Goal: Information Seeking & Learning: Understand process/instructions

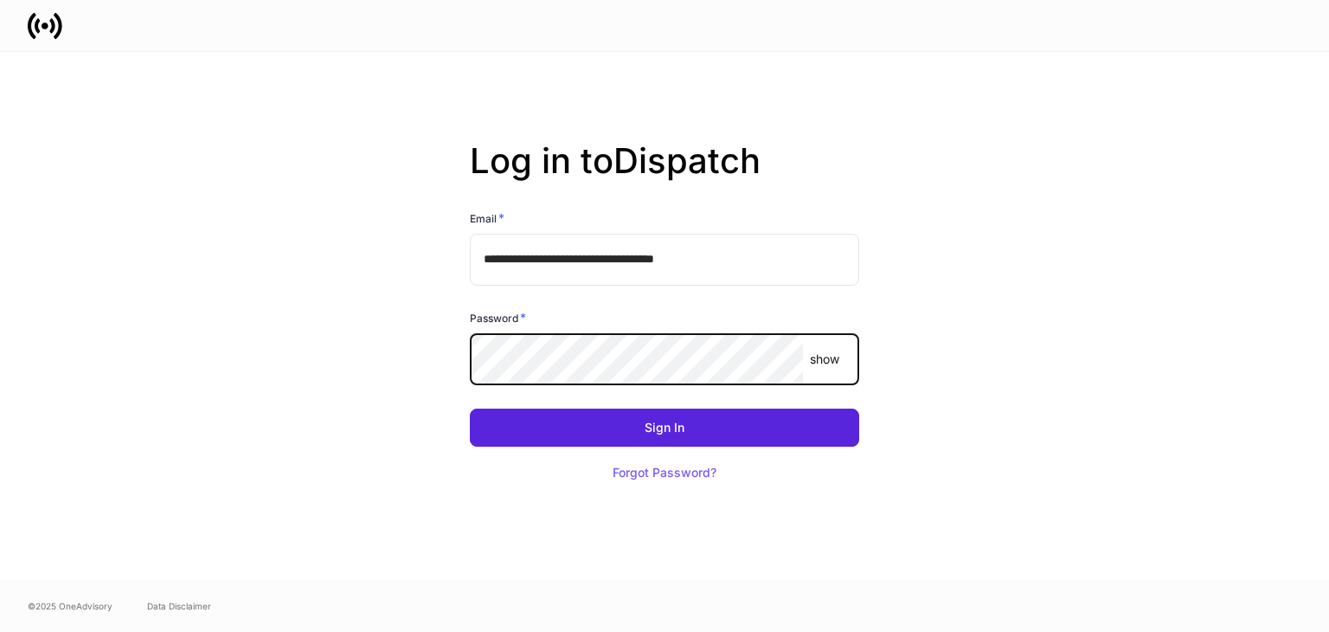
click at [470, 408] on button "Sign In" at bounding box center [664, 427] width 389 height 38
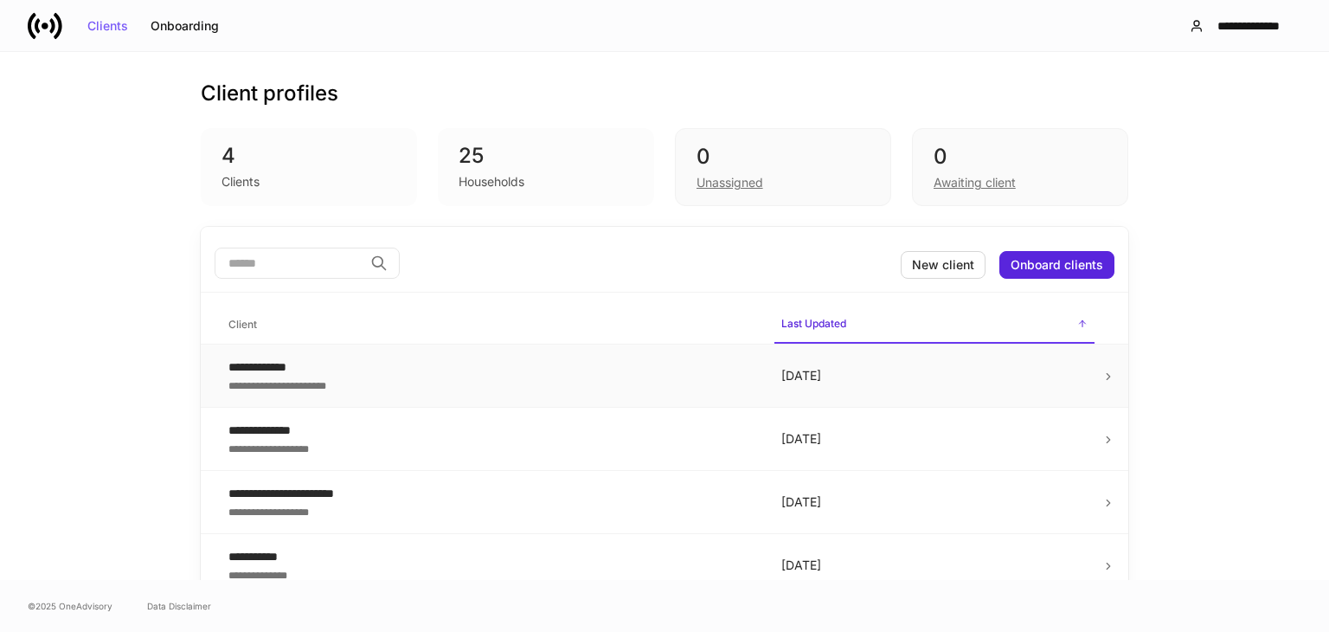
scroll to position [15, 0]
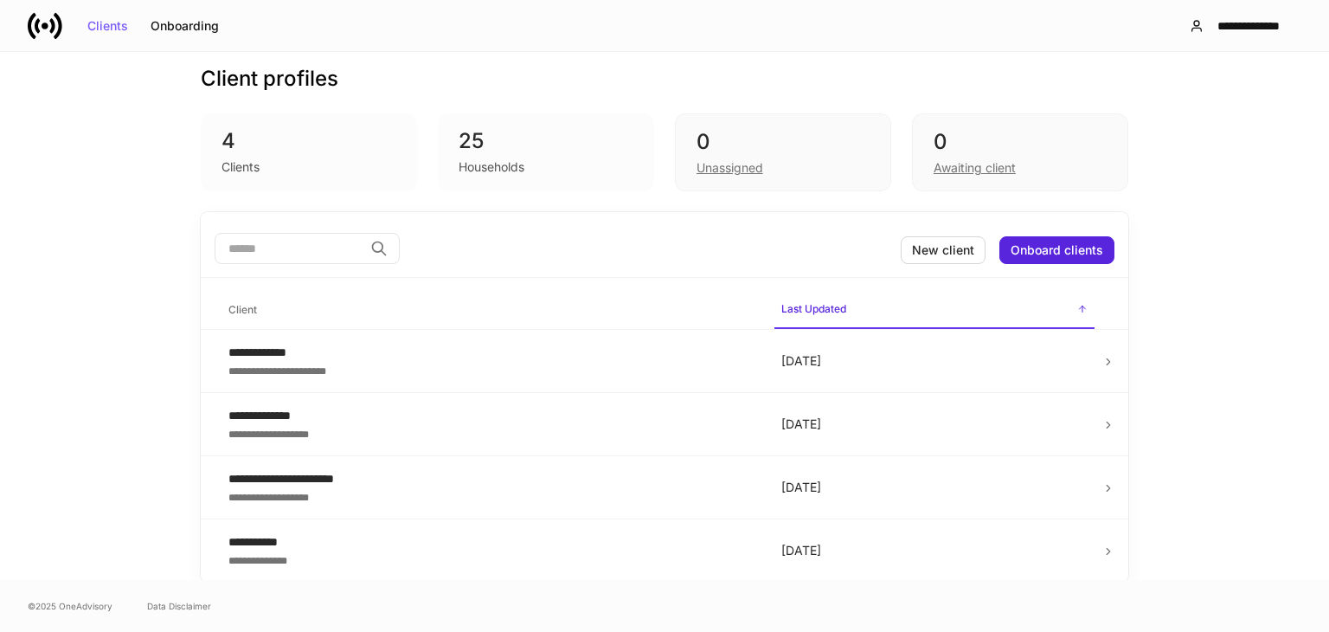
click at [476, 136] on div "25" at bounding box center [546, 141] width 175 height 28
click at [962, 157] on div "Awaiting client" at bounding box center [1020, 166] width 173 height 21
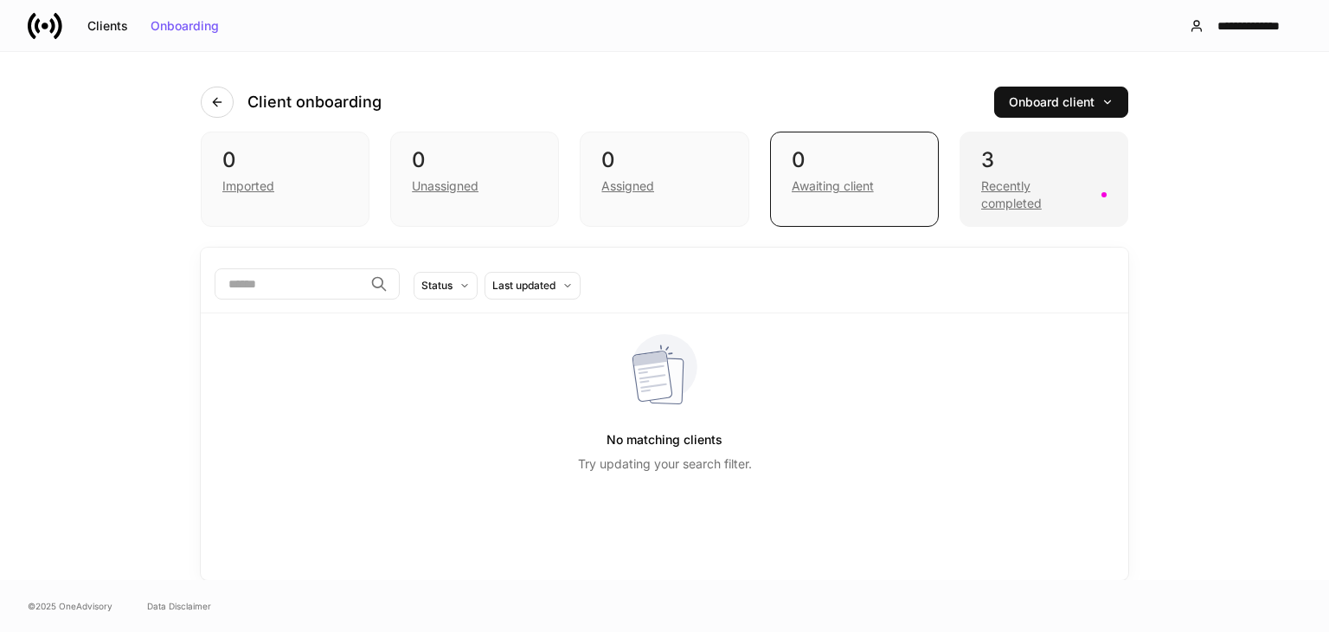
click at [1016, 184] on div "Recently completed" at bounding box center [1036, 194] width 110 height 35
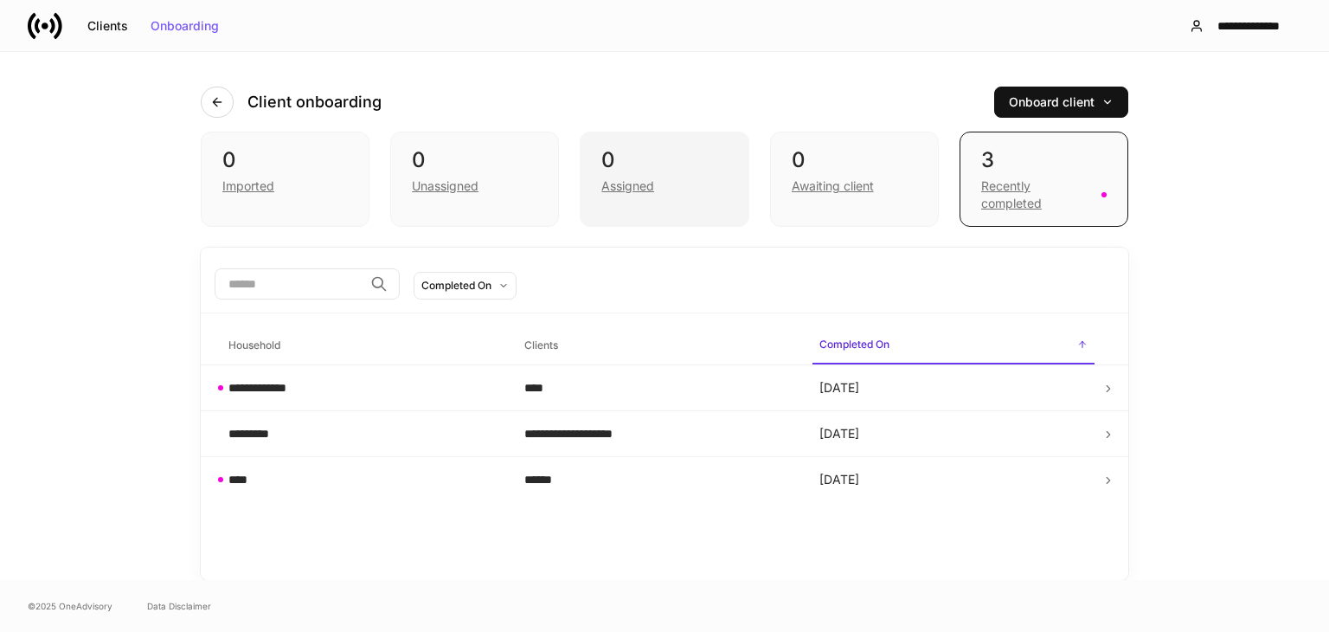
click at [666, 189] on div "Assigned" at bounding box center [663, 184] width 125 height 21
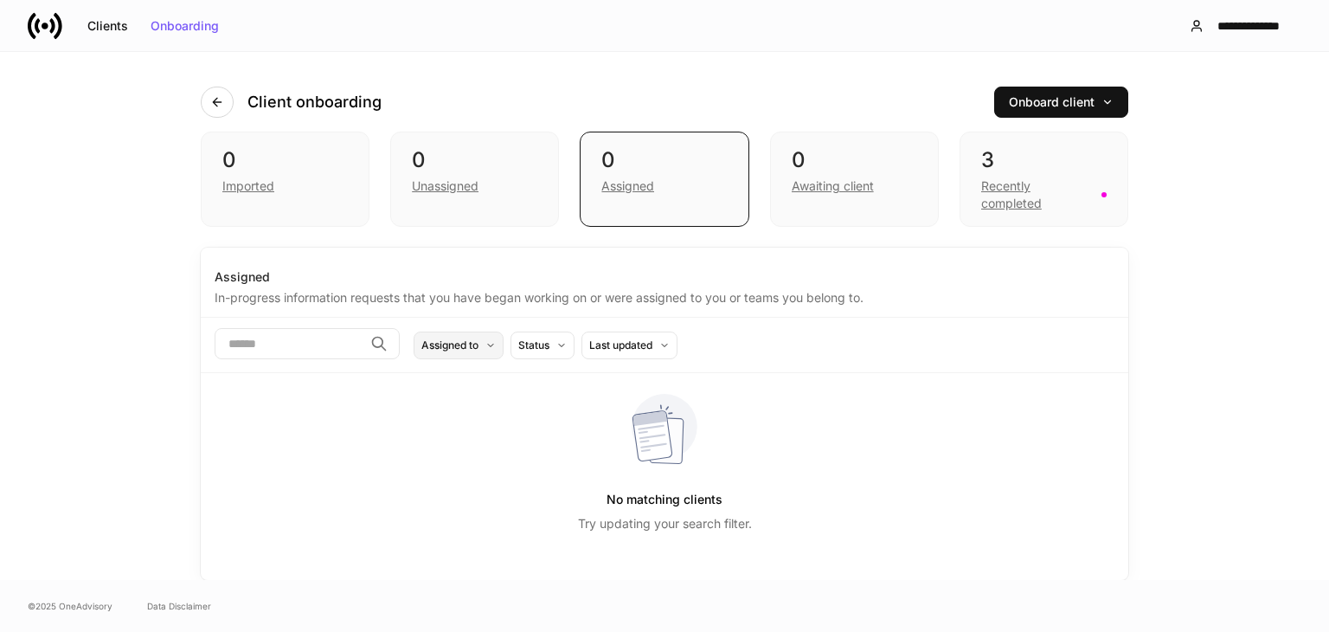
click at [478, 341] on div "Assigned to" at bounding box center [449, 345] width 57 height 16
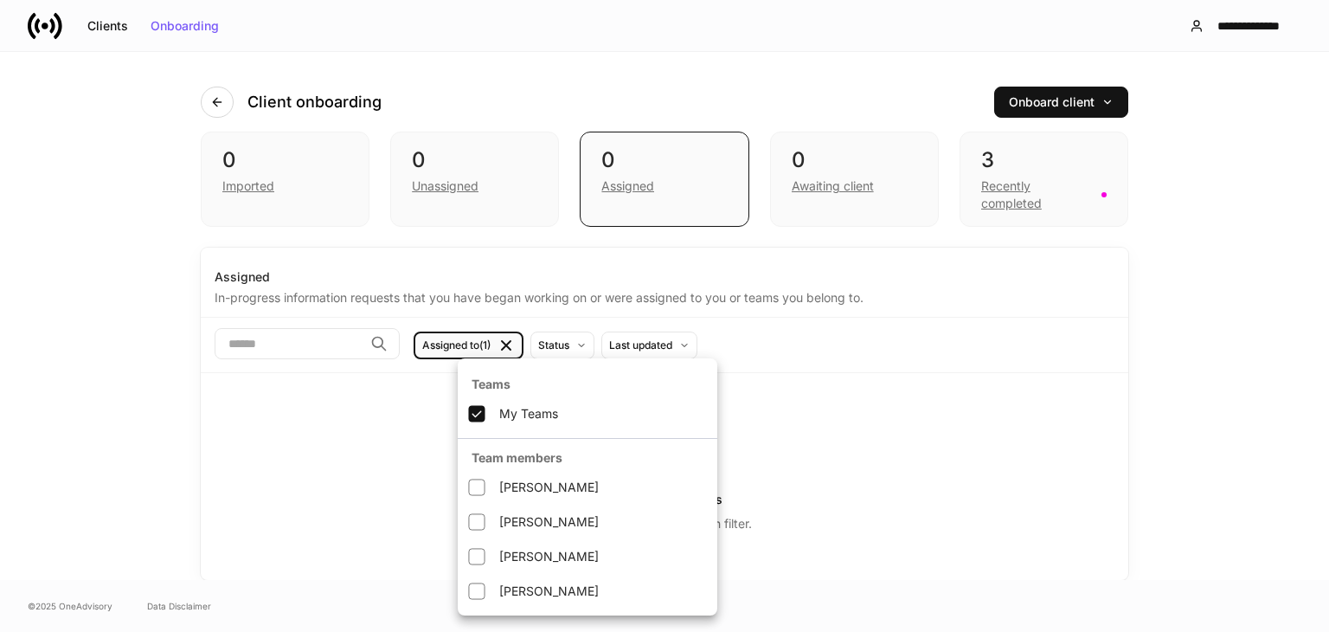
click at [1028, 198] on div at bounding box center [664, 316] width 1329 height 632
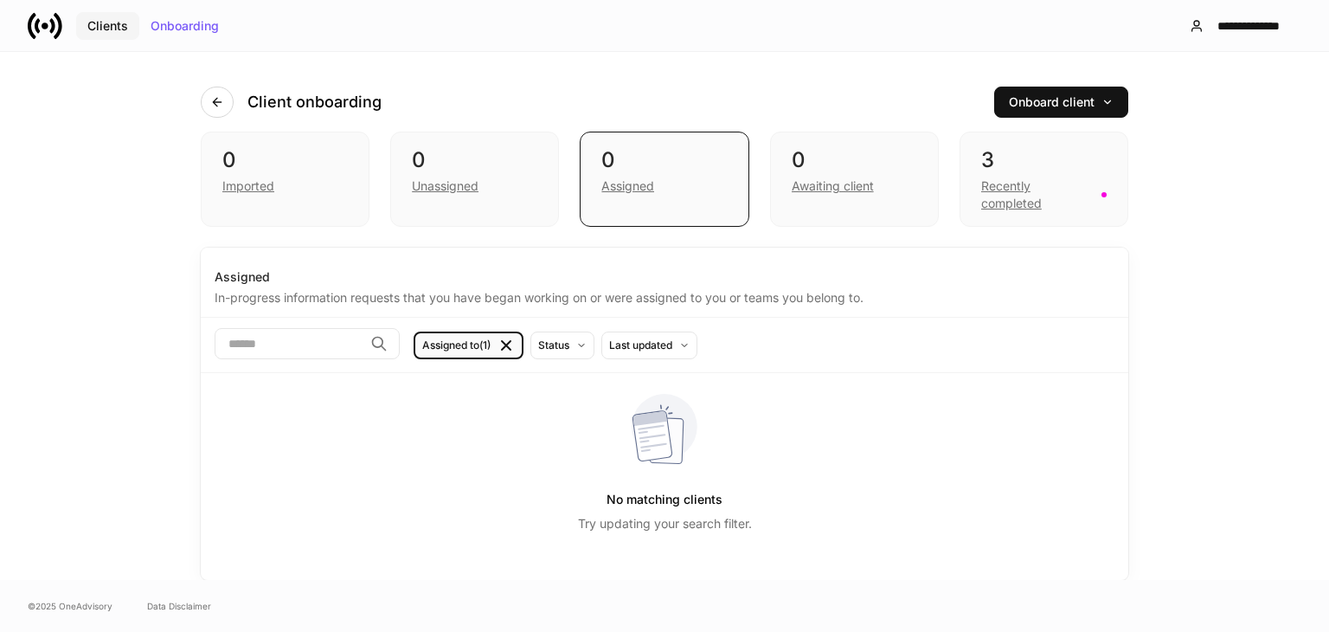
click at [105, 22] on div "Clients" at bounding box center [107, 26] width 41 height 12
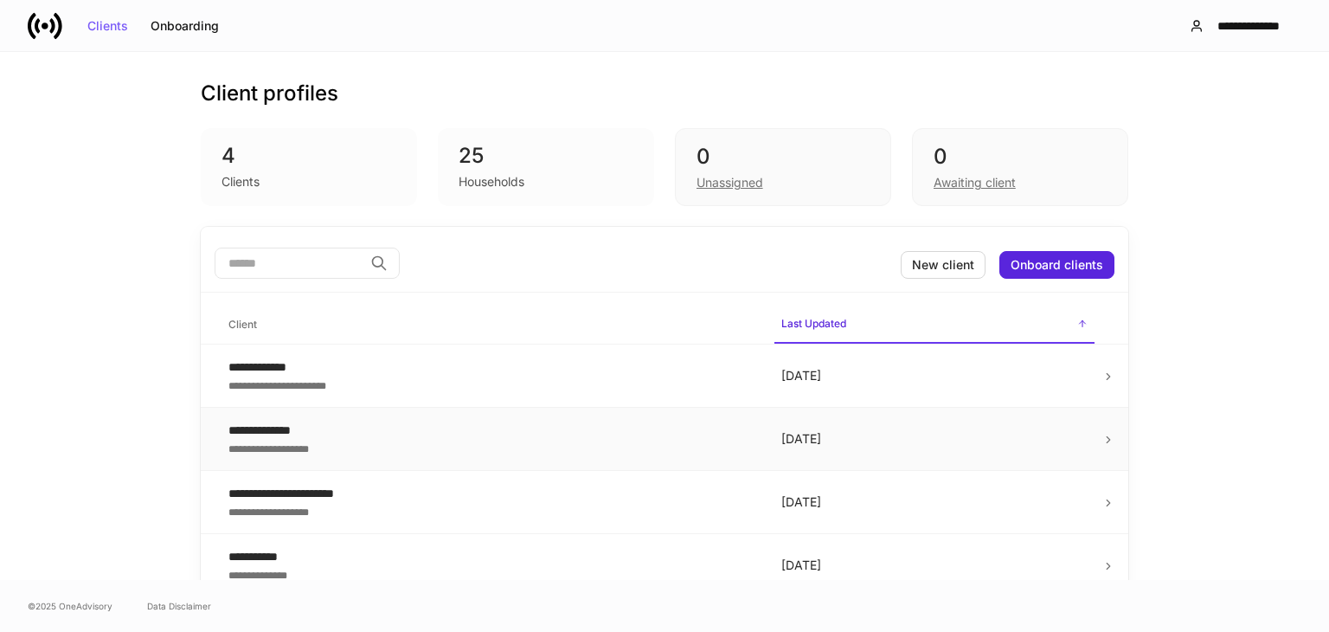
click at [434, 408] on td "**********" at bounding box center [491, 439] width 553 height 63
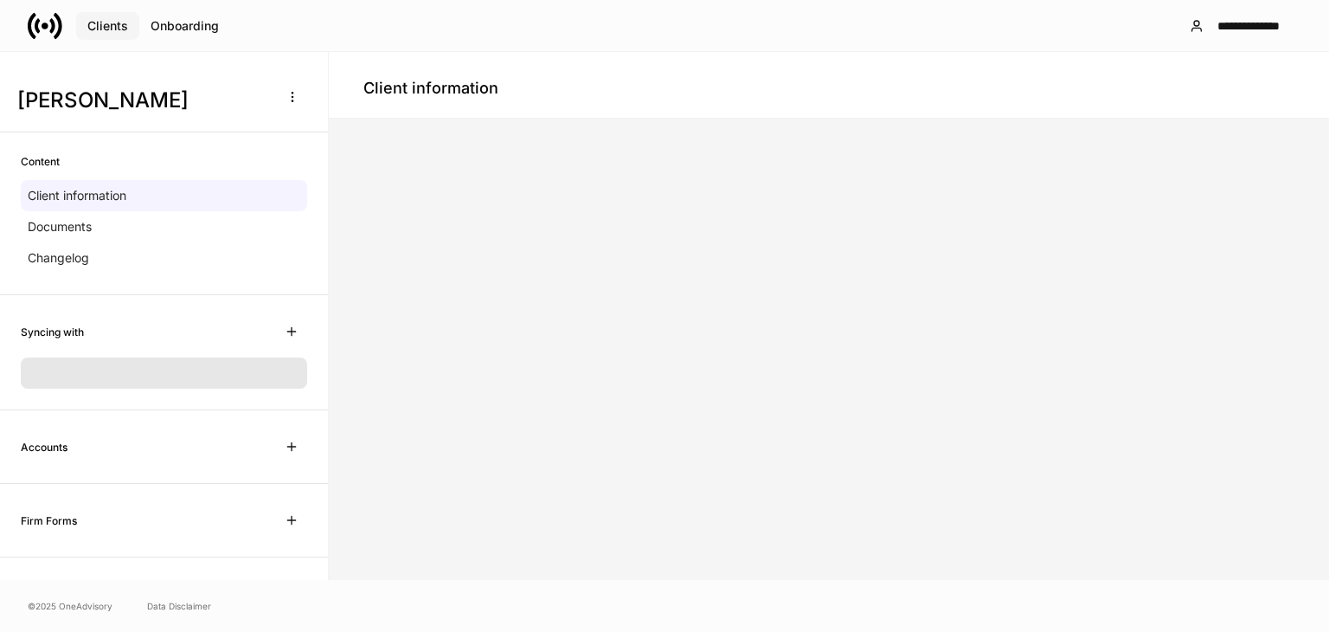
click at [125, 16] on button "Clients" at bounding box center [107, 26] width 63 height 28
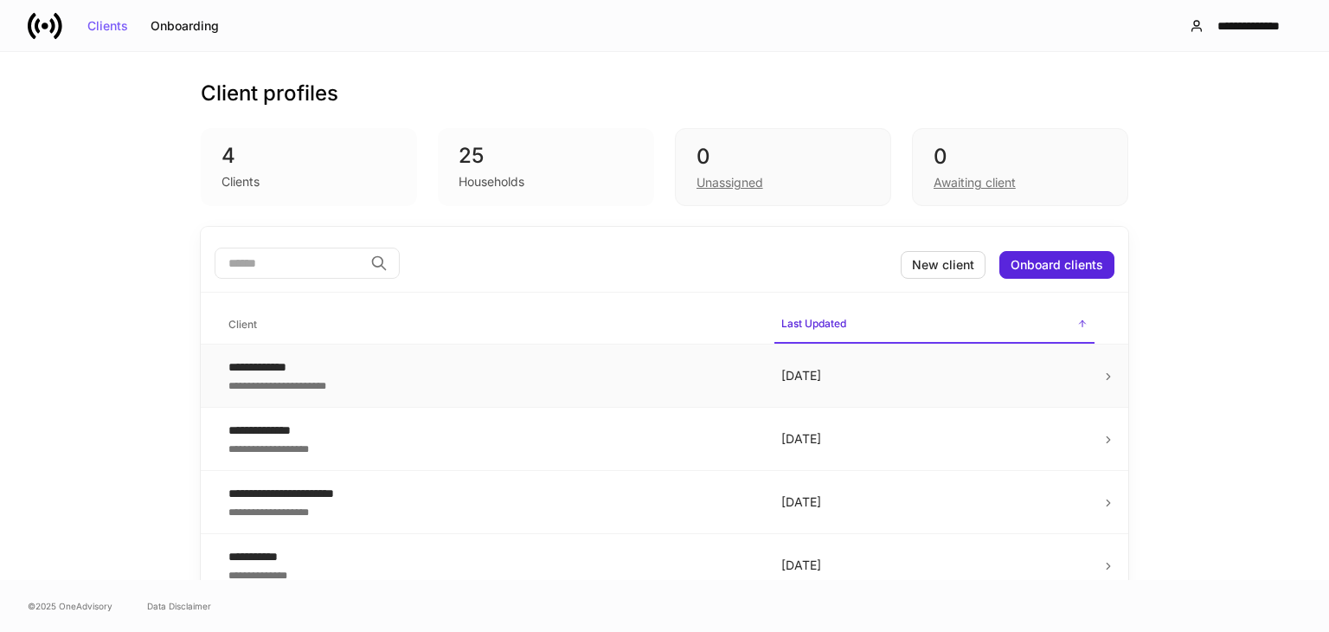
click at [376, 382] on div "**********" at bounding box center [490, 384] width 525 height 17
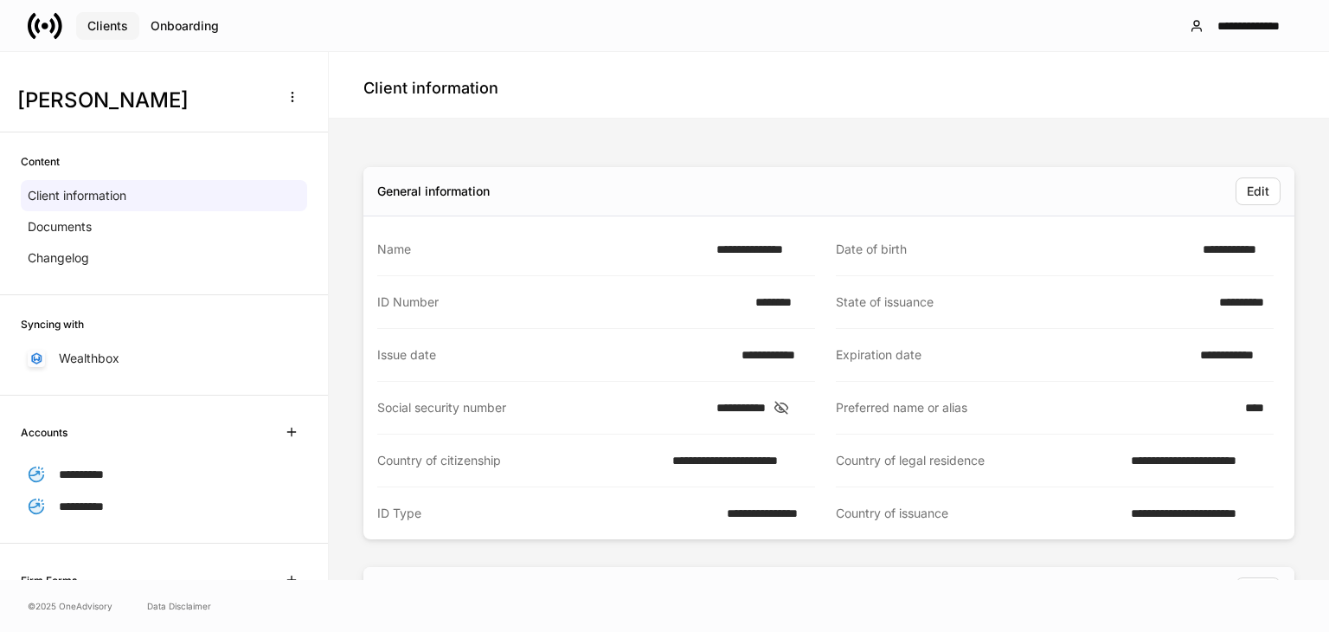
click at [95, 28] on div "Clients" at bounding box center [107, 26] width 41 height 12
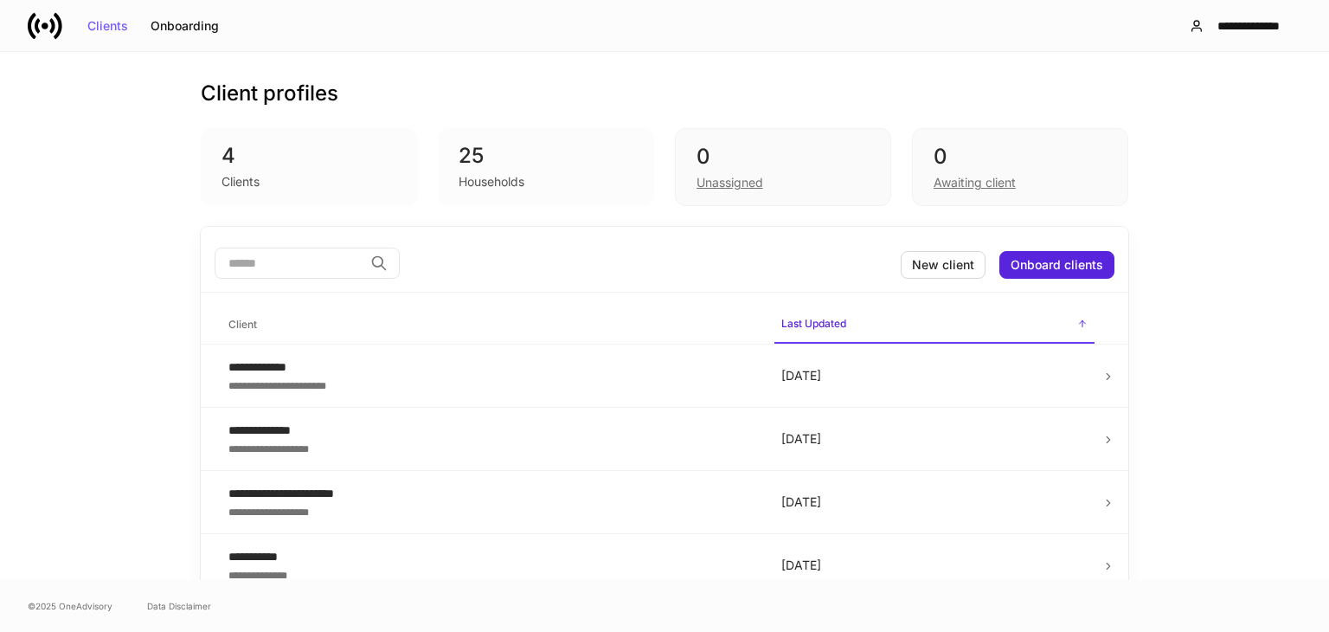
click at [605, 157] on div "25" at bounding box center [546, 156] width 175 height 28
click at [701, 170] on div "Unassigned" at bounding box center [783, 180] width 173 height 21
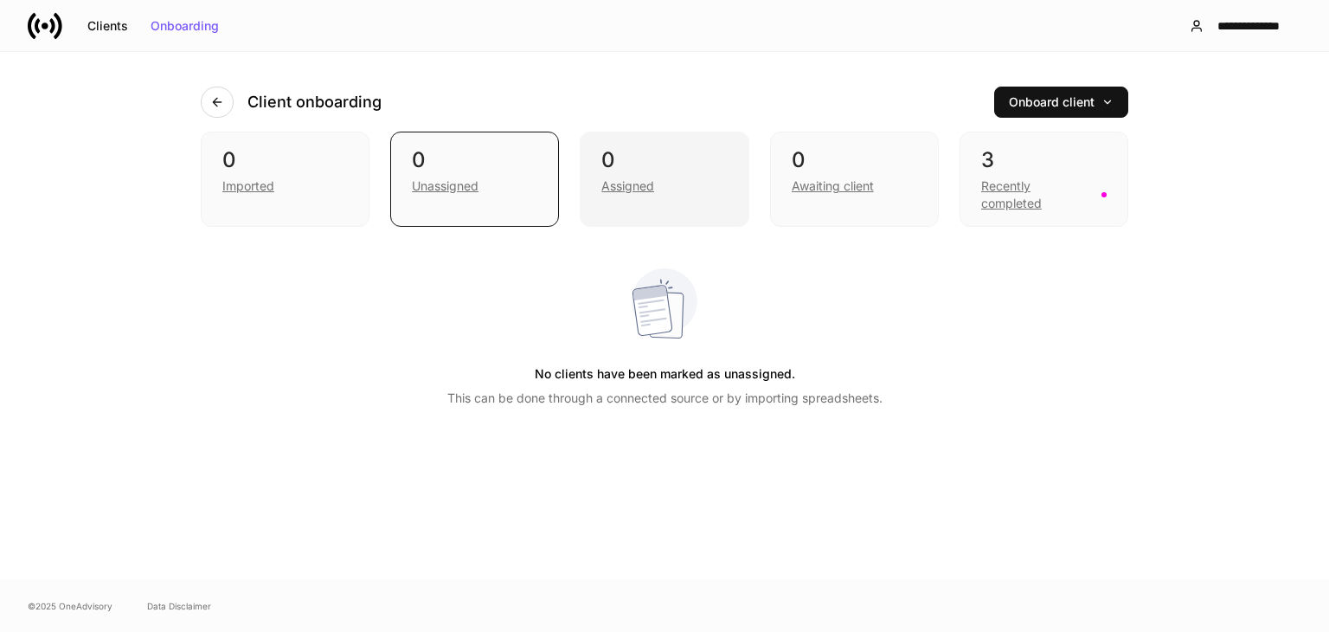
click at [684, 170] on div "0" at bounding box center [663, 160] width 125 height 28
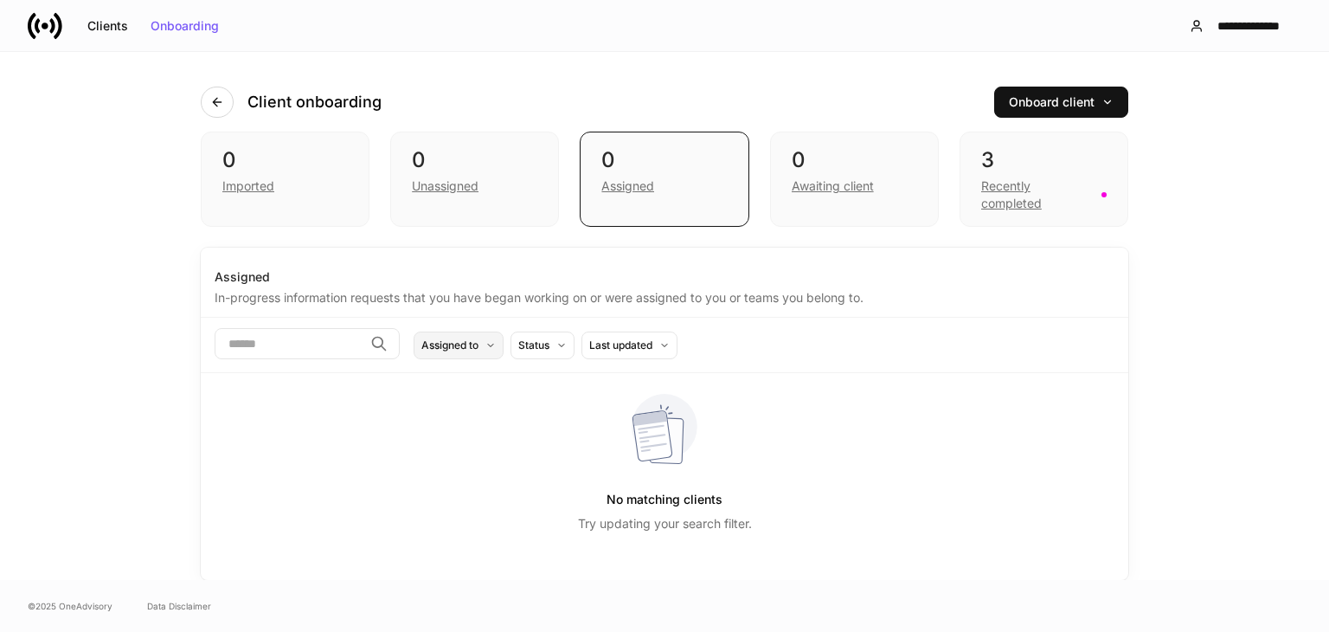
click at [478, 345] on div "Assigned to" at bounding box center [449, 345] width 57 height 16
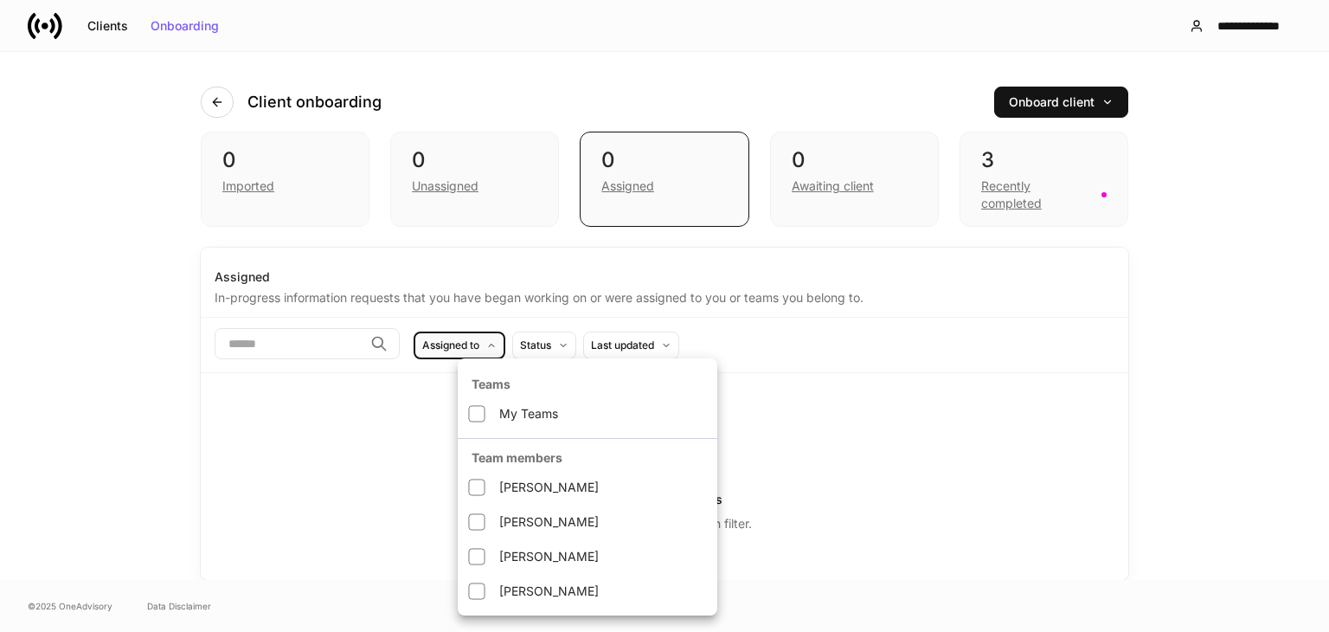
click at [0, 437] on div at bounding box center [664, 316] width 1329 height 632
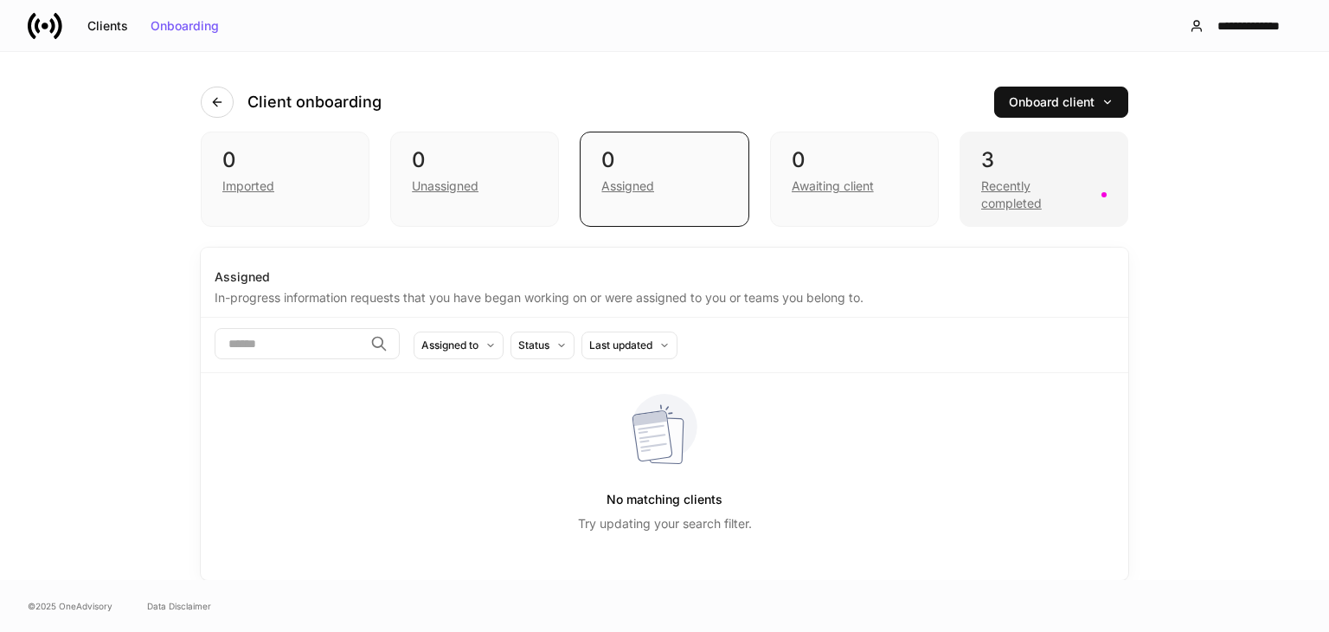
click at [1038, 174] on div "Recently completed" at bounding box center [1043, 193] width 125 height 38
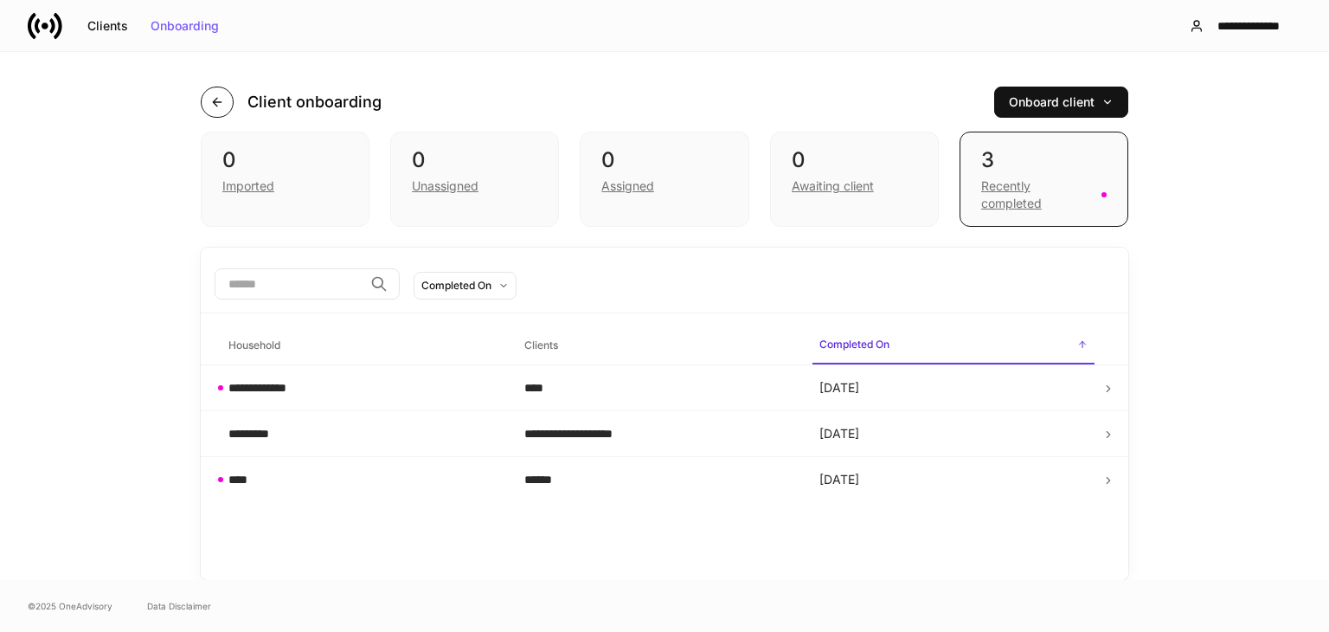
click at [204, 101] on button "button" at bounding box center [217, 102] width 33 height 31
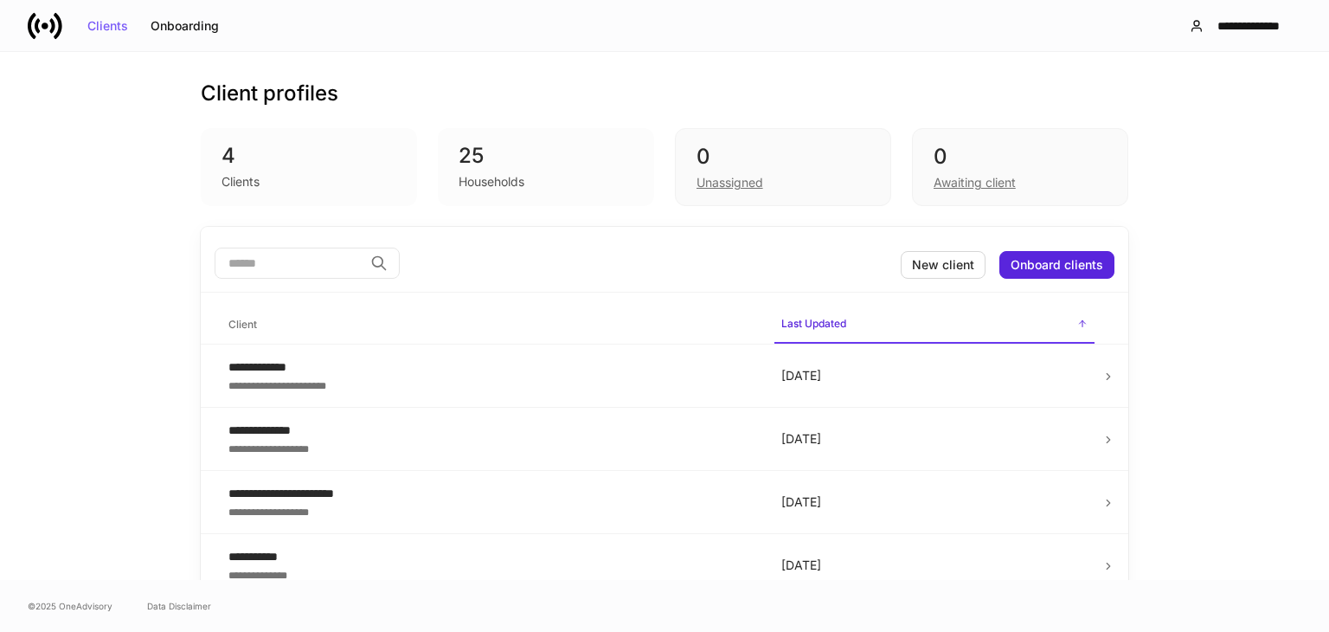
scroll to position [15, 0]
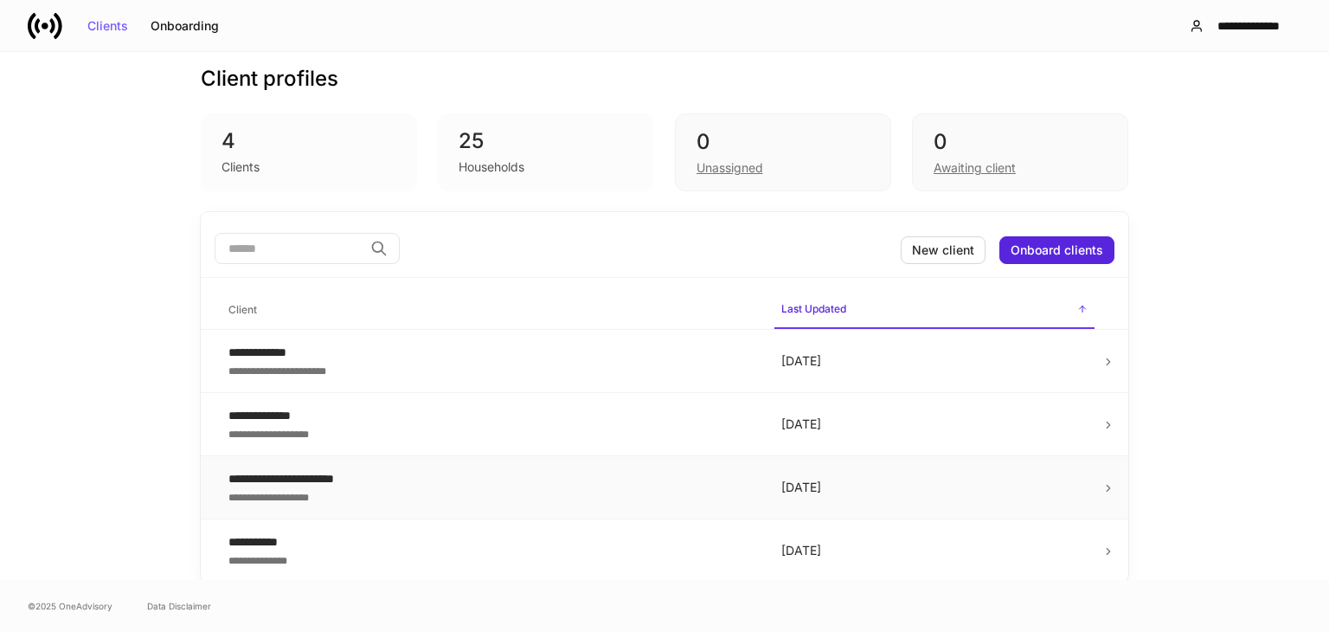
click at [343, 492] on div "**********" at bounding box center [490, 495] width 525 height 17
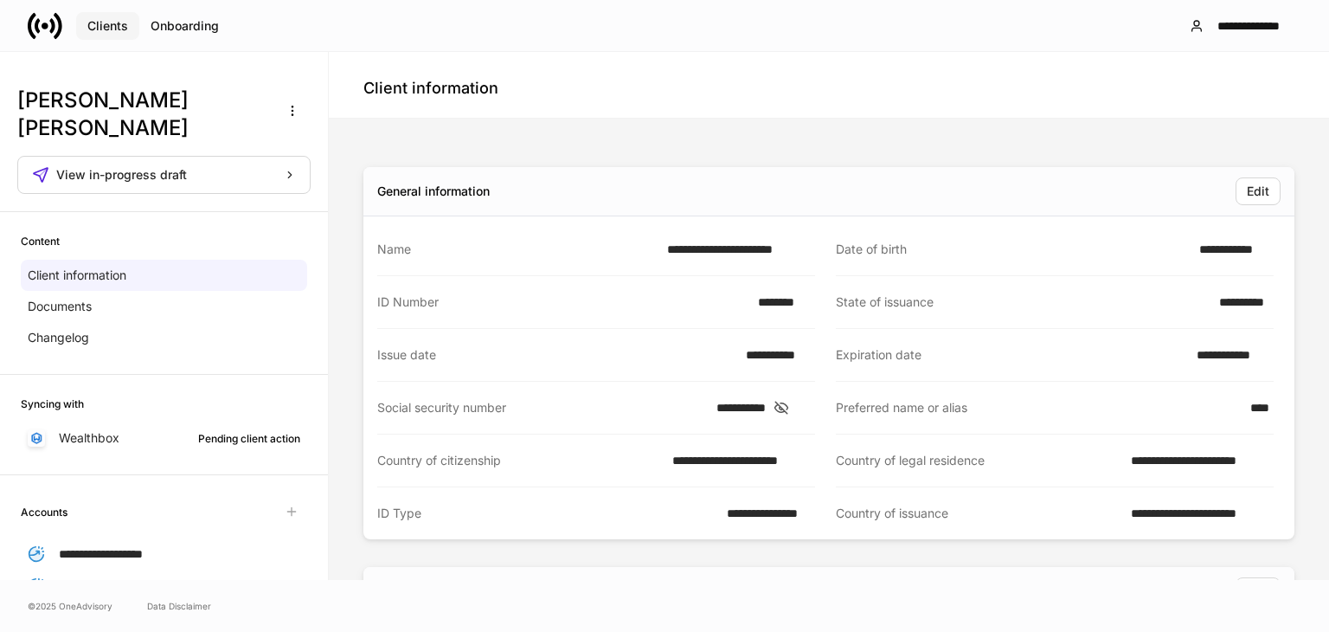
click at [99, 25] on div "Clients" at bounding box center [107, 26] width 41 height 12
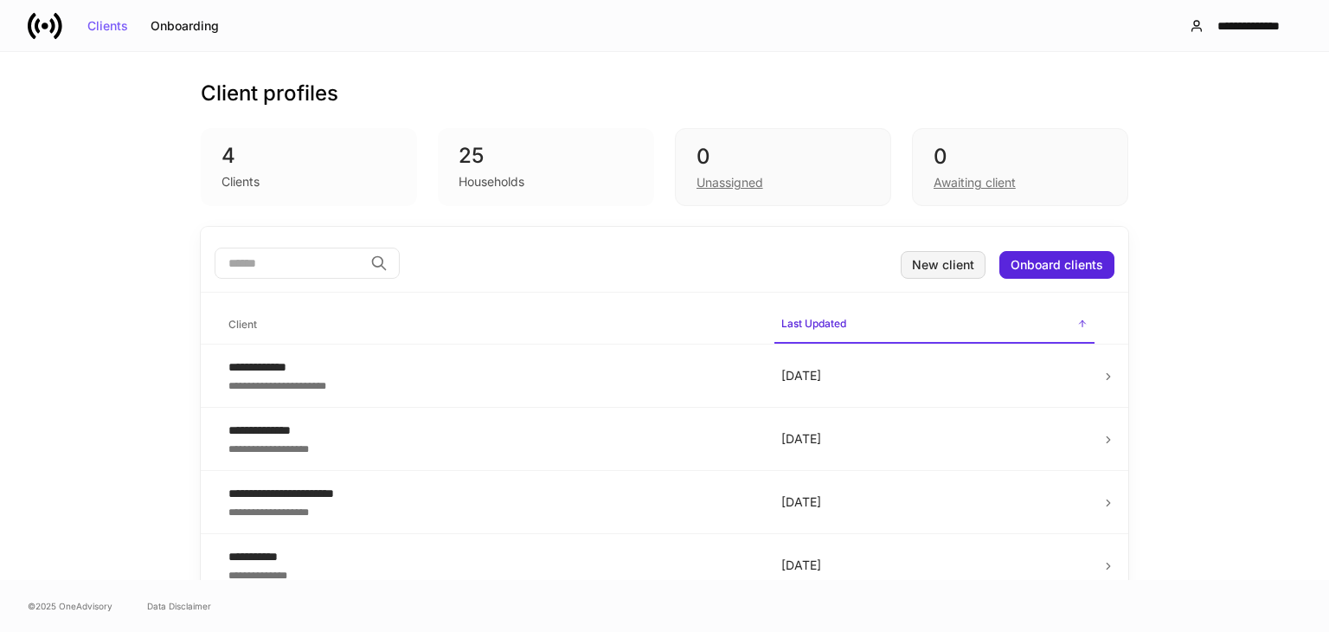
click at [932, 264] on div "New client" at bounding box center [943, 265] width 62 height 12
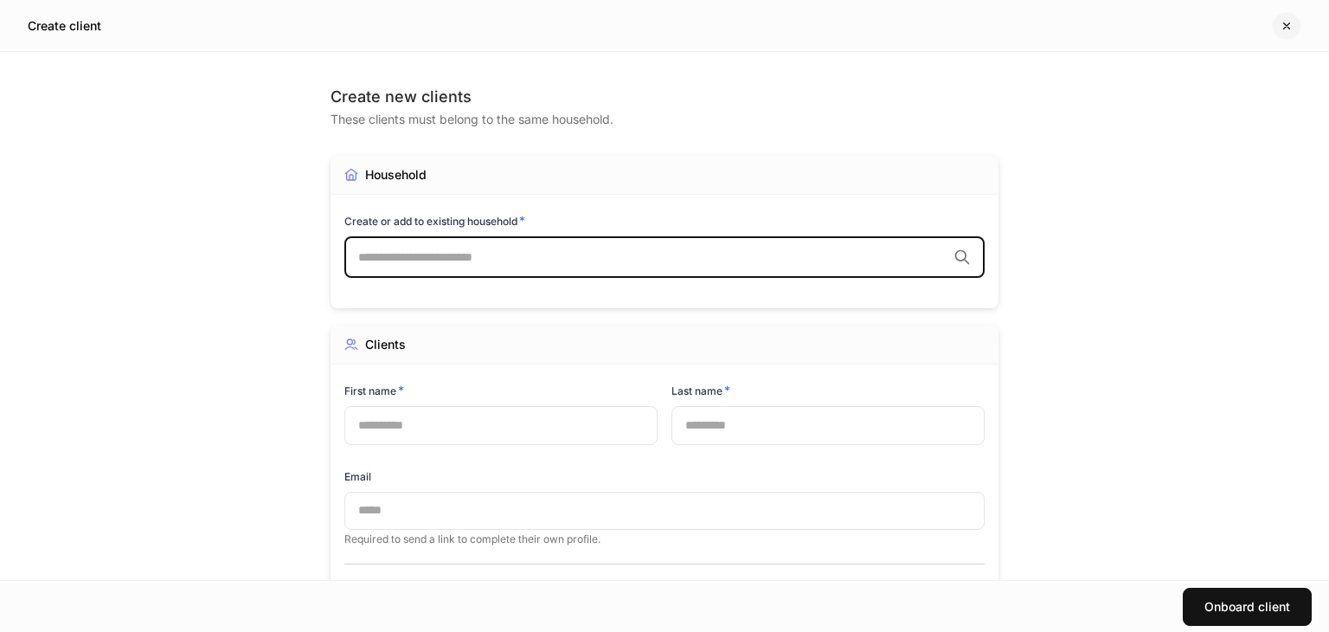
click at [1284, 26] on icon "button" at bounding box center [1287, 26] width 14 height 14
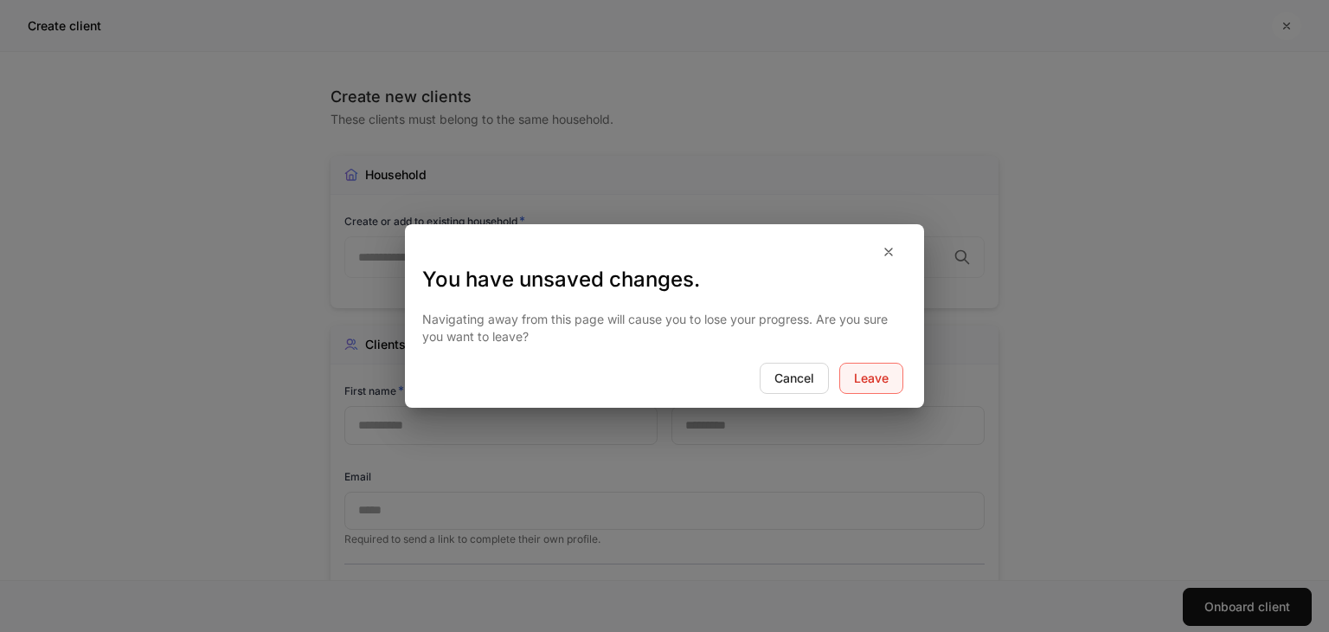
click at [876, 376] on div "Leave" at bounding box center [871, 378] width 35 height 12
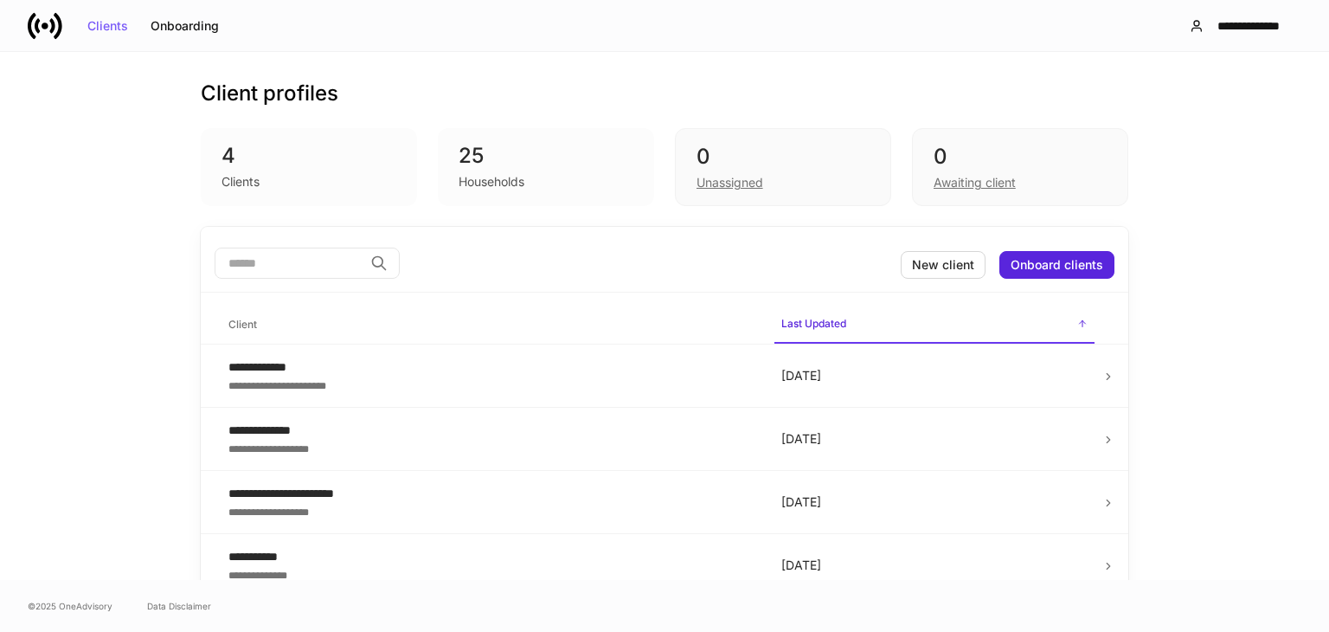
click at [265, 152] on div "4" at bounding box center [309, 156] width 175 height 28
click at [678, 174] on div "0 Unassigned" at bounding box center [783, 167] width 216 height 78
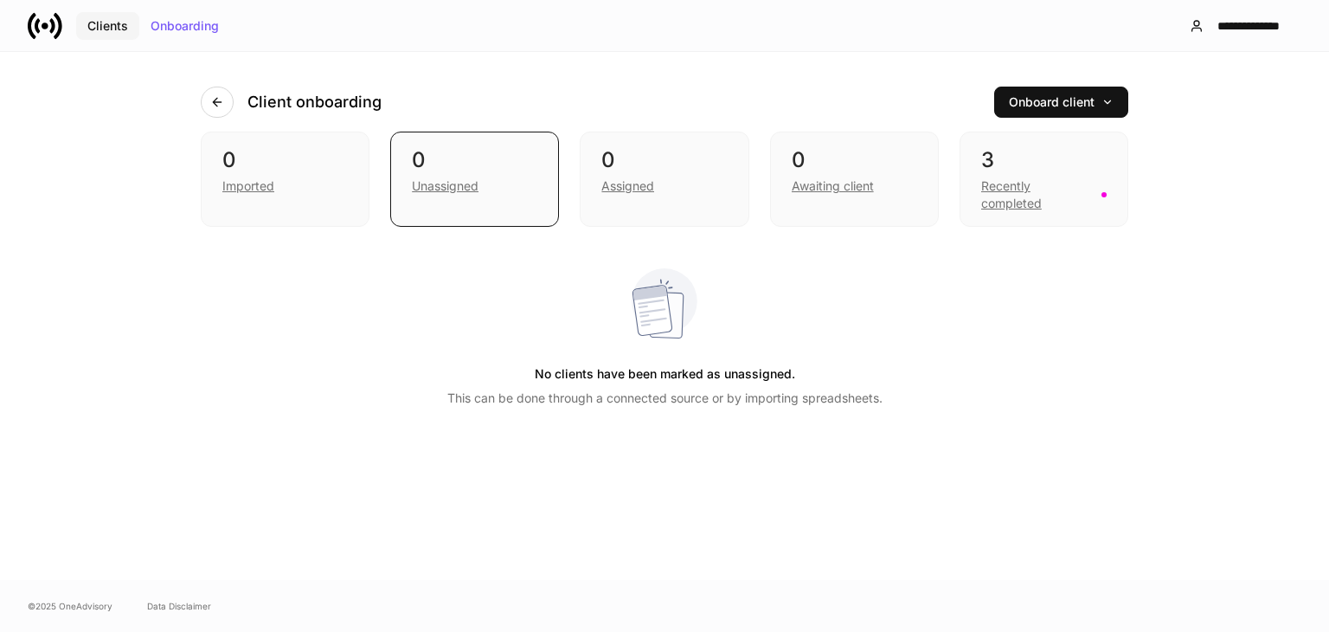
click at [100, 27] on div "Clients" at bounding box center [107, 26] width 41 height 12
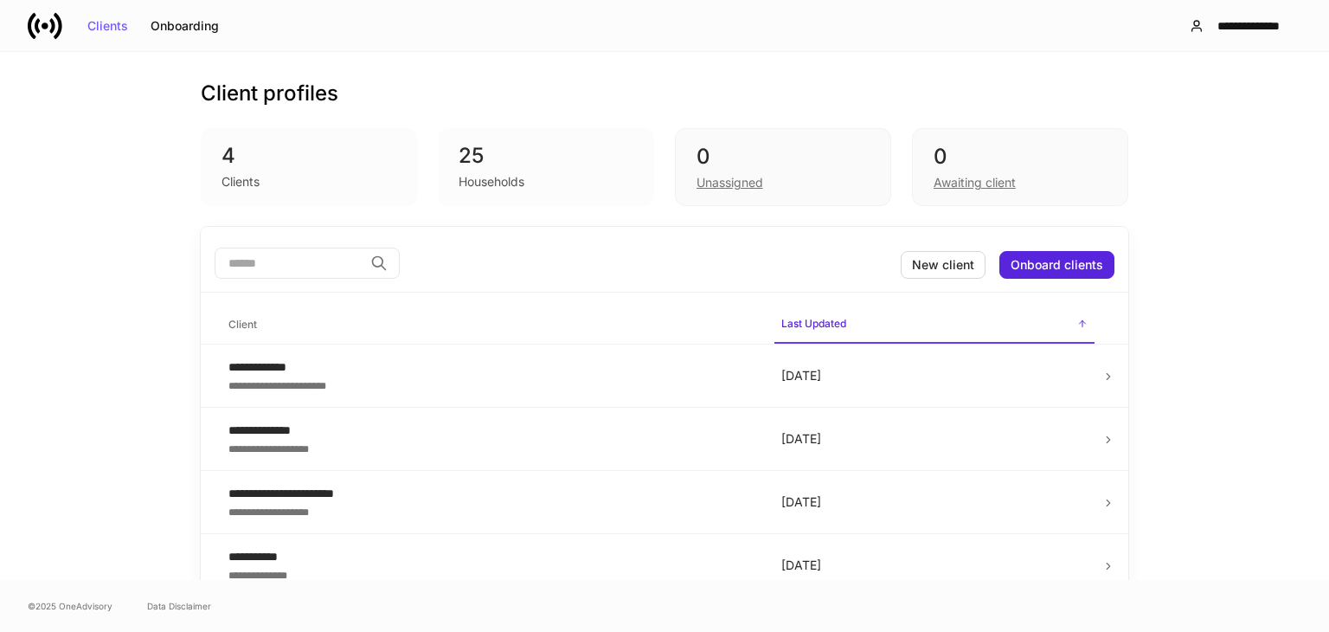
click at [325, 184] on div "Clients" at bounding box center [309, 180] width 175 height 21
click at [395, 382] on div "**********" at bounding box center [490, 384] width 525 height 17
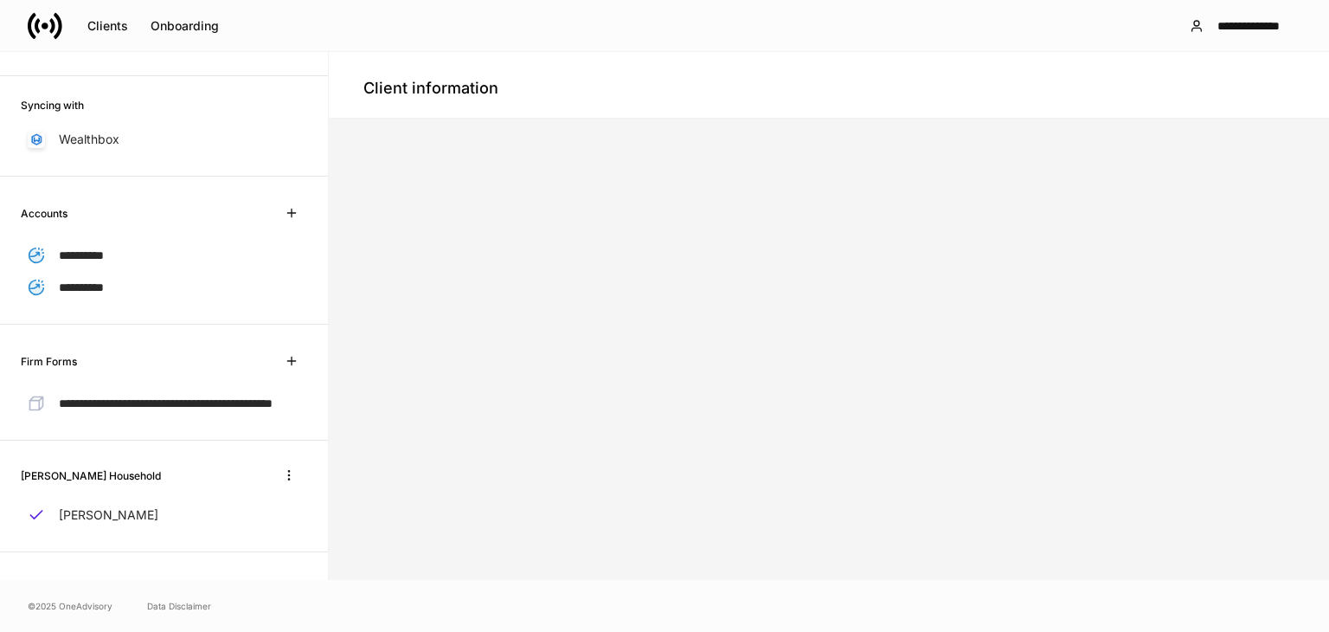
scroll to position [233, 0]
click at [100, 407] on span "**********" at bounding box center [166, 403] width 214 height 12
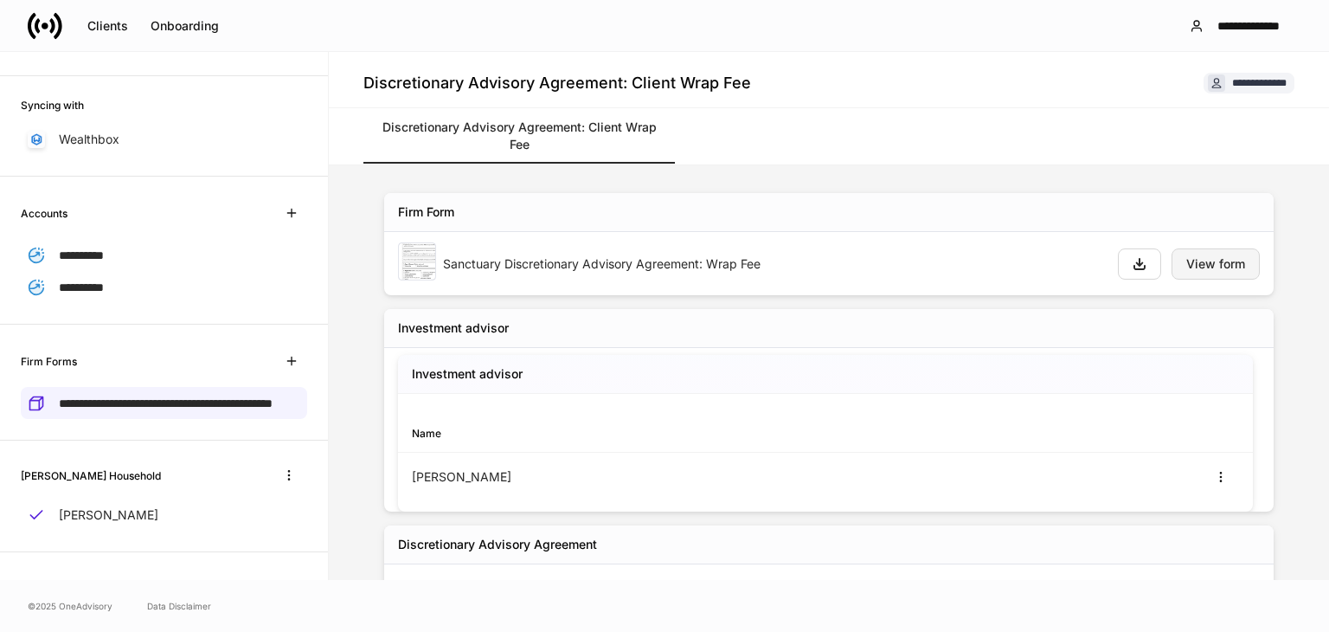
click at [1204, 273] on button "View form" at bounding box center [1216, 263] width 88 height 31
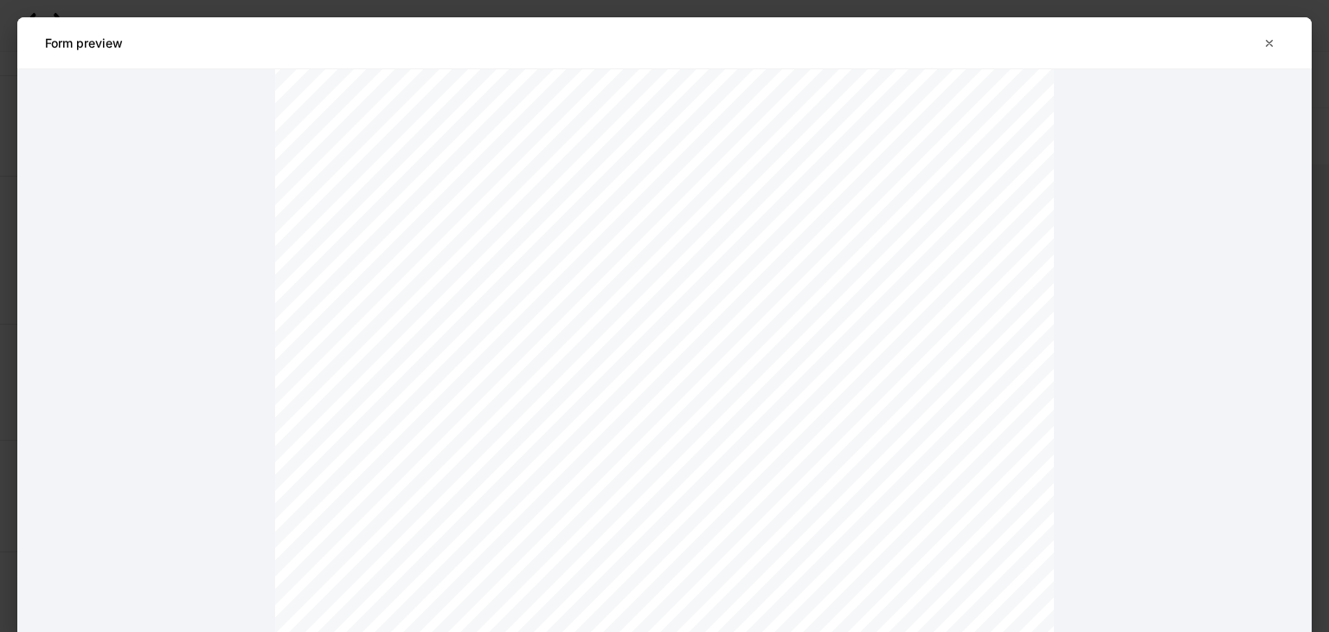
scroll to position [11526, 0]
click at [1256, 38] on button "button" at bounding box center [1269, 43] width 29 height 28
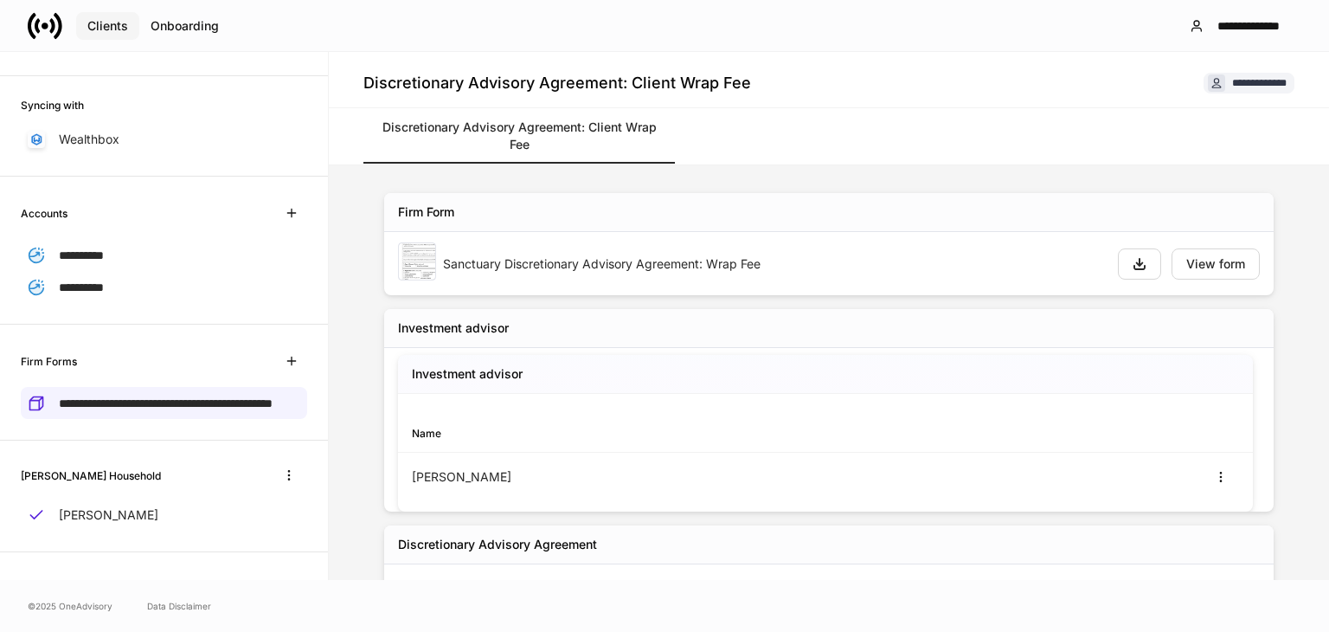
click at [119, 36] on button "Clients" at bounding box center [107, 26] width 63 height 28
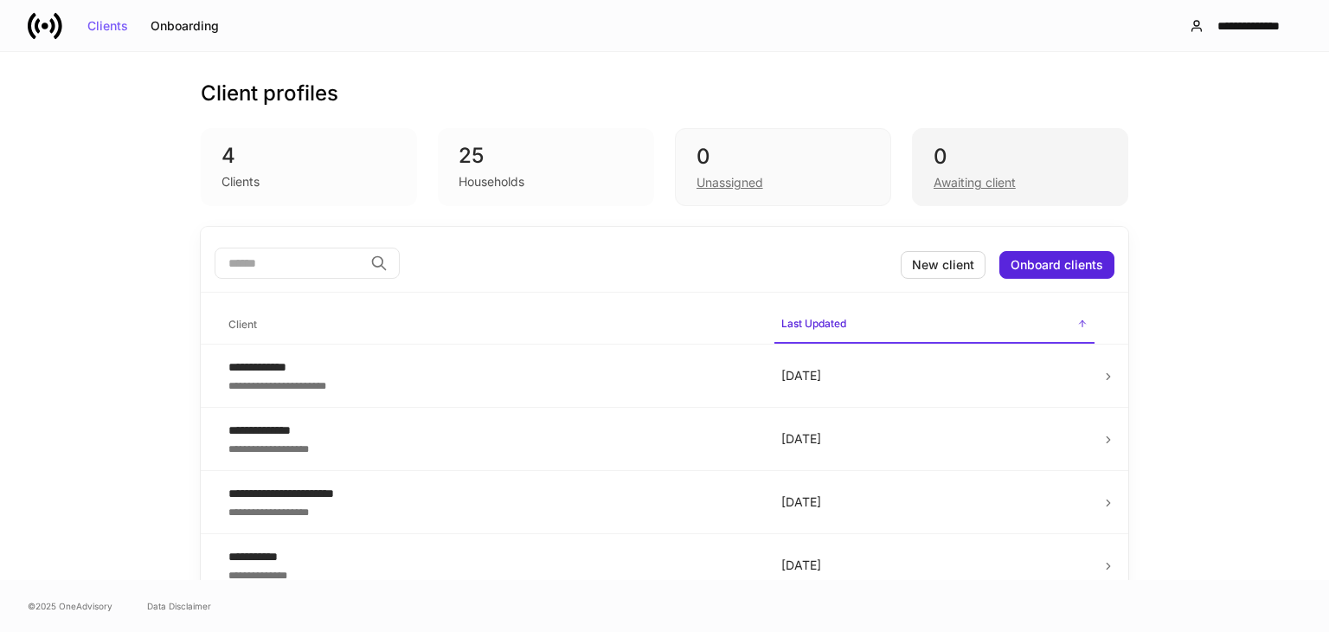
click at [979, 160] on div "0" at bounding box center [1020, 157] width 173 height 28
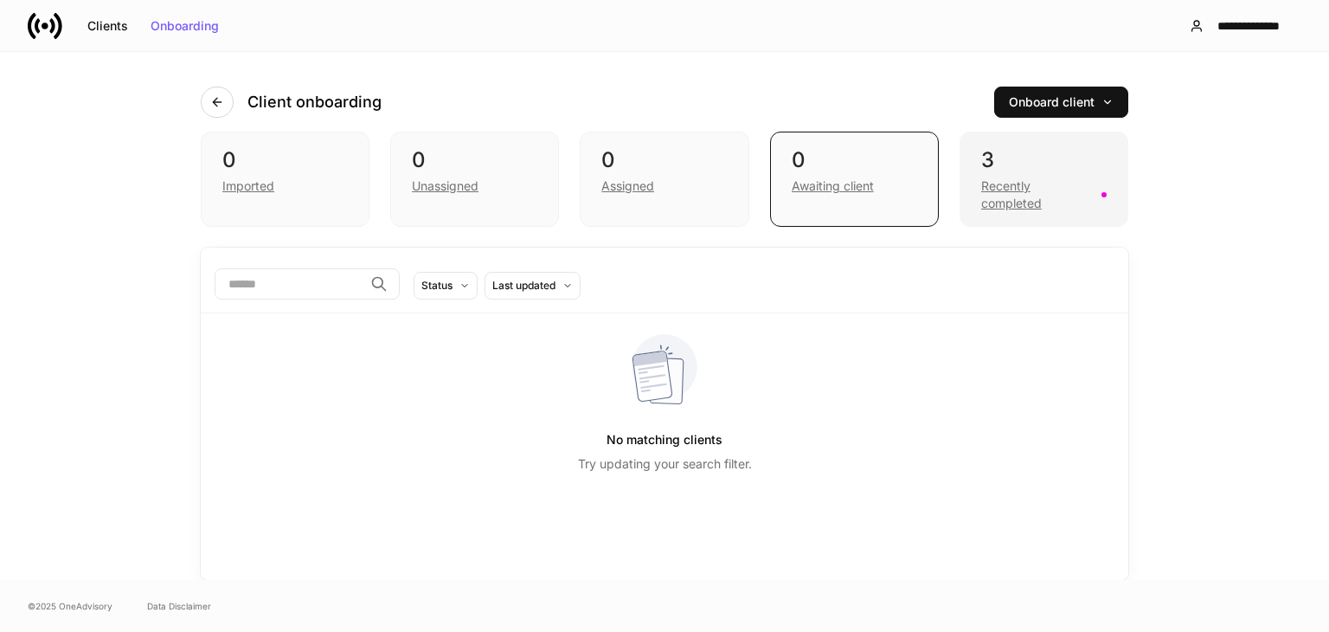
click at [1035, 198] on div "Recently completed" at bounding box center [1036, 194] width 110 height 35
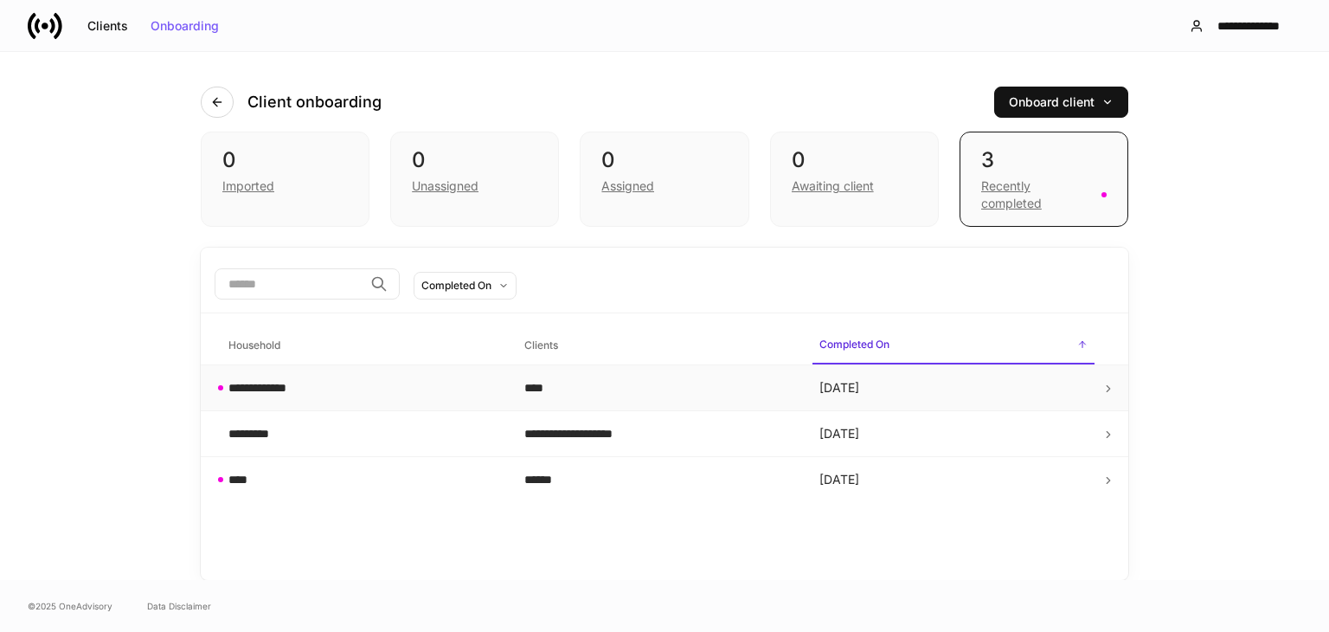
click at [1124, 391] on td at bounding box center [1114, 388] width 27 height 46
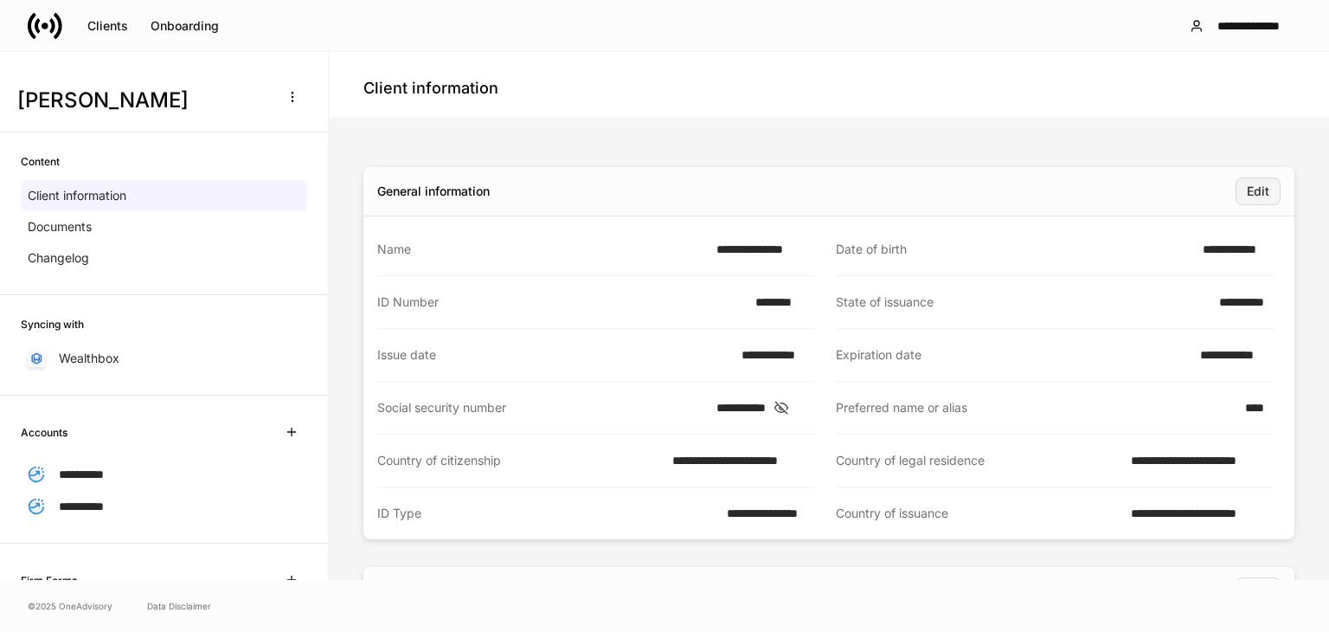
click at [1236, 195] on button "Edit" at bounding box center [1258, 191] width 45 height 28
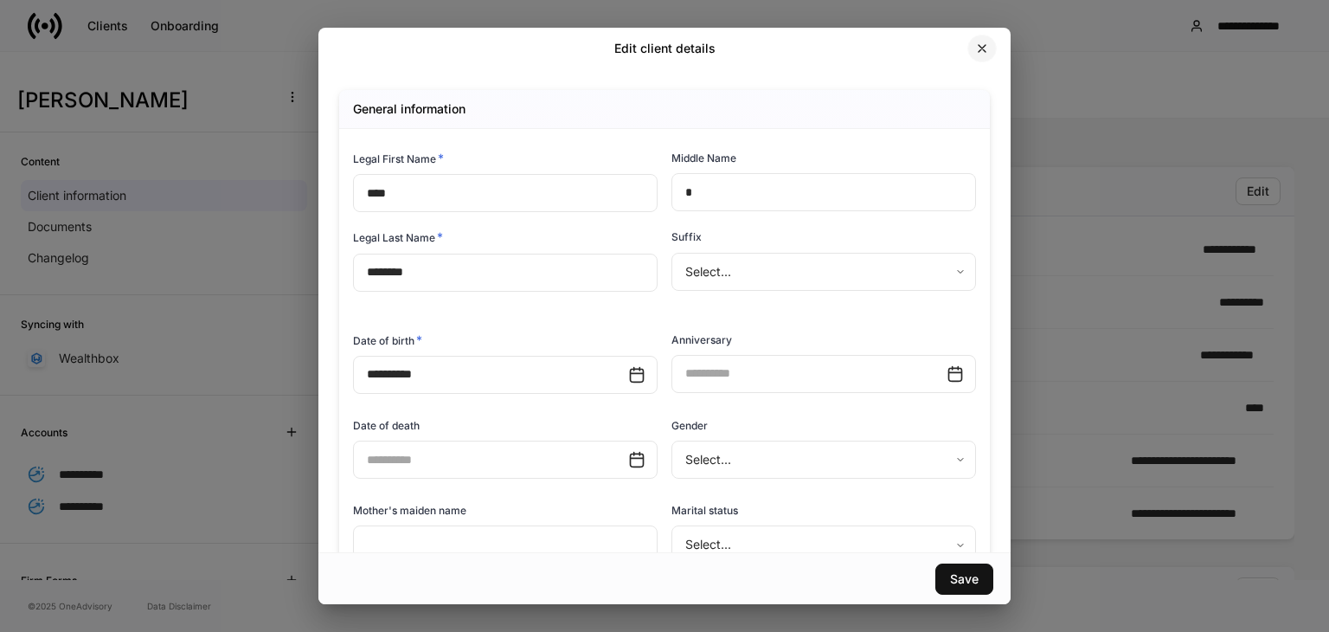
click at [979, 47] on icon "button" at bounding box center [982, 49] width 14 height 14
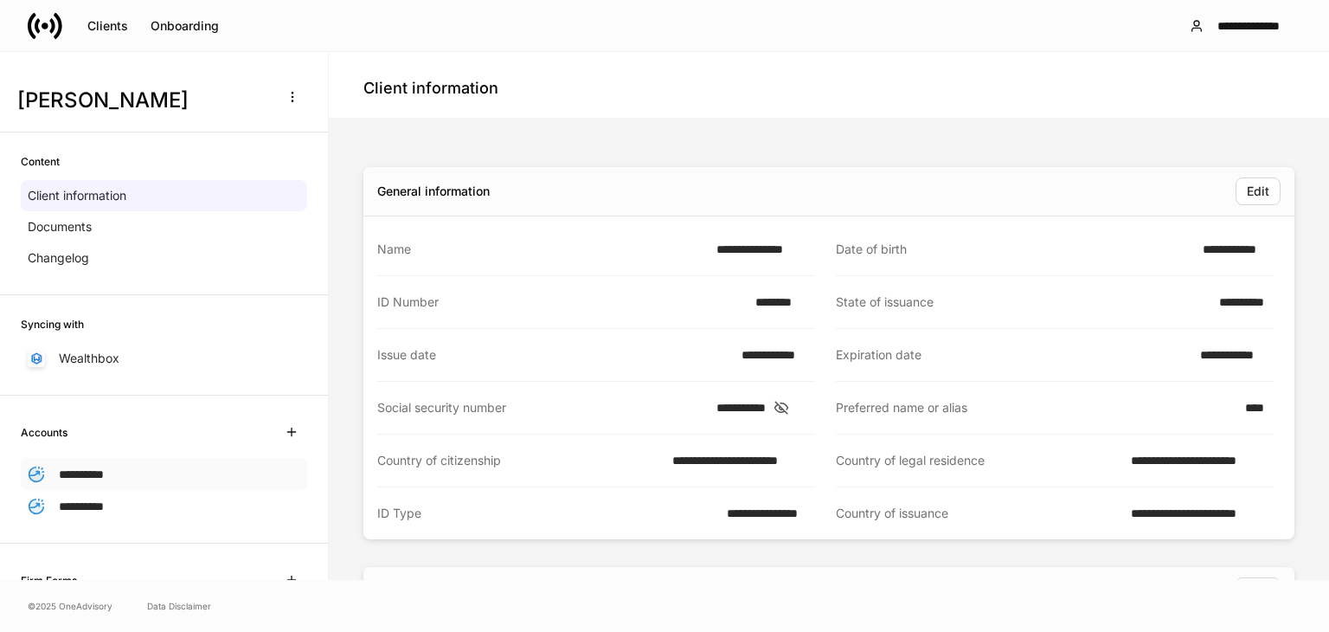
click at [86, 482] on div "**********" at bounding box center [164, 474] width 286 height 32
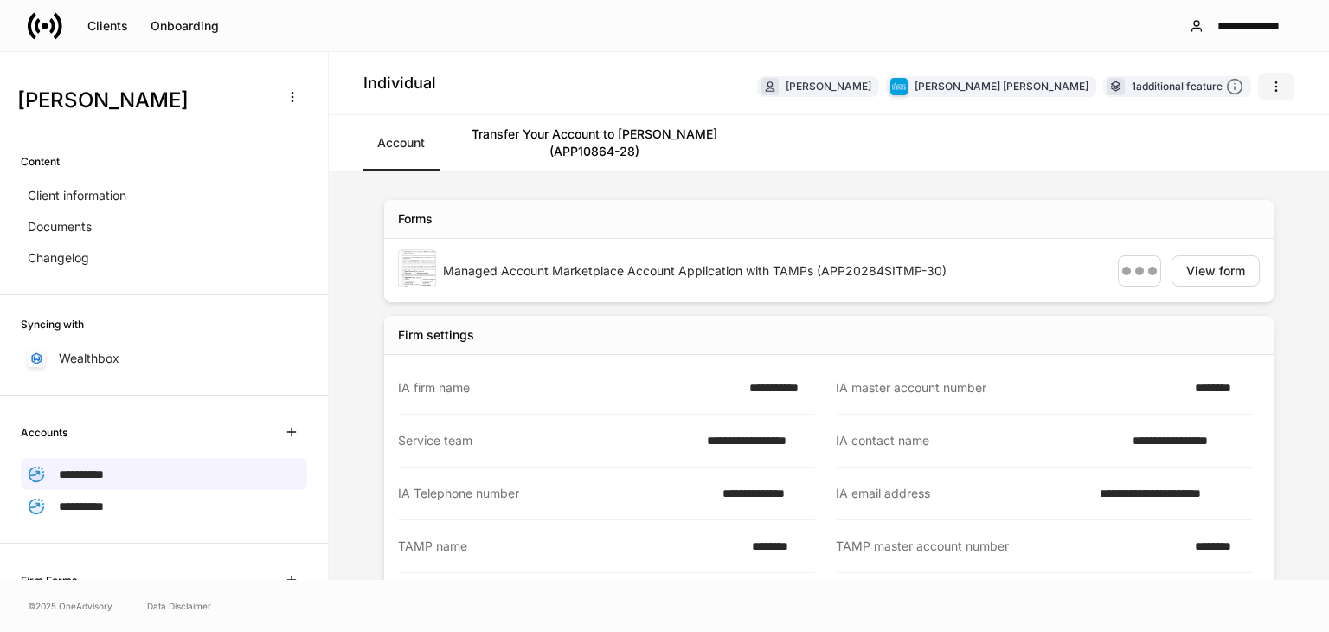
click at [1270, 81] on icon "button" at bounding box center [1276, 87] width 14 height 14
click at [1035, 166] on div at bounding box center [664, 316] width 1329 height 632
click at [104, 500] on span "**********" at bounding box center [81, 506] width 45 height 12
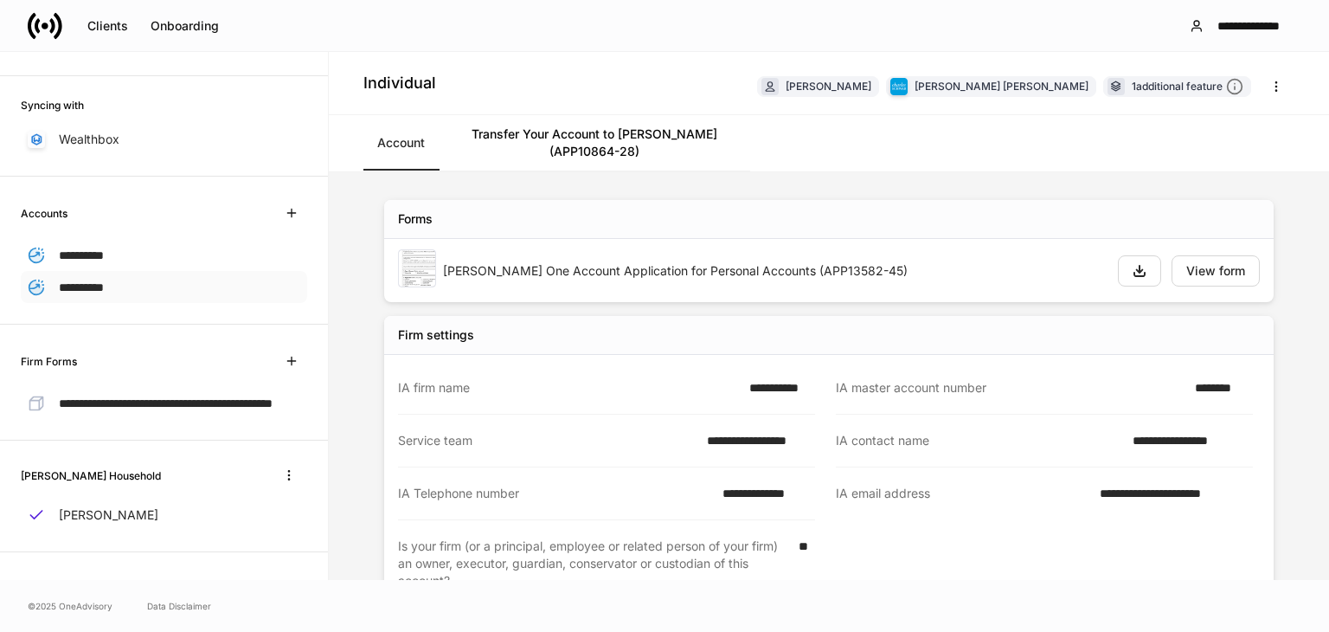
scroll to position [224, 0]
click at [114, 406] on span "**********" at bounding box center [166, 403] width 214 height 12
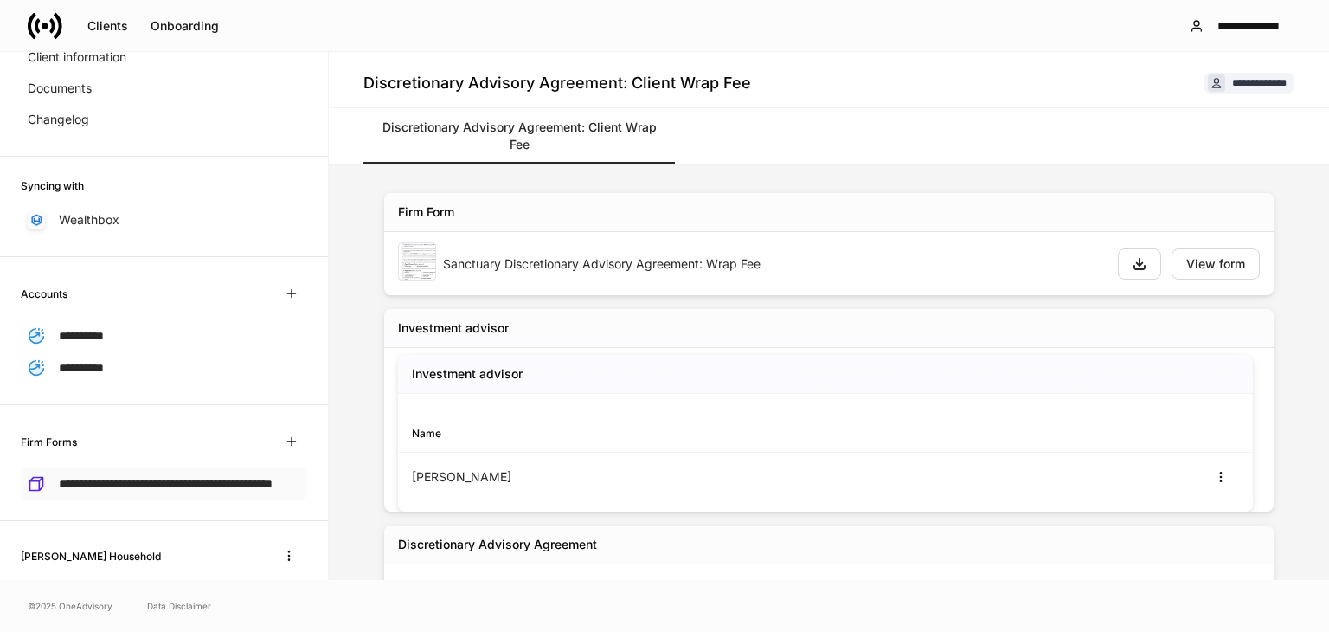
scroll to position [62, 0]
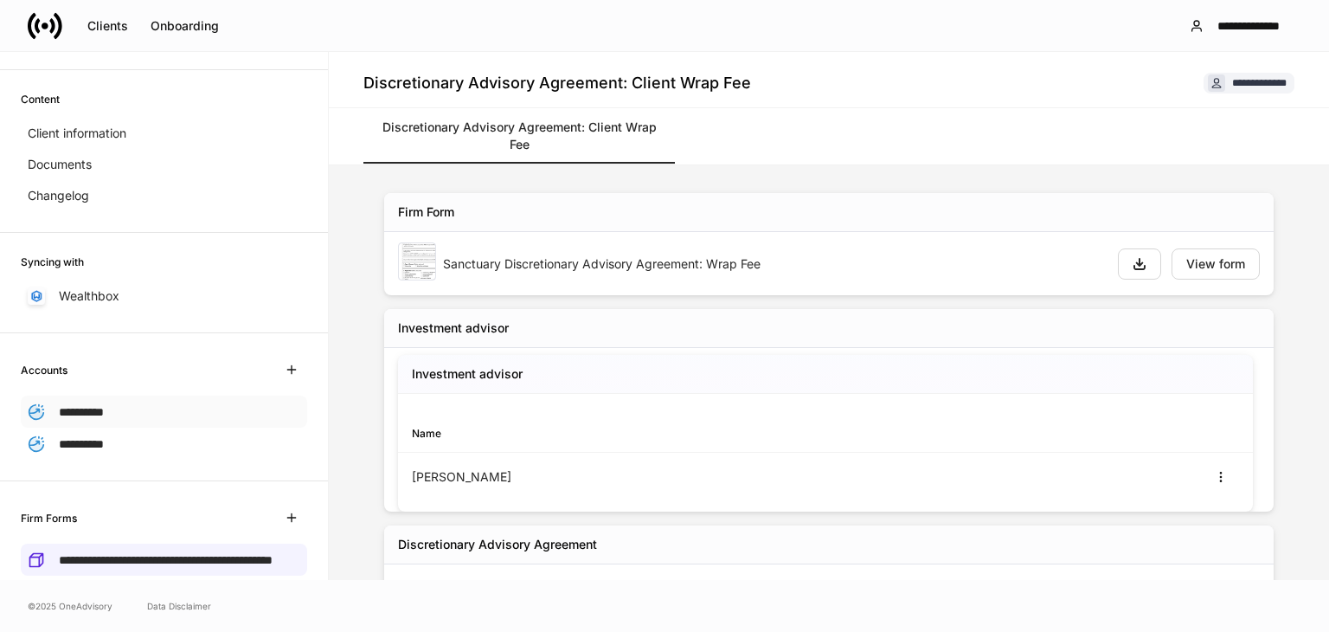
click at [56, 408] on div "**********" at bounding box center [66, 411] width 76 height 18
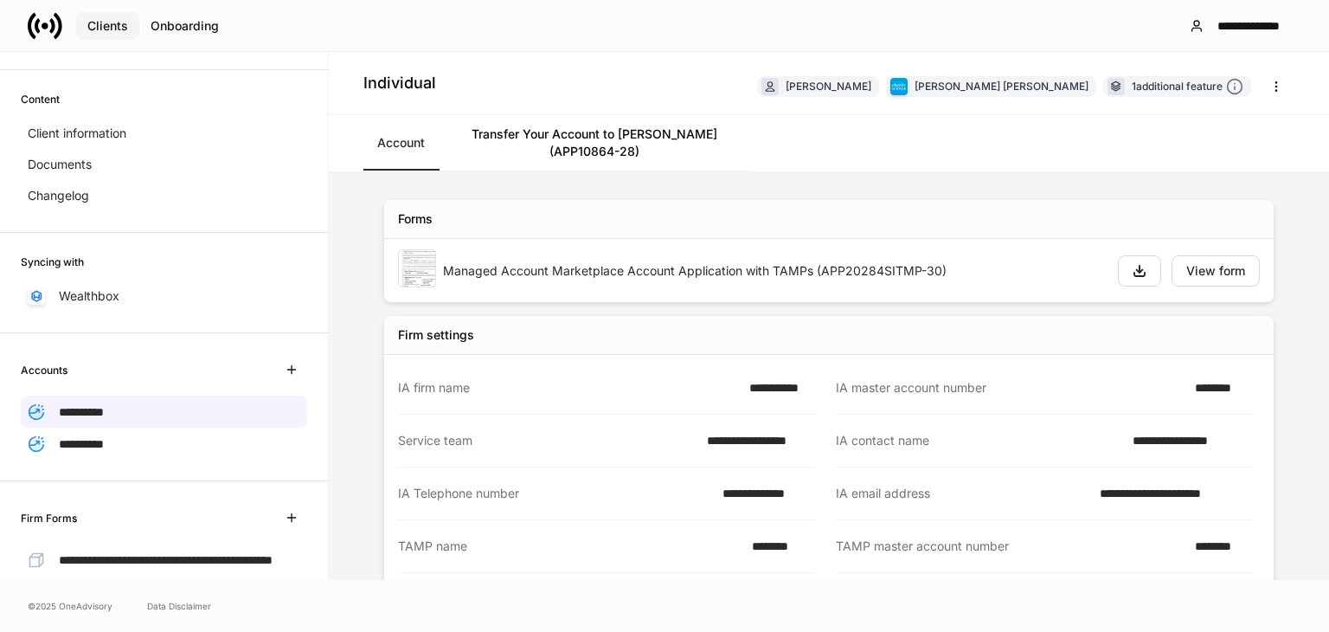
click at [112, 25] on div "Clients" at bounding box center [107, 26] width 41 height 12
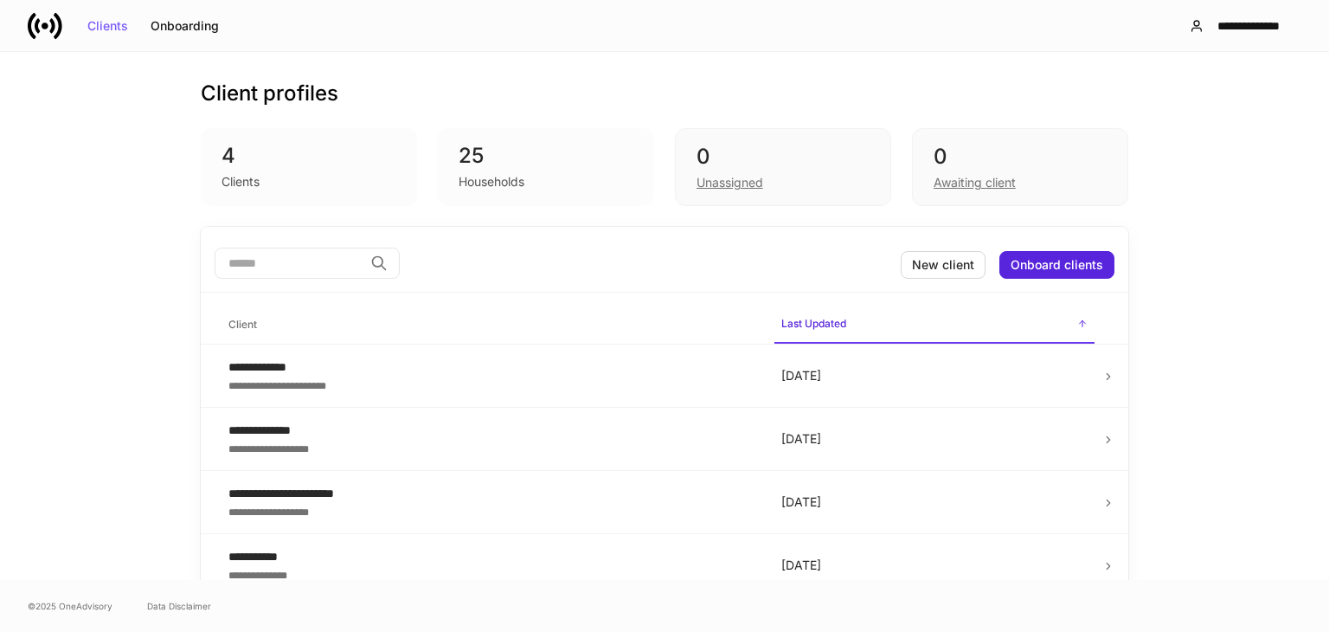
click at [333, 167] on div "4" at bounding box center [309, 156] width 175 height 28
click at [561, 170] on div "Households" at bounding box center [546, 180] width 175 height 21
click at [928, 193] on div "0 Awaiting client" at bounding box center [1020, 167] width 216 height 78
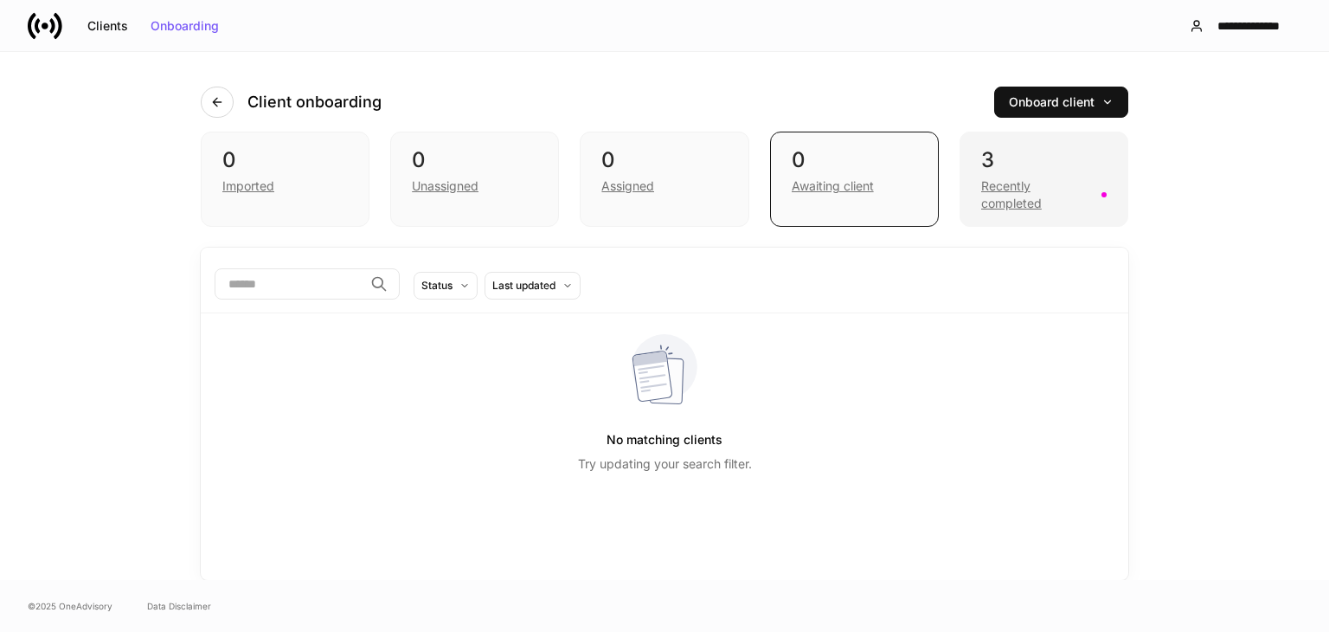
click at [1051, 201] on div "Recently completed" at bounding box center [1036, 194] width 110 height 35
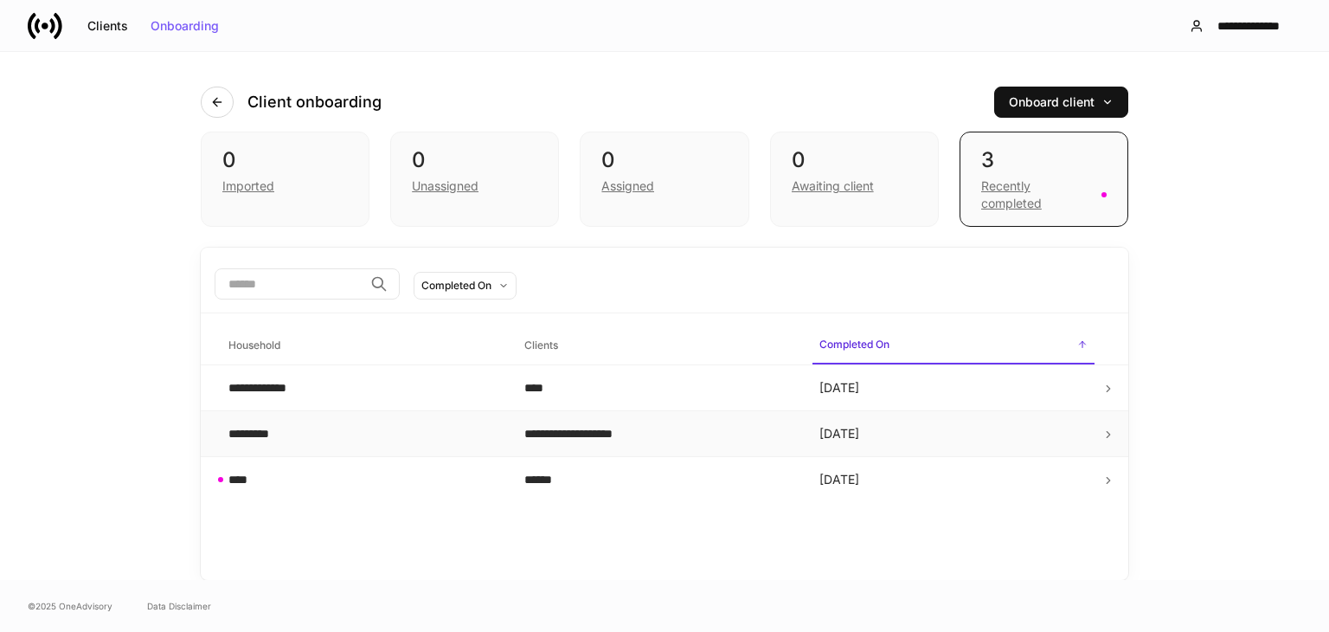
click at [374, 431] on div "*********" at bounding box center [362, 433] width 268 height 17
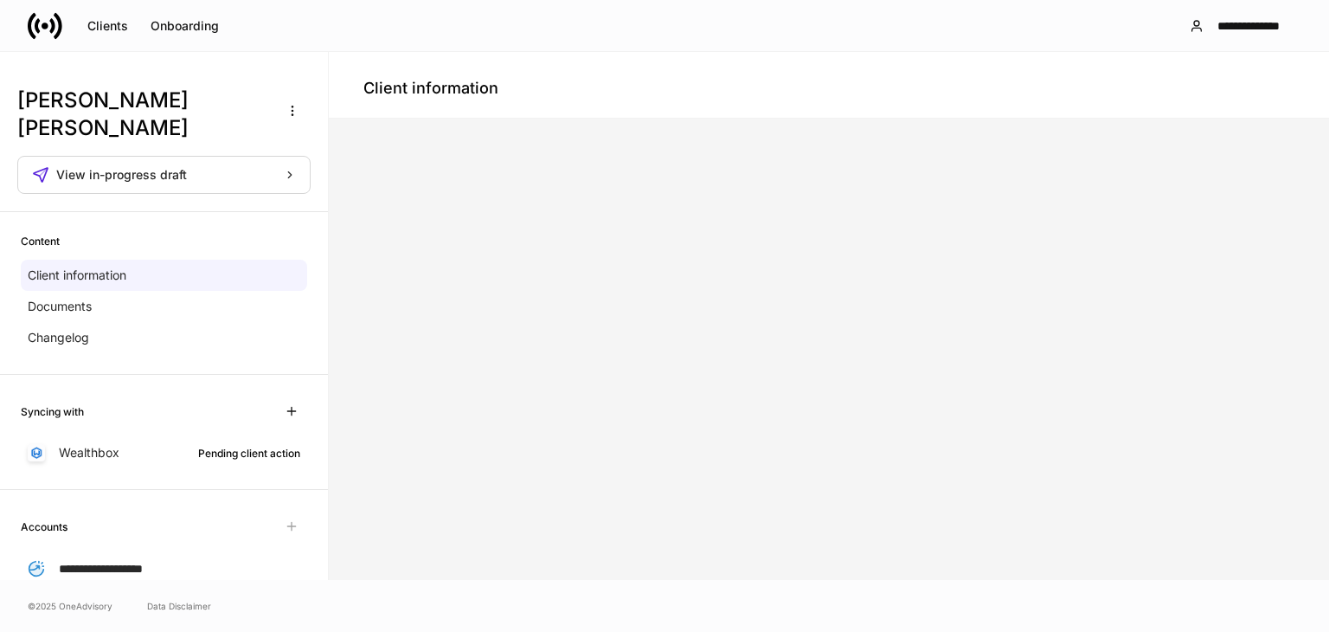
scroll to position [152, 0]
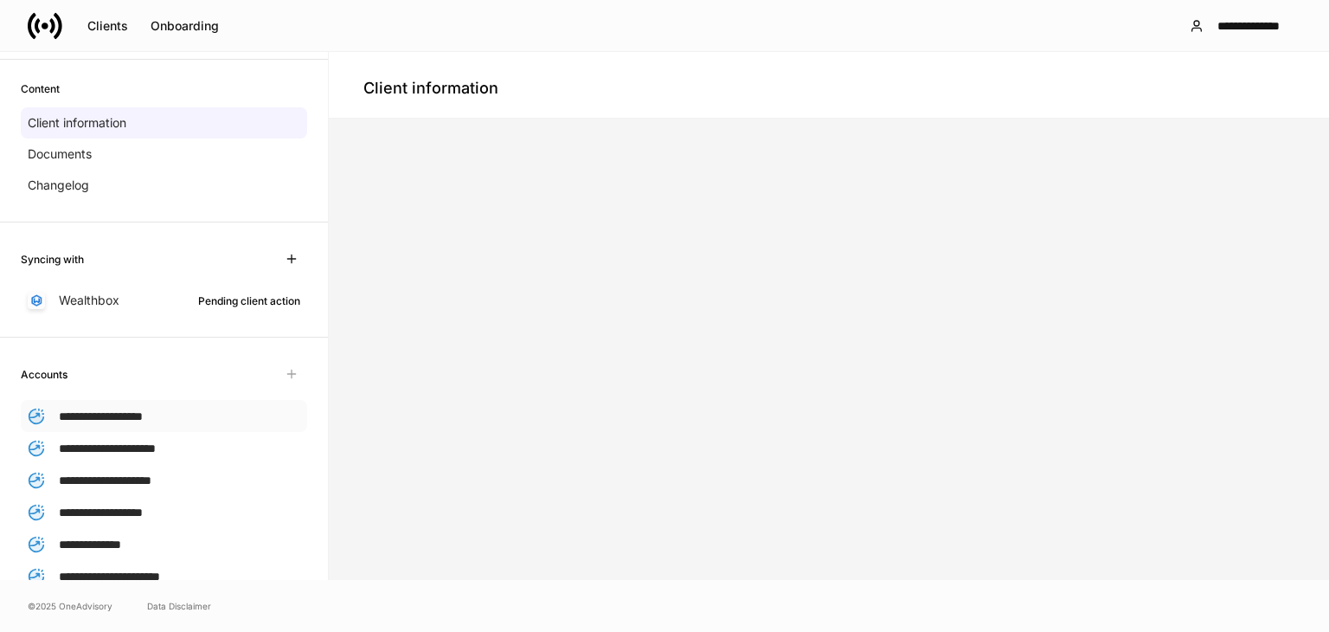
click at [95, 419] on span "**********" at bounding box center [101, 416] width 84 height 12
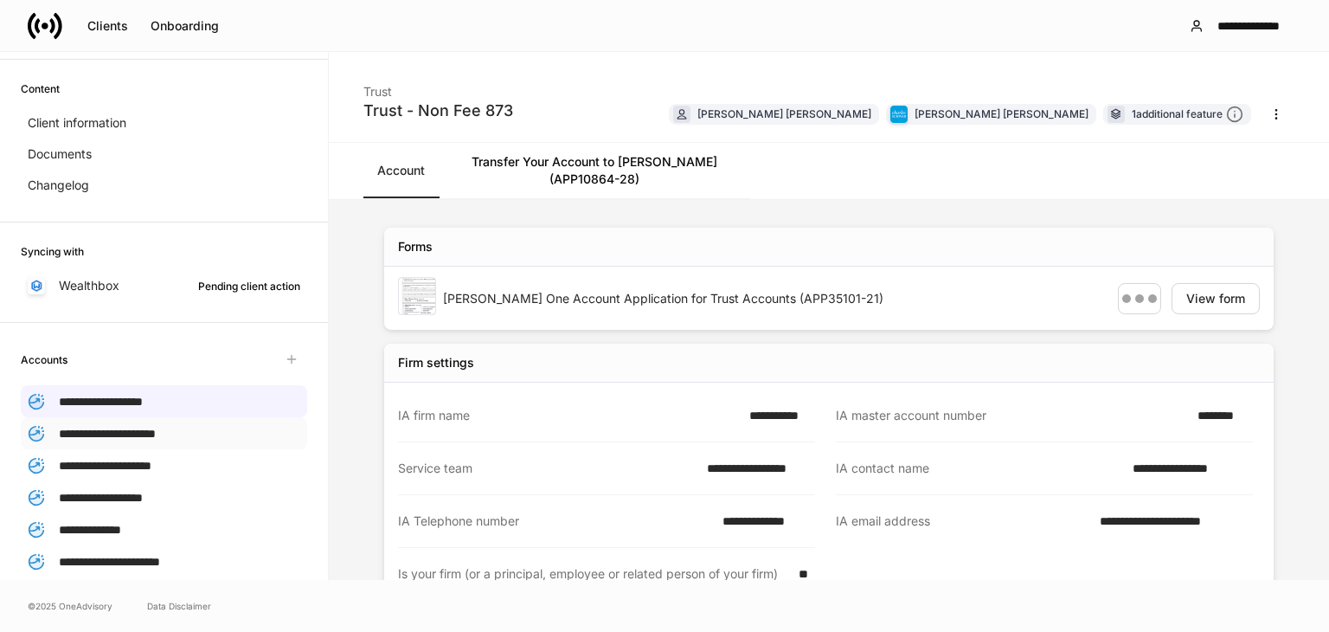
click at [104, 438] on span "**********" at bounding box center [107, 433] width 97 height 12
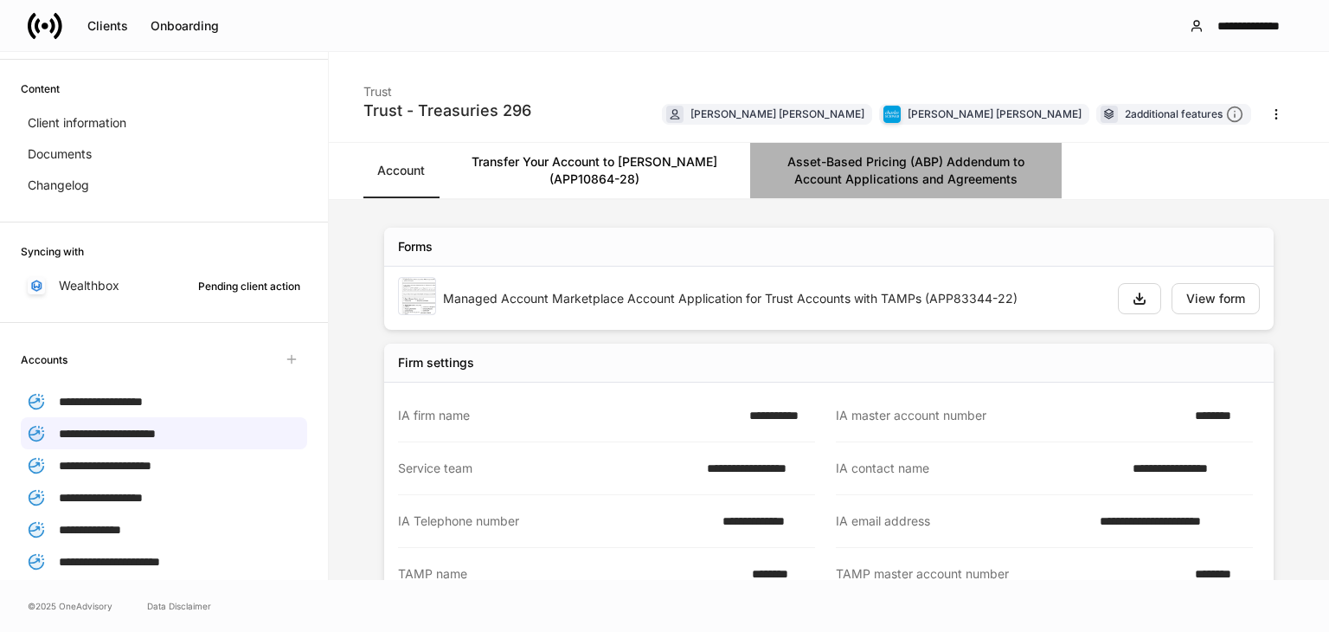
click at [927, 165] on link "Asset-Based Pricing (ABP) Addendum to Account Applications and Agreements" at bounding box center [906, 170] width 312 height 55
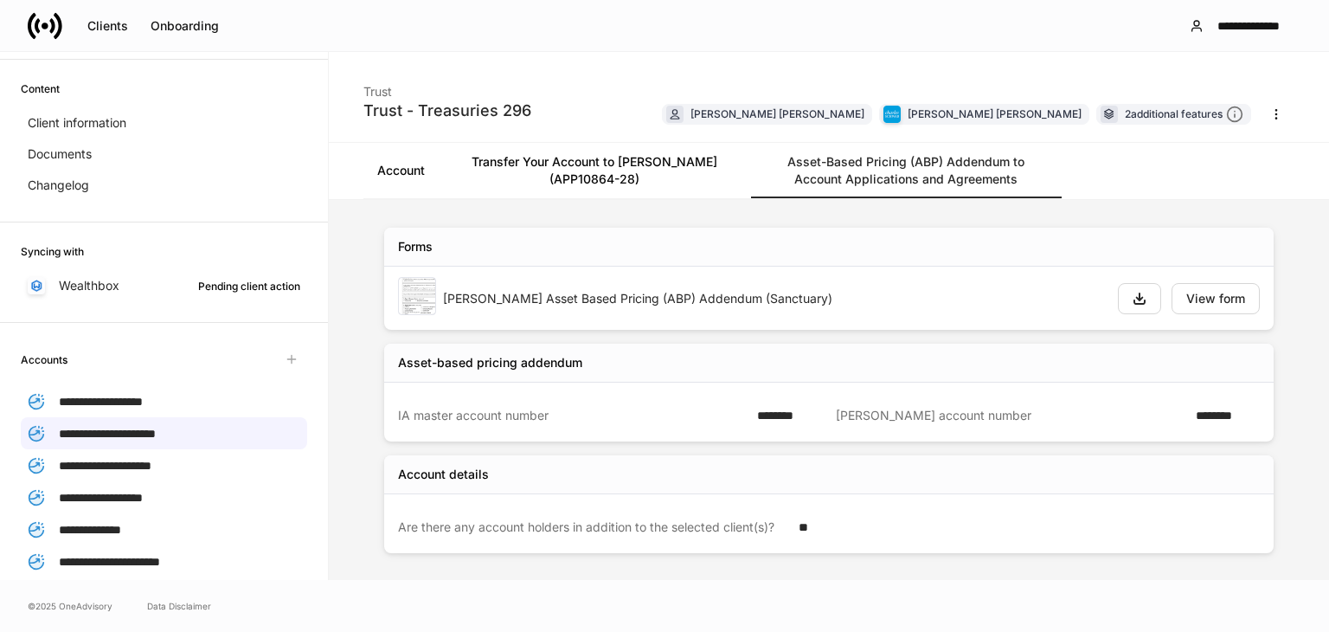
click at [408, 176] on link "Account" at bounding box center [400, 170] width 75 height 55
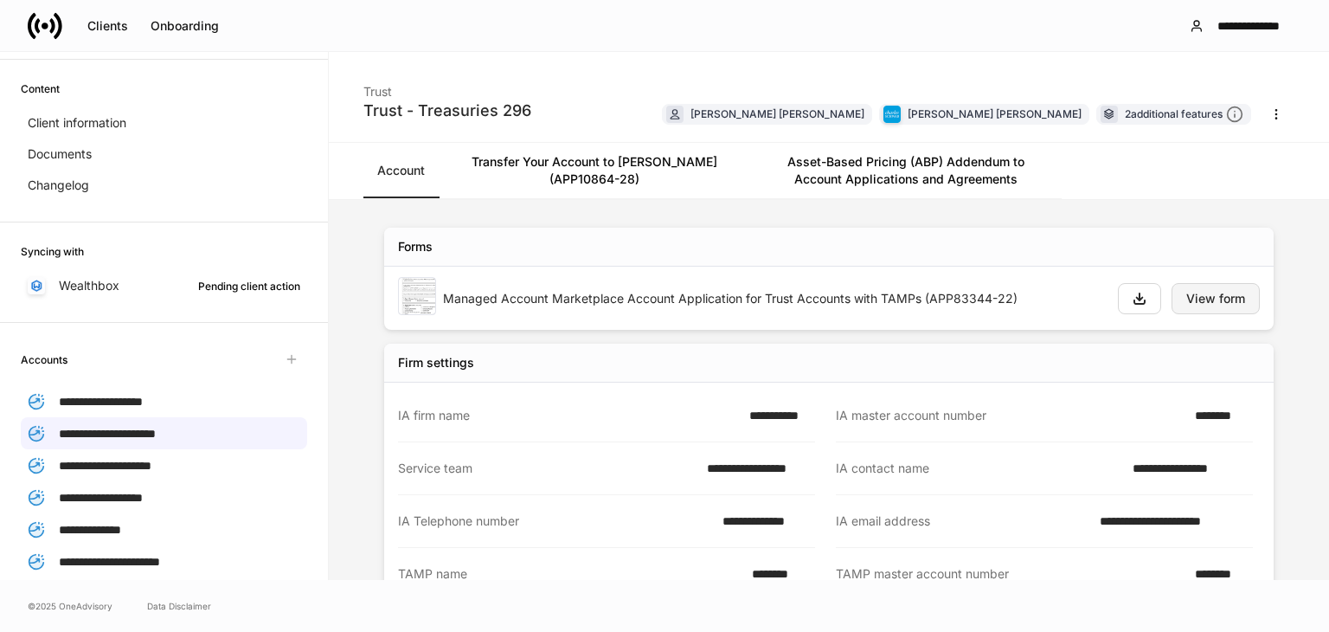
click at [1207, 298] on div "View form" at bounding box center [1215, 298] width 59 height 12
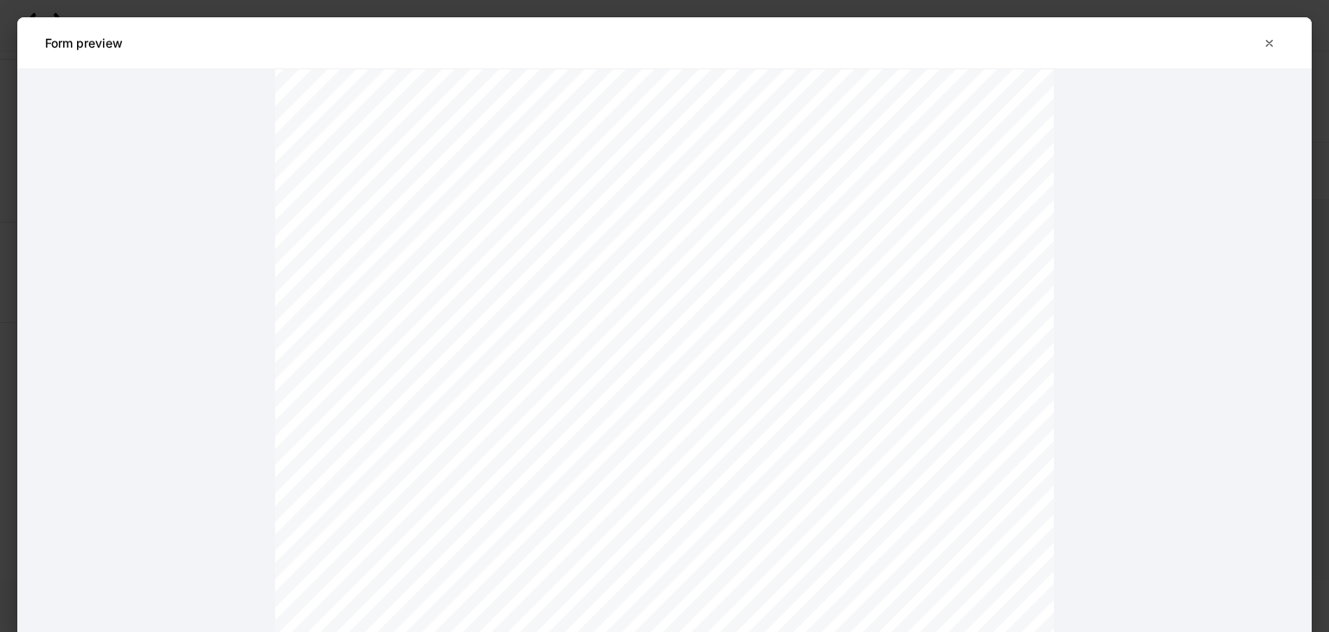
scroll to position [1529, 0]
click at [1263, 36] on icon "button" at bounding box center [1269, 43] width 14 height 14
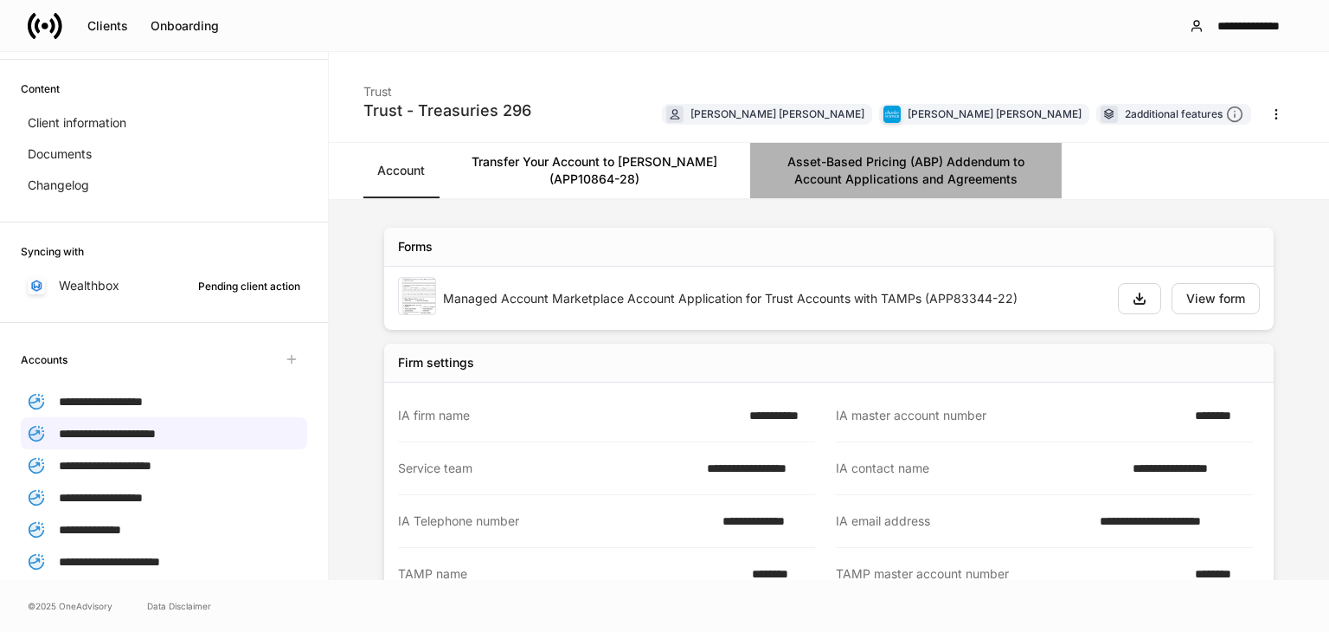
click at [856, 177] on link "Asset-Based Pricing (ABP) Addendum to Account Applications and Agreements" at bounding box center [906, 170] width 312 height 55
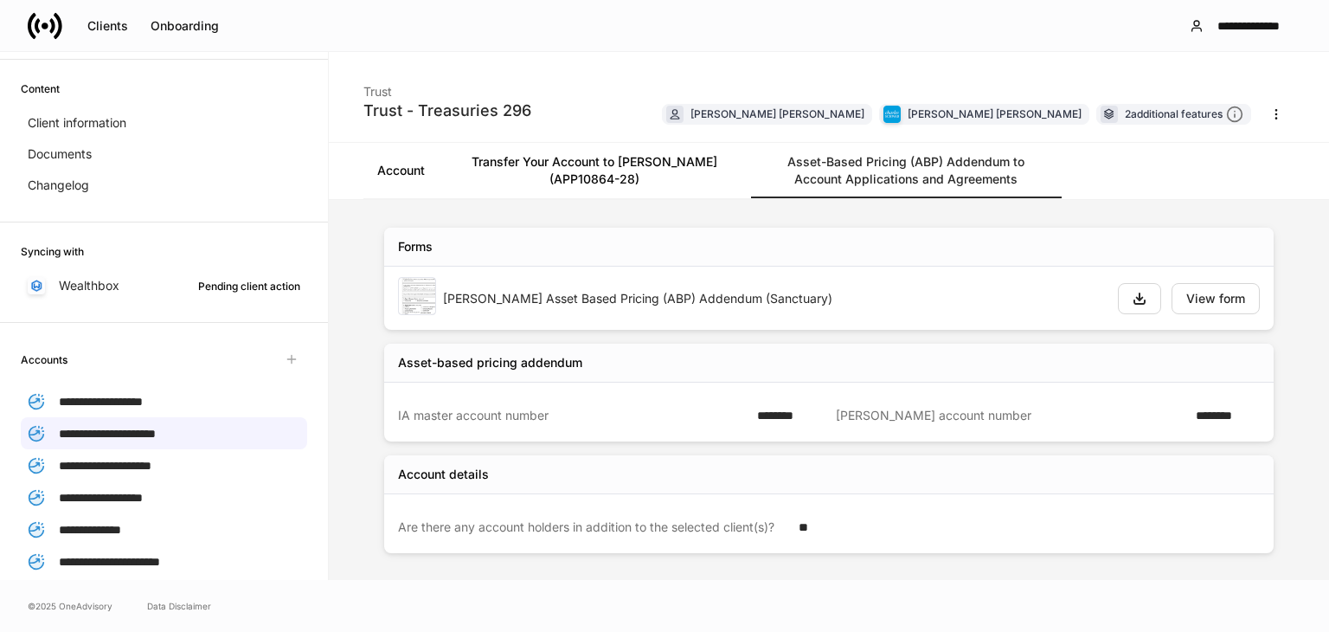
click at [597, 161] on link "Transfer Your Account to Schwab (APP10864-28)" at bounding box center [595, 170] width 312 height 55
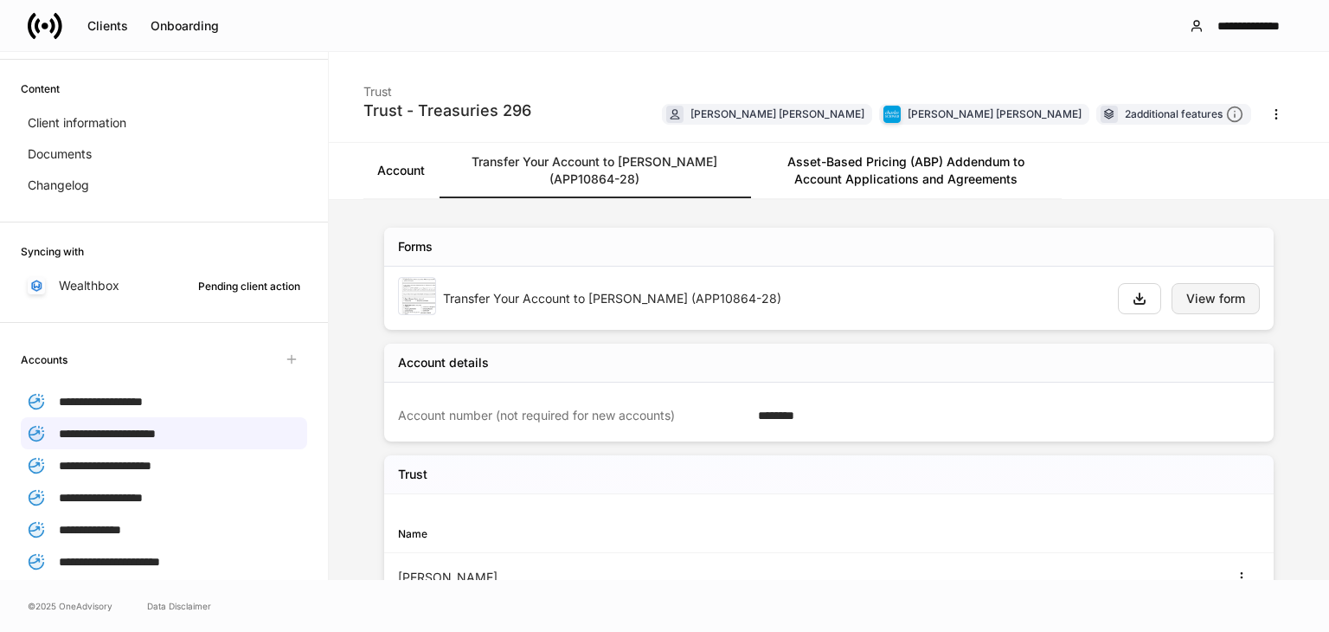
click at [1186, 300] on div "View form" at bounding box center [1215, 298] width 59 height 12
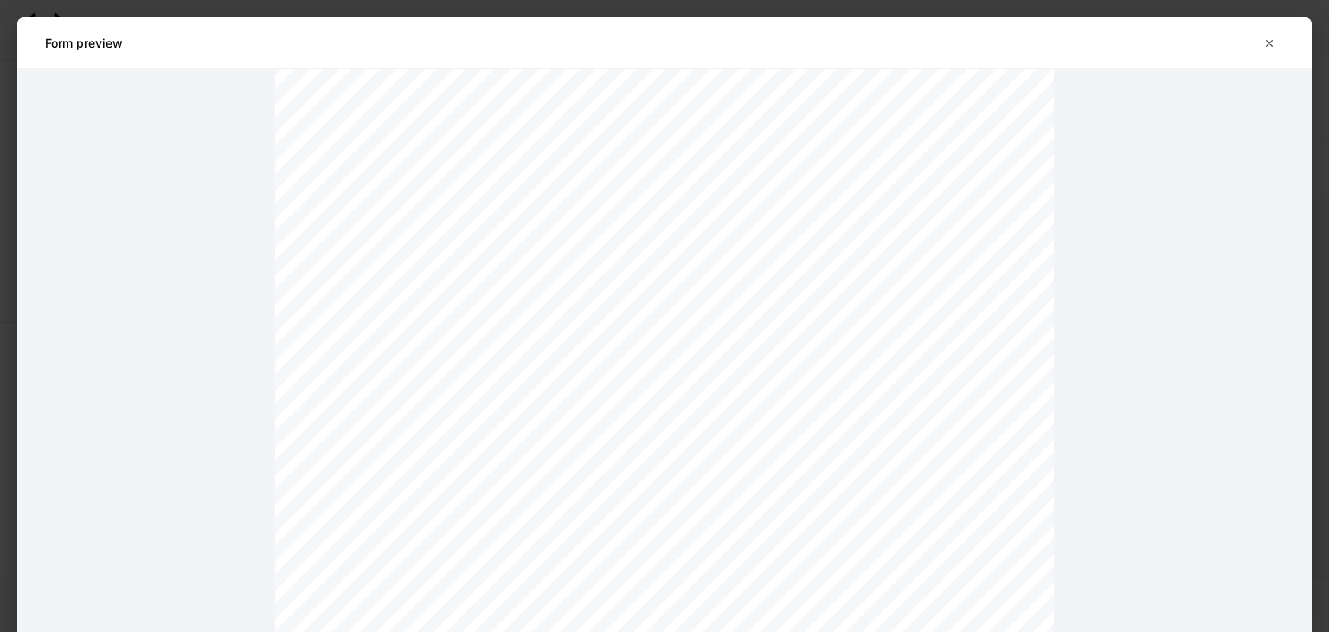
scroll to position [457, 0]
click at [1273, 42] on icon "button" at bounding box center [1269, 43] width 14 height 14
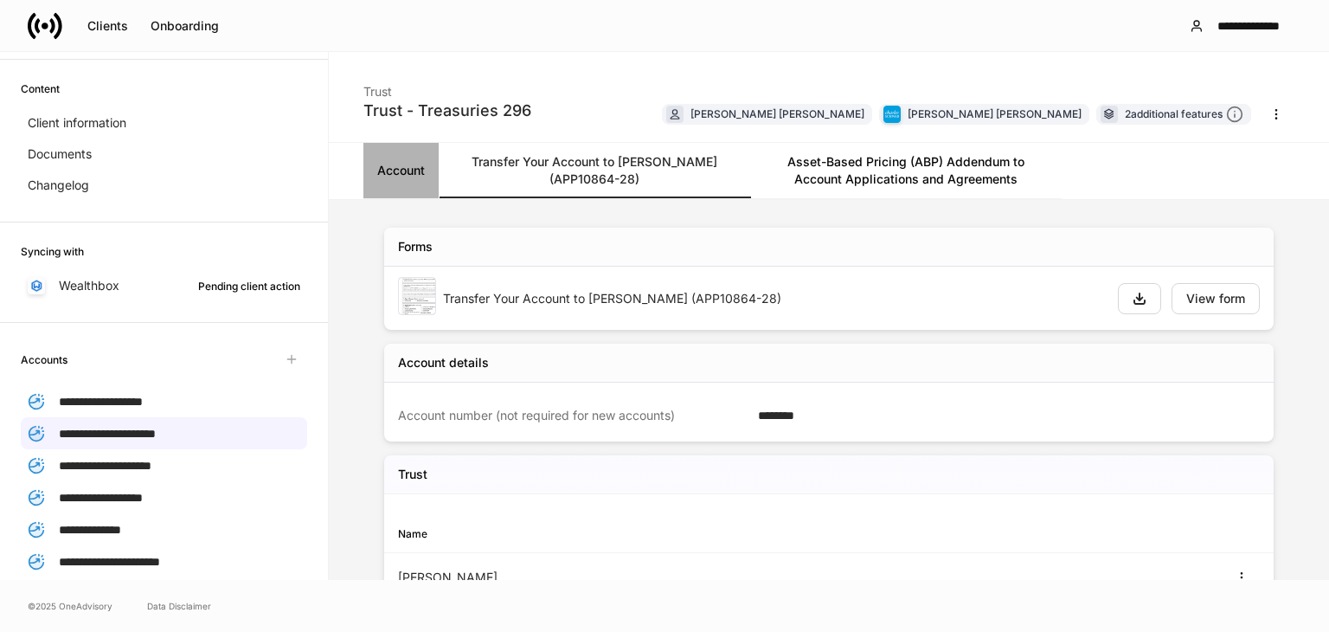
click at [400, 177] on link "Account" at bounding box center [400, 170] width 75 height 55
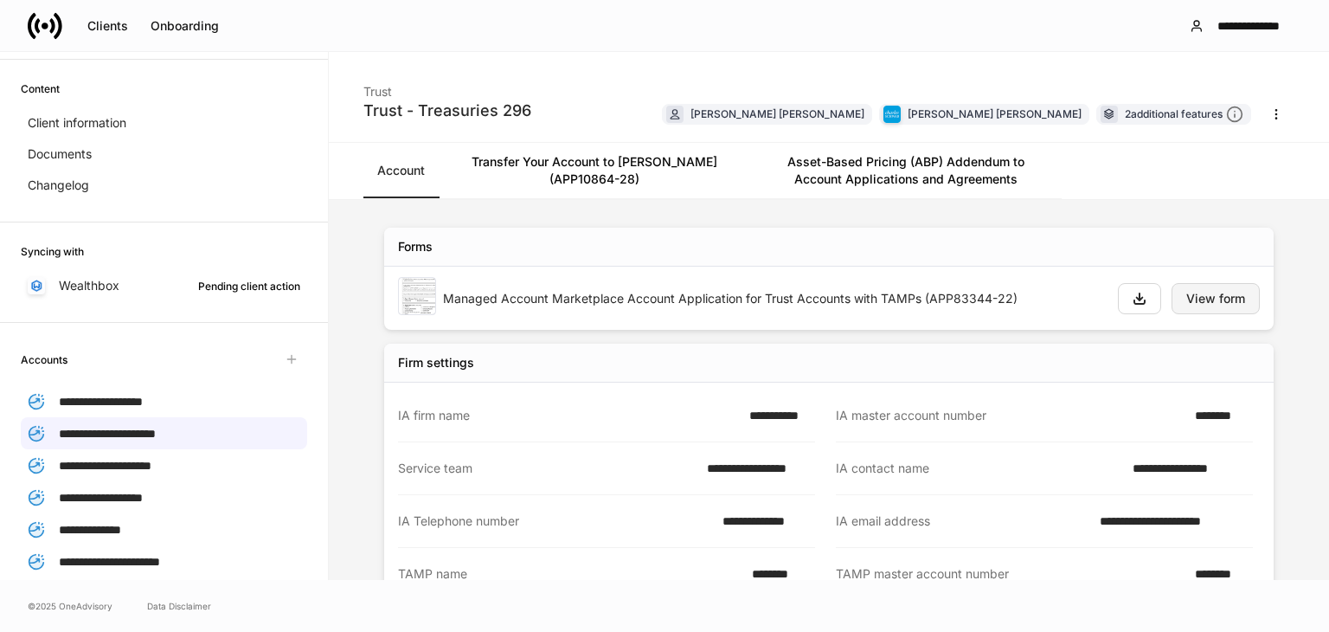
click at [1222, 298] on div "View form" at bounding box center [1215, 298] width 59 height 12
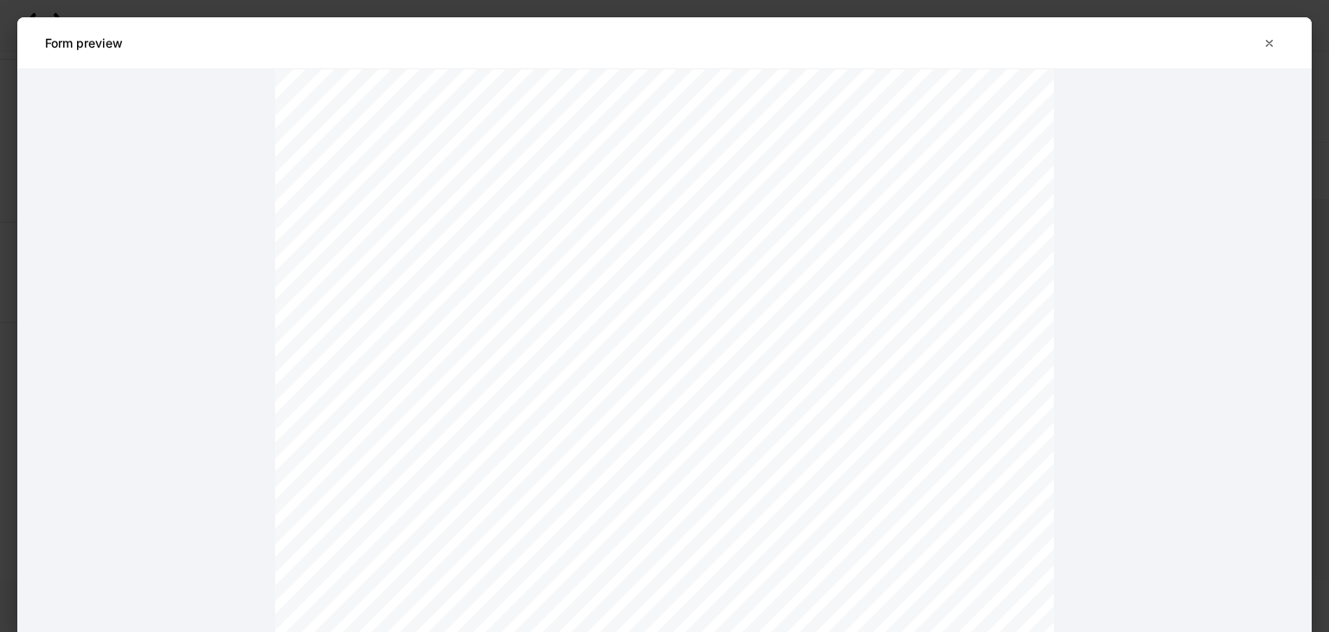
scroll to position [2259, 0]
click at [1270, 47] on icon "button" at bounding box center [1269, 43] width 14 height 14
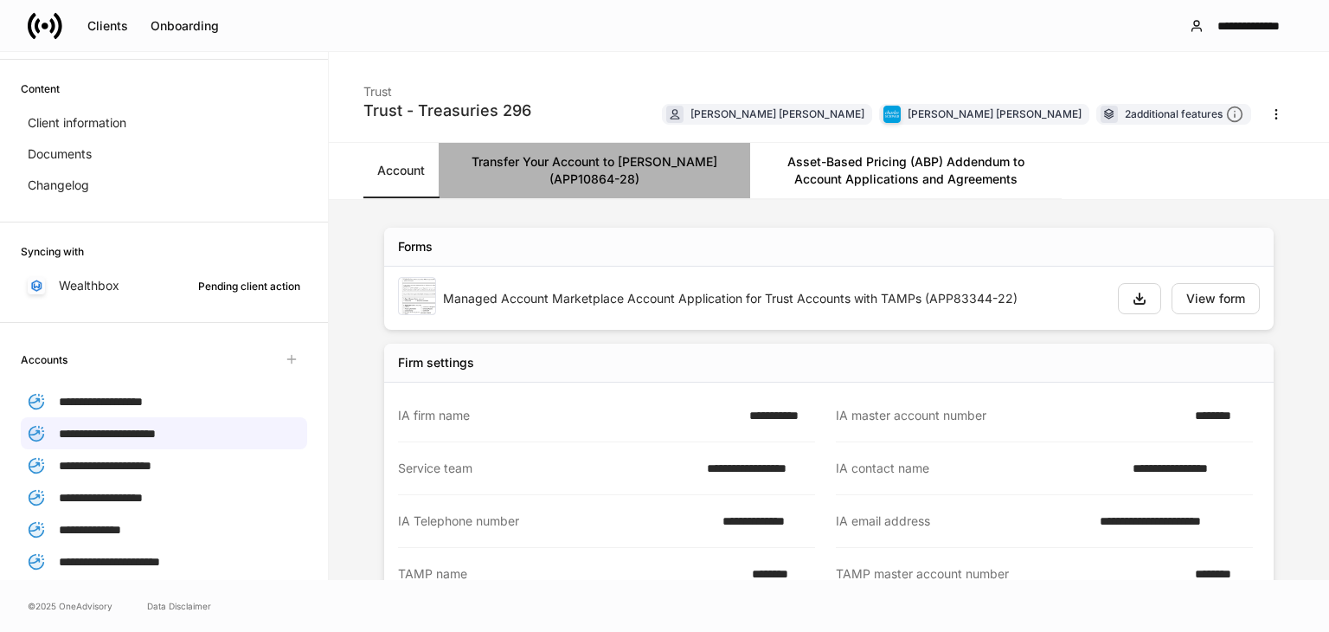
click at [650, 169] on link "Transfer Your Account to Schwab (APP10864-28)" at bounding box center [595, 170] width 312 height 55
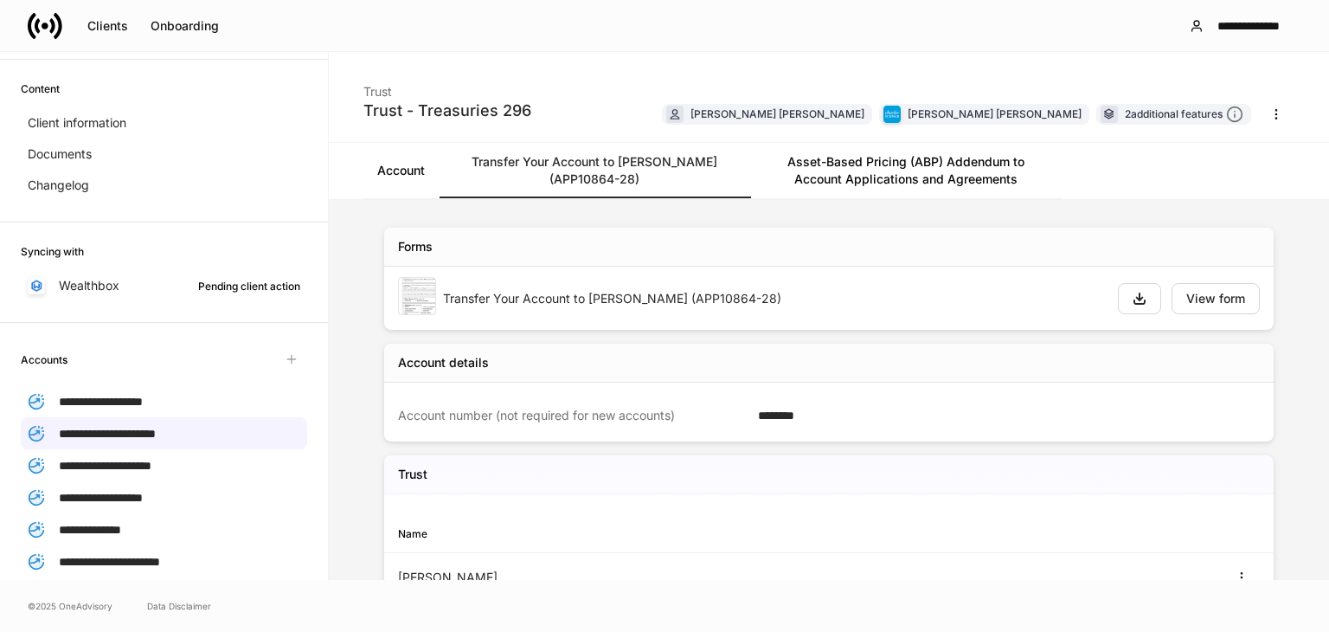
click at [1197, 275] on div "Transfer Your Account to Schwab (APP10864-28) View form" at bounding box center [829, 298] width 890 height 63
click at [1193, 299] on div "View form" at bounding box center [1215, 298] width 59 height 12
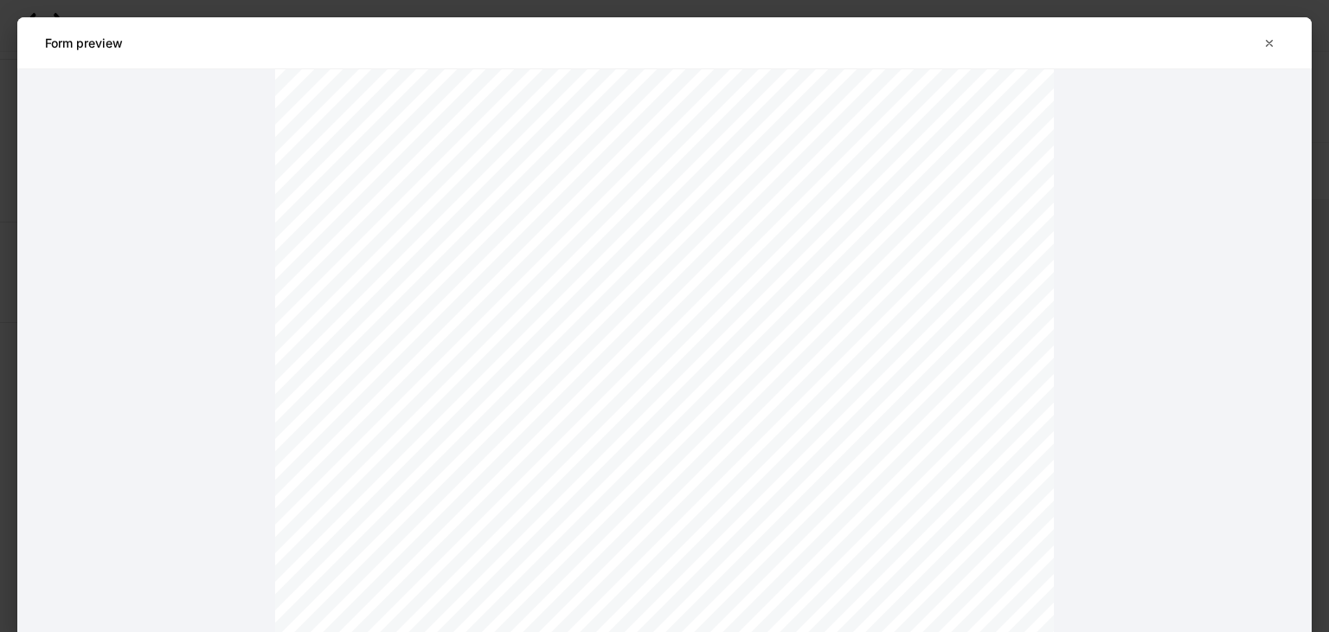
scroll to position [464, 0]
click at [1266, 37] on icon "button" at bounding box center [1269, 43] width 14 height 14
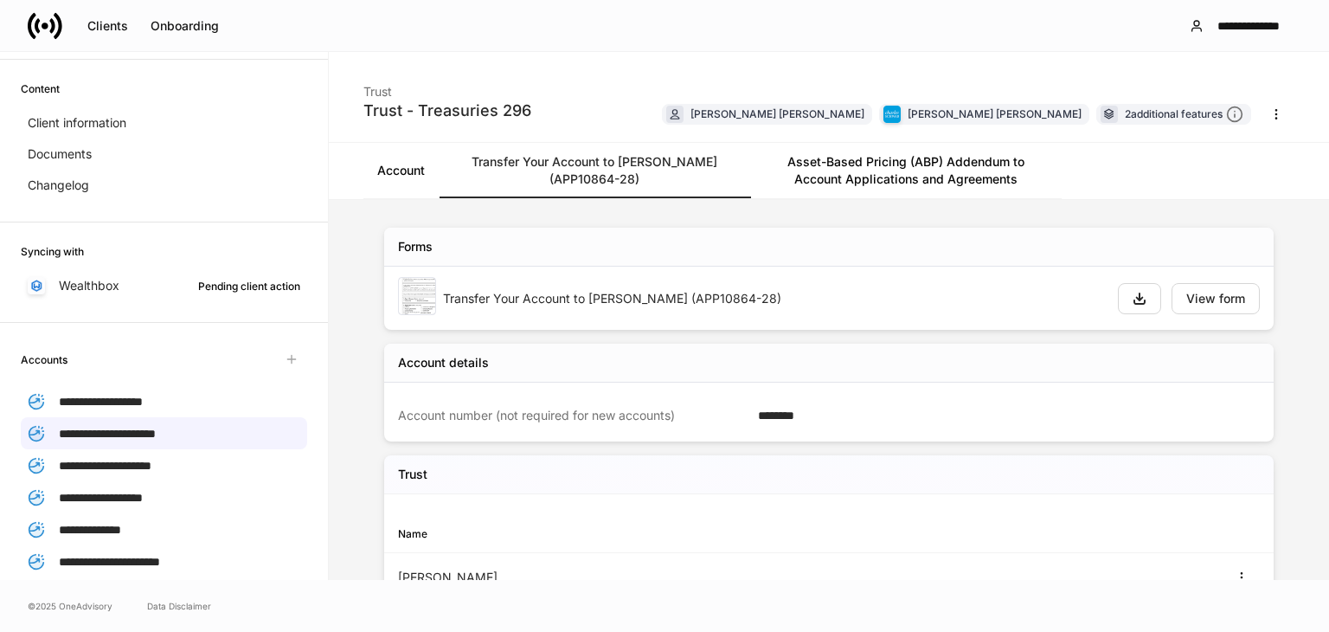
click at [398, 183] on link "Account" at bounding box center [400, 170] width 75 height 55
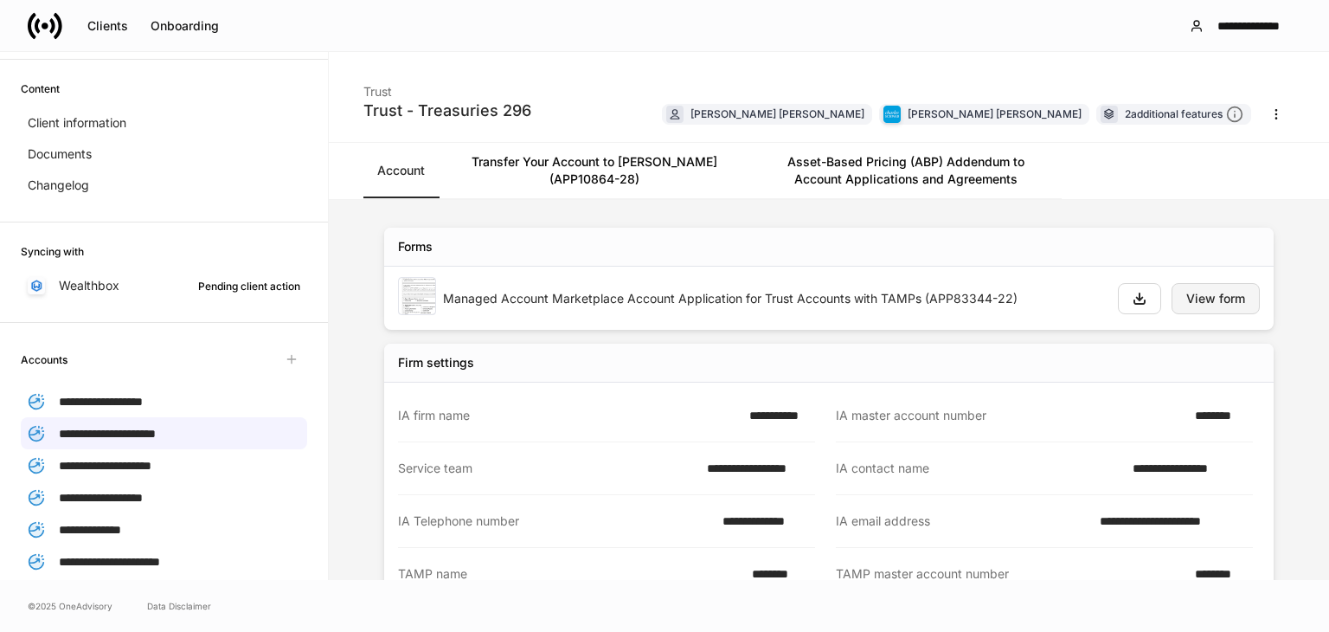
click at [1224, 311] on button "View form" at bounding box center [1216, 298] width 88 height 31
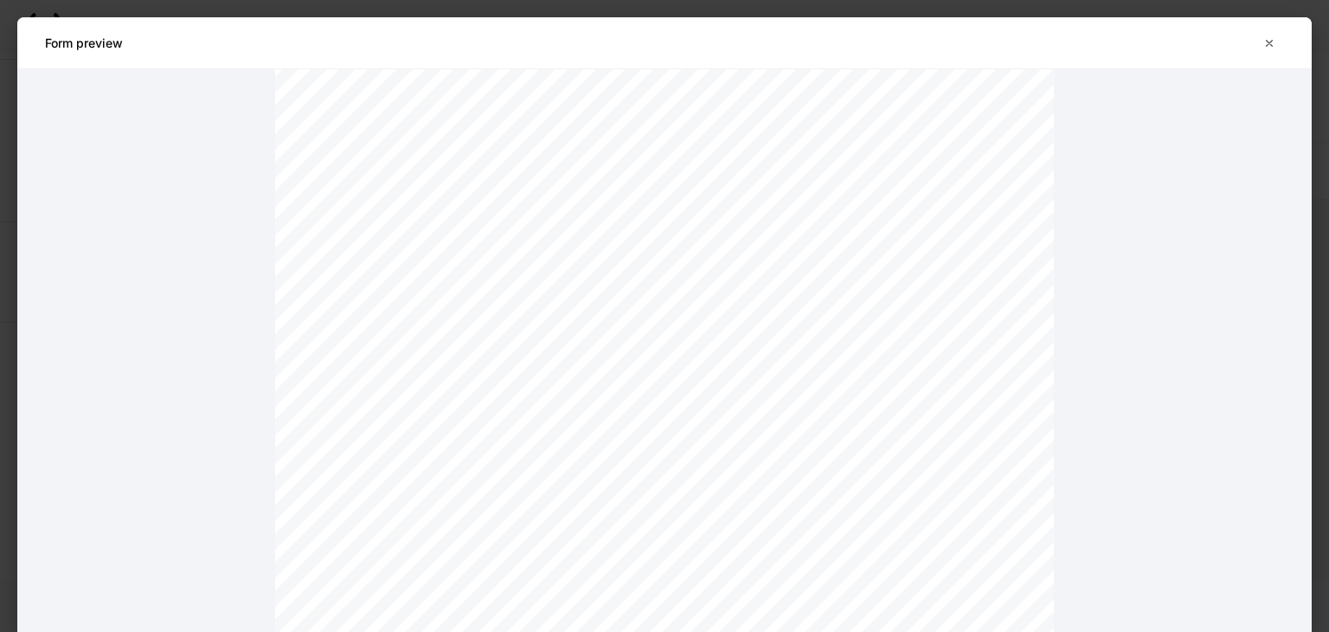
scroll to position [2197, 0]
click at [1267, 49] on button "button" at bounding box center [1269, 43] width 29 height 28
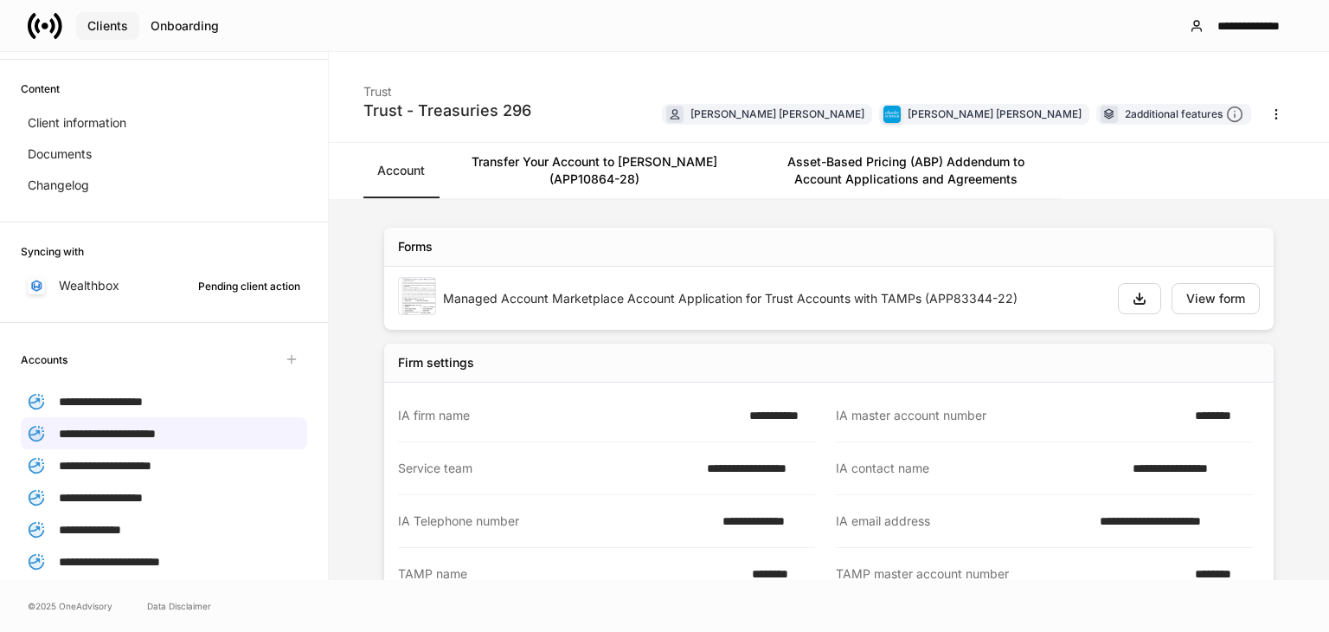
click at [114, 26] on div "Clients" at bounding box center [107, 26] width 41 height 12
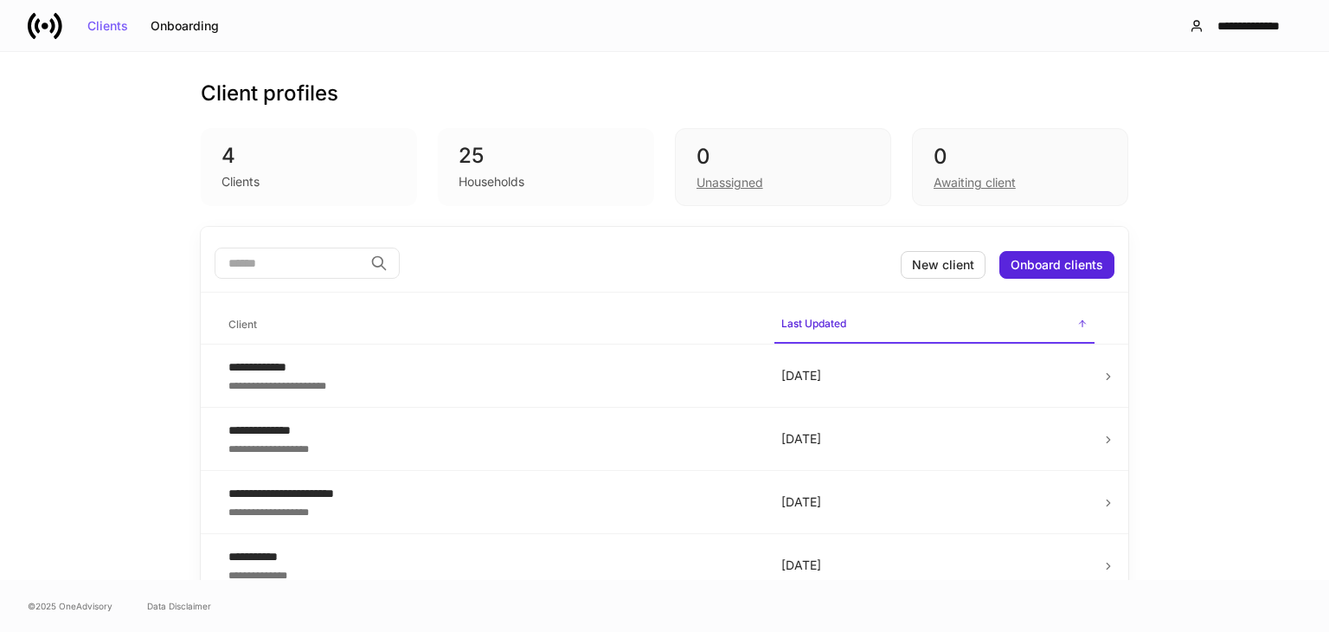
click at [73, 331] on div "**********" at bounding box center [664, 316] width 1329 height 528
click at [311, 156] on div "4" at bounding box center [309, 156] width 175 height 28
click at [547, 173] on div "Households" at bounding box center [546, 180] width 175 height 21
click at [912, 159] on div "0 Awaiting client" at bounding box center [1020, 167] width 216 height 78
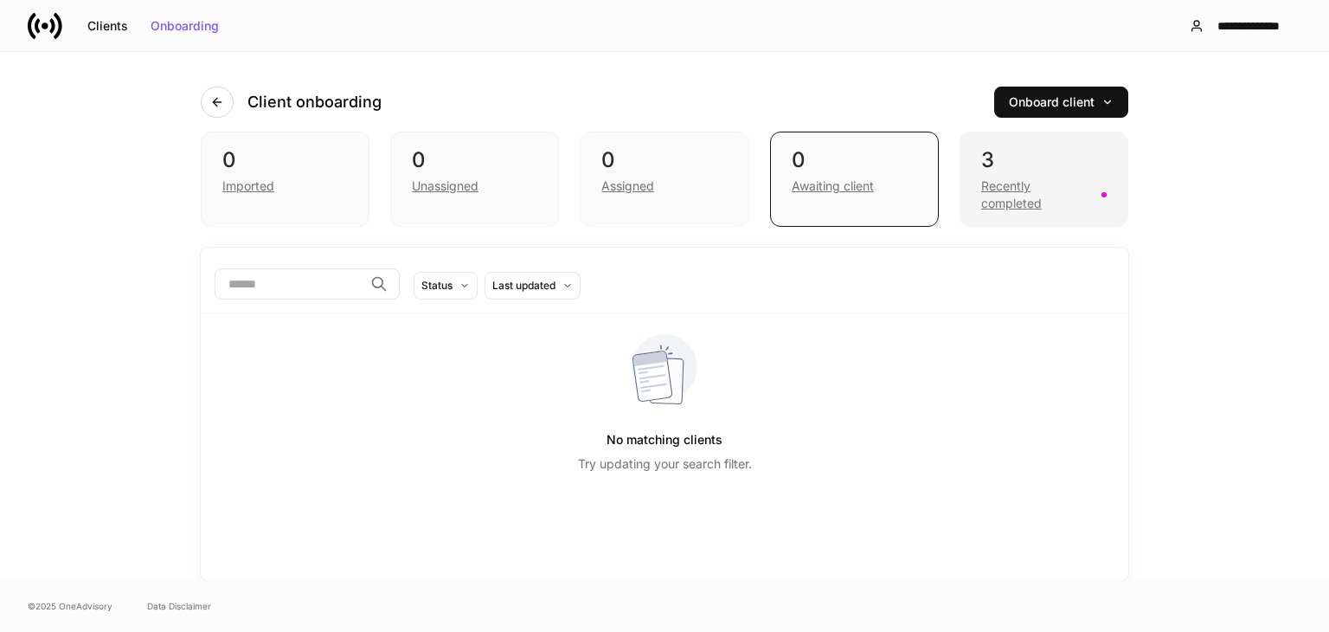
click at [1024, 174] on div "Recently completed" at bounding box center [1043, 193] width 125 height 38
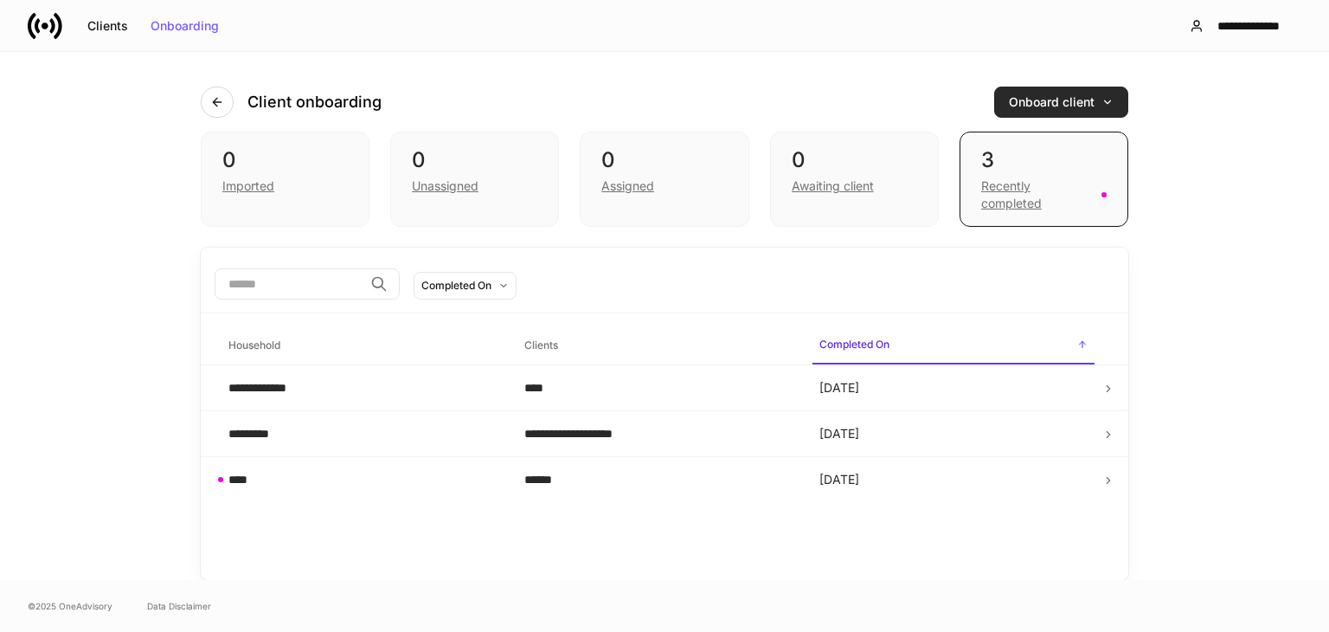
click at [1056, 110] on button "Onboard client" at bounding box center [1061, 102] width 134 height 31
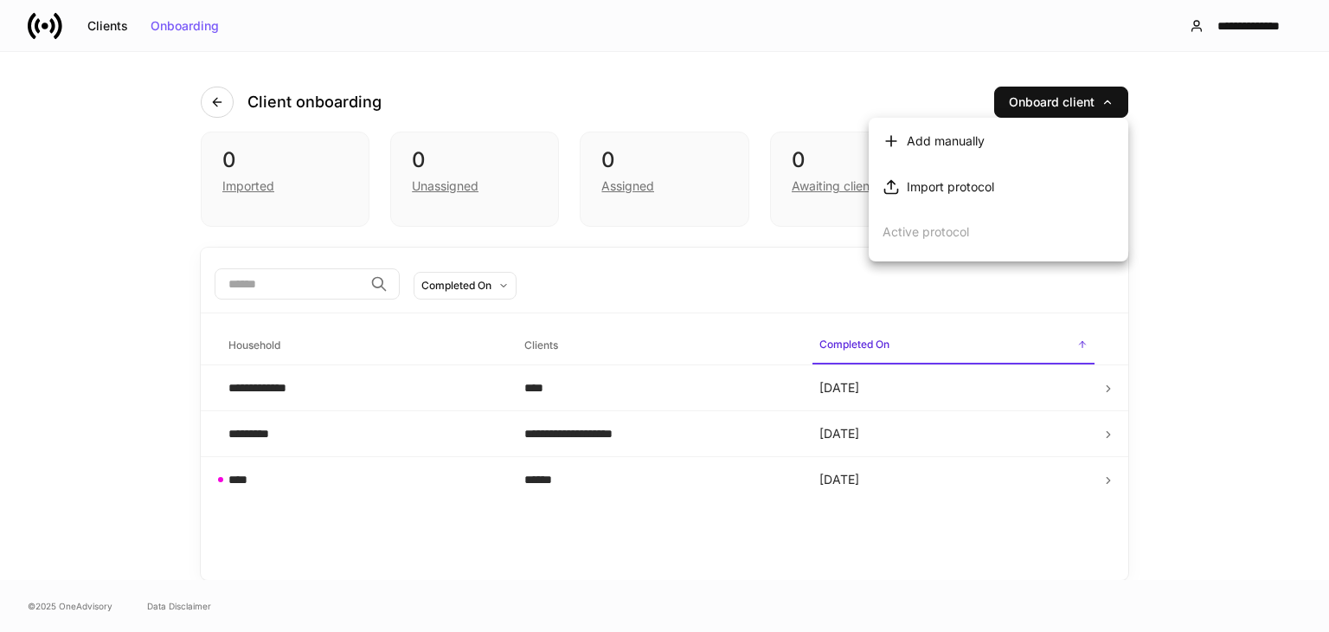
click at [1254, 378] on div at bounding box center [664, 316] width 1329 height 632
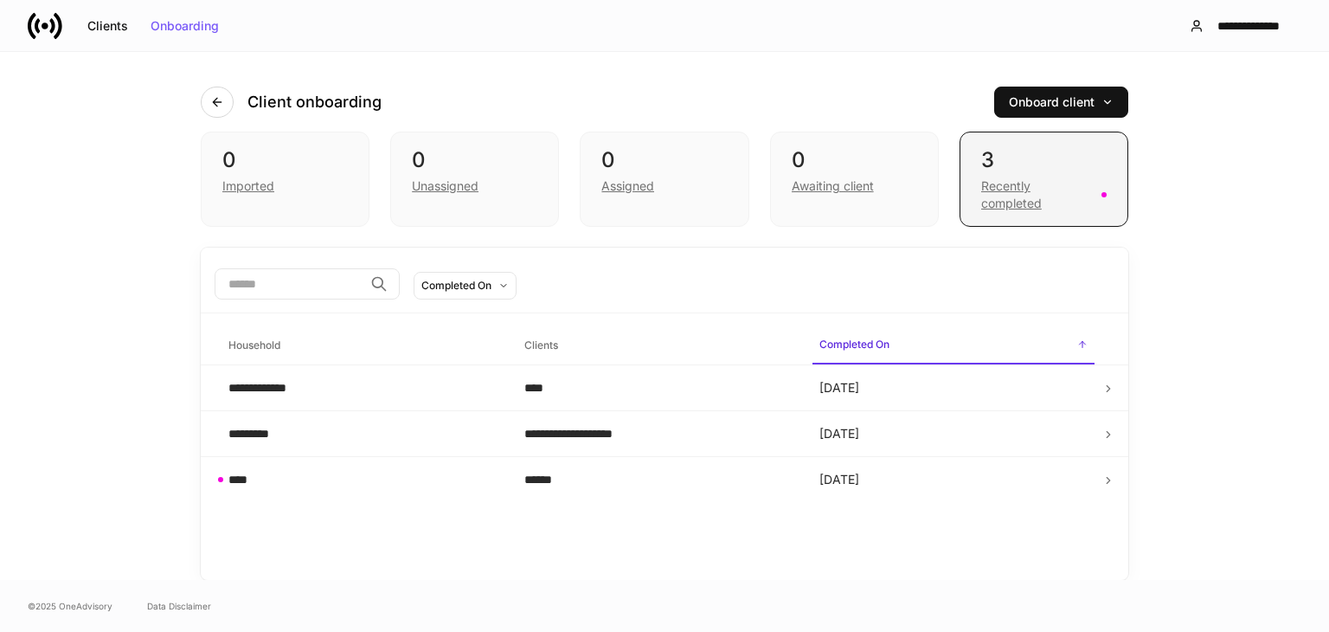
click at [1059, 189] on div "Recently completed" at bounding box center [1036, 194] width 110 height 35
click at [302, 170] on div "0" at bounding box center [284, 160] width 125 height 28
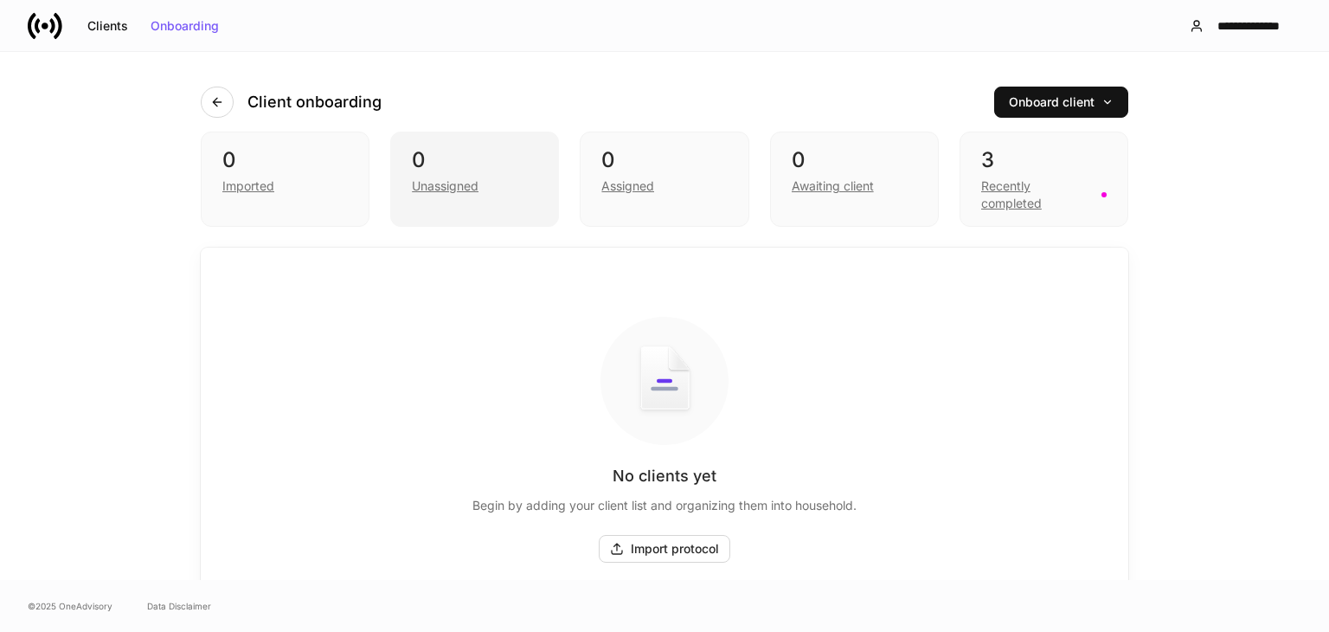
click at [471, 167] on div "0" at bounding box center [474, 160] width 125 height 28
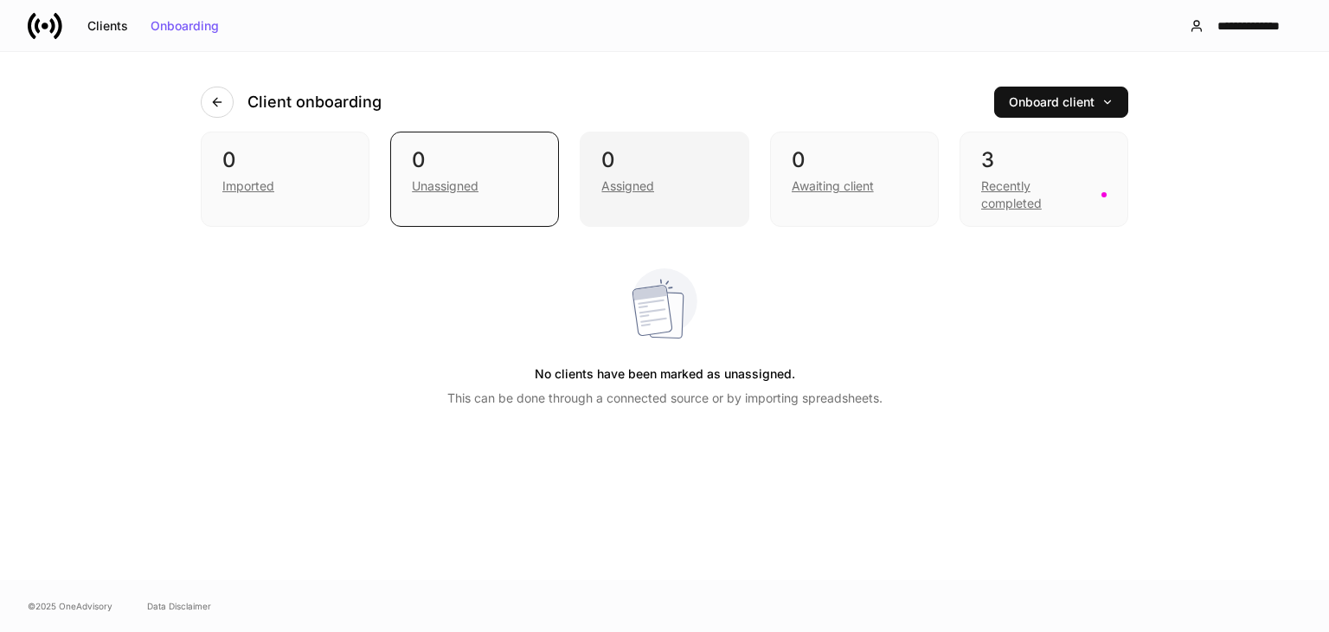
click at [611, 177] on div "Assigned" at bounding box center [627, 185] width 53 height 17
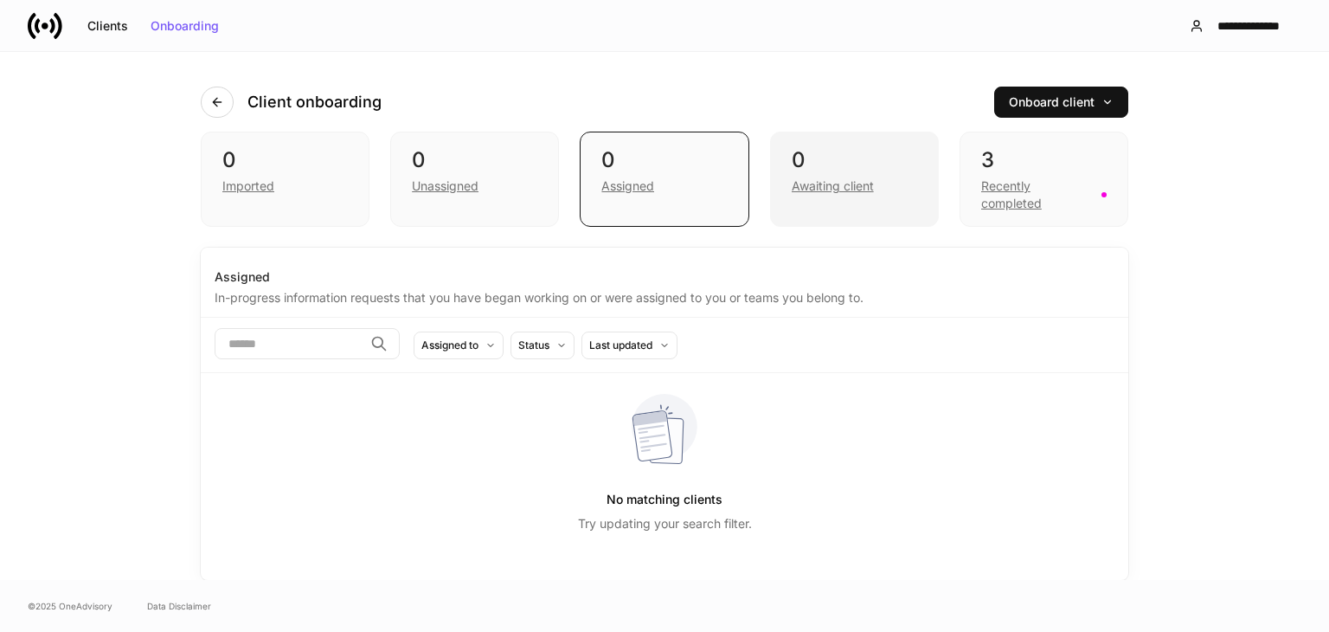
click at [830, 202] on div "0 Awaiting client" at bounding box center [854, 179] width 169 height 95
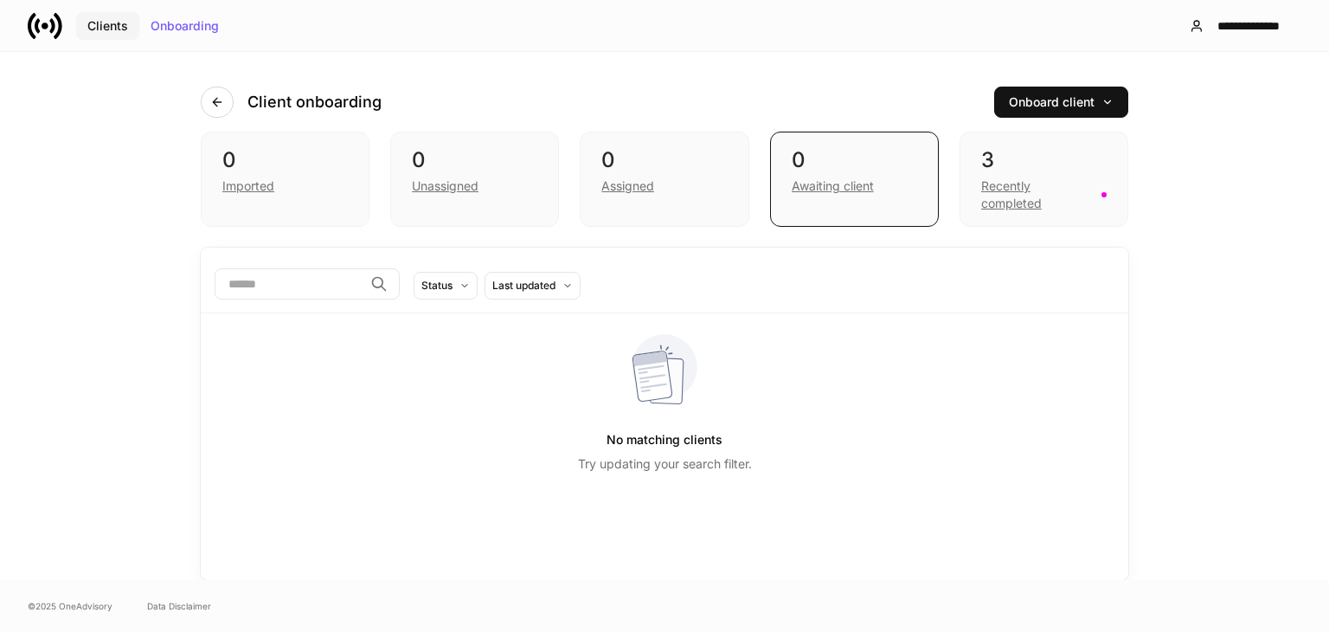
click at [120, 33] on button "Clients" at bounding box center [107, 26] width 63 height 28
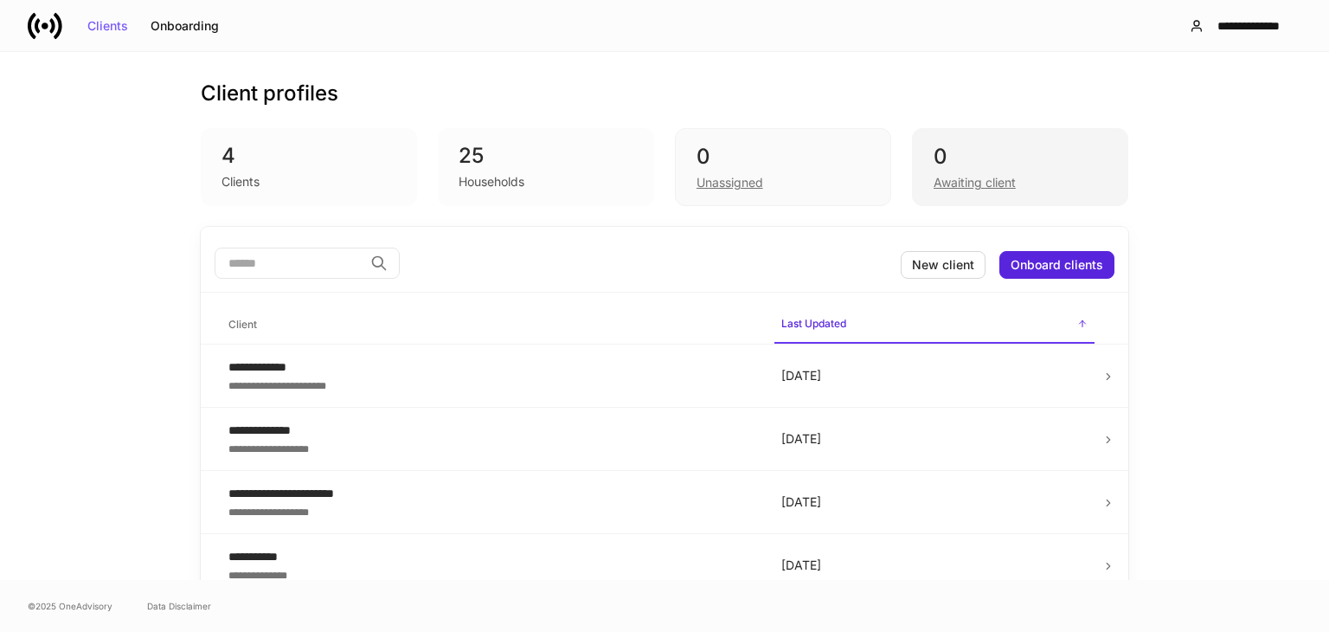
click at [913, 181] on div "0 Awaiting client" at bounding box center [1020, 167] width 216 height 78
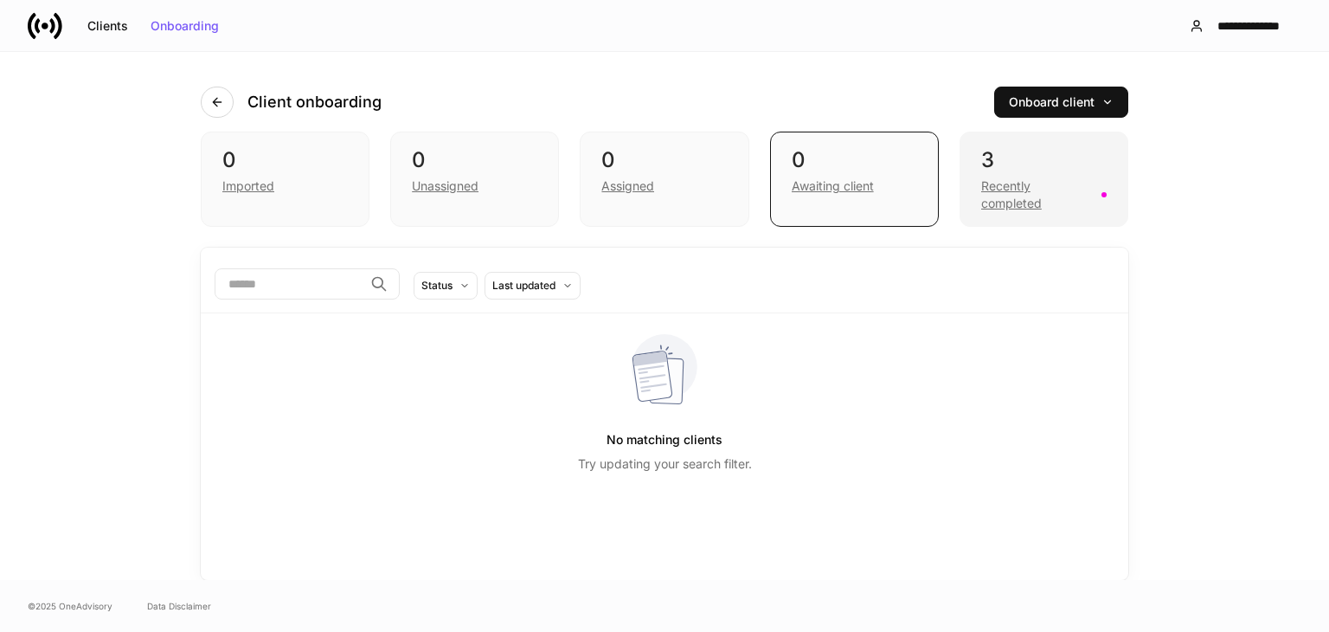
click at [1031, 194] on div "Recently completed" at bounding box center [1036, 194] width 110 height 35
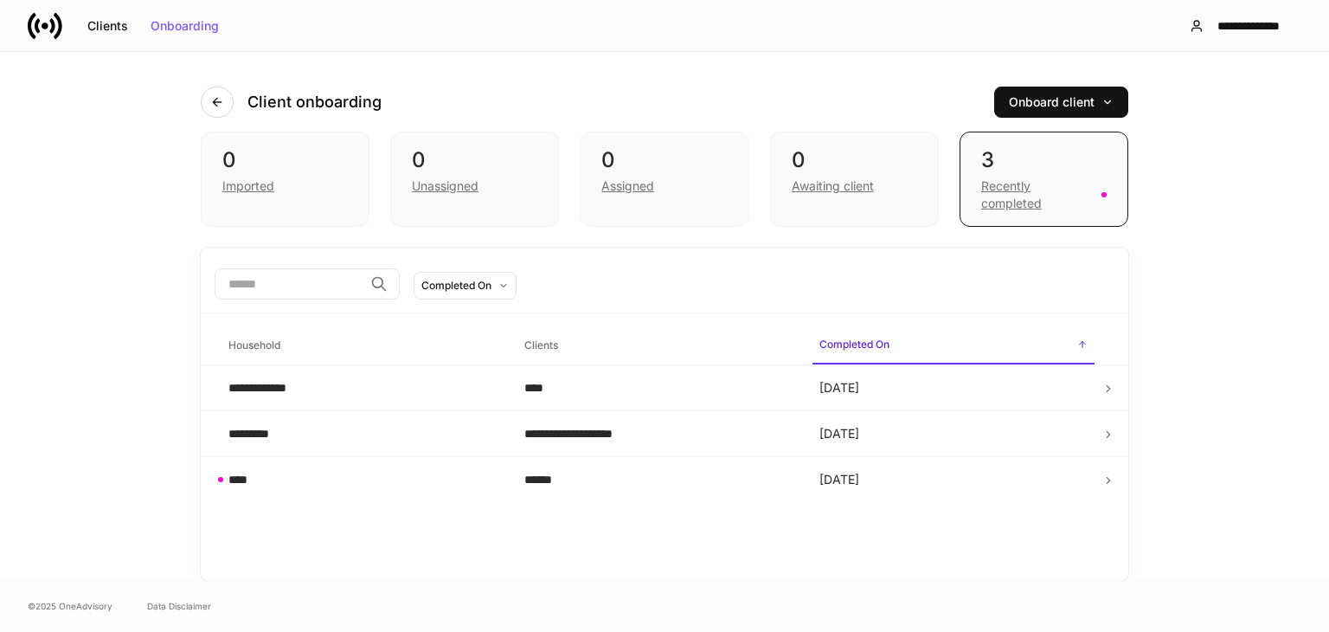
click at [1076, 354] on span "Completed On sorted descending" at bounding box center [953, 345] width 282 height 37
drag, startPoint x: 886, startPoint y: 177, endPoint x: 812, endPoint y: 179, distance: 74.4
click at [812, 179] on div "Awaiting client" at bounding box center [833, 185] width 82 height 17
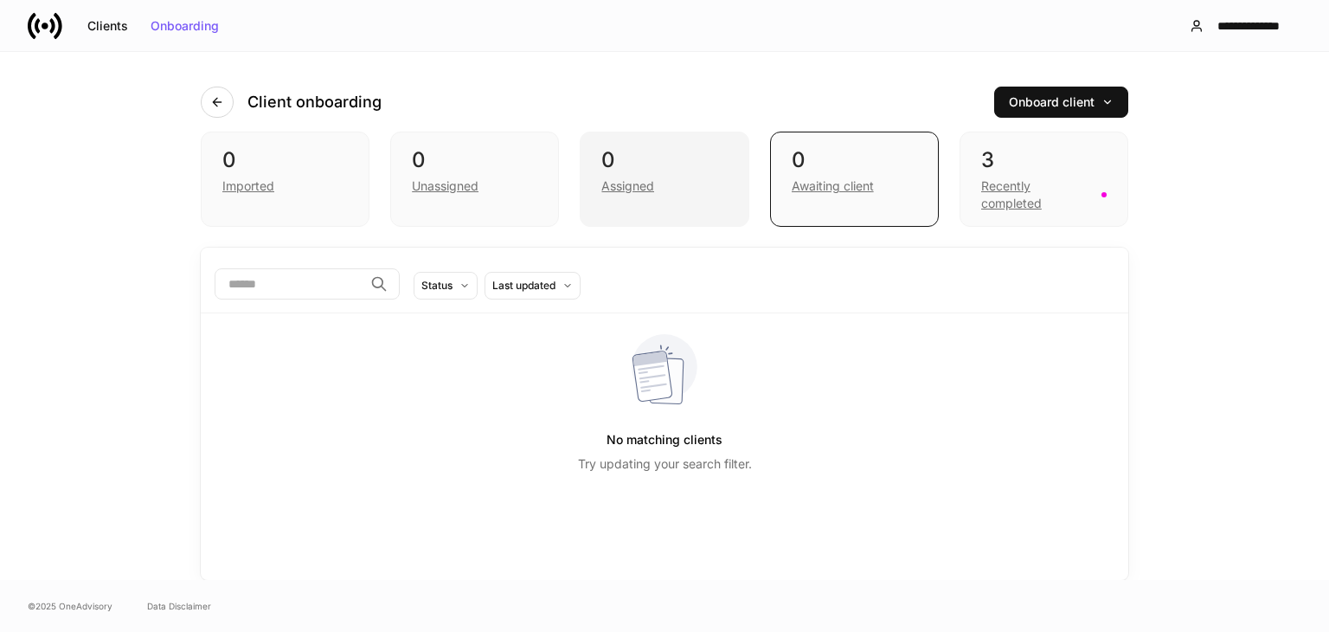
click at [661, 190] on div "Assigned" at bounding box center [663, 184] width 125 height 21
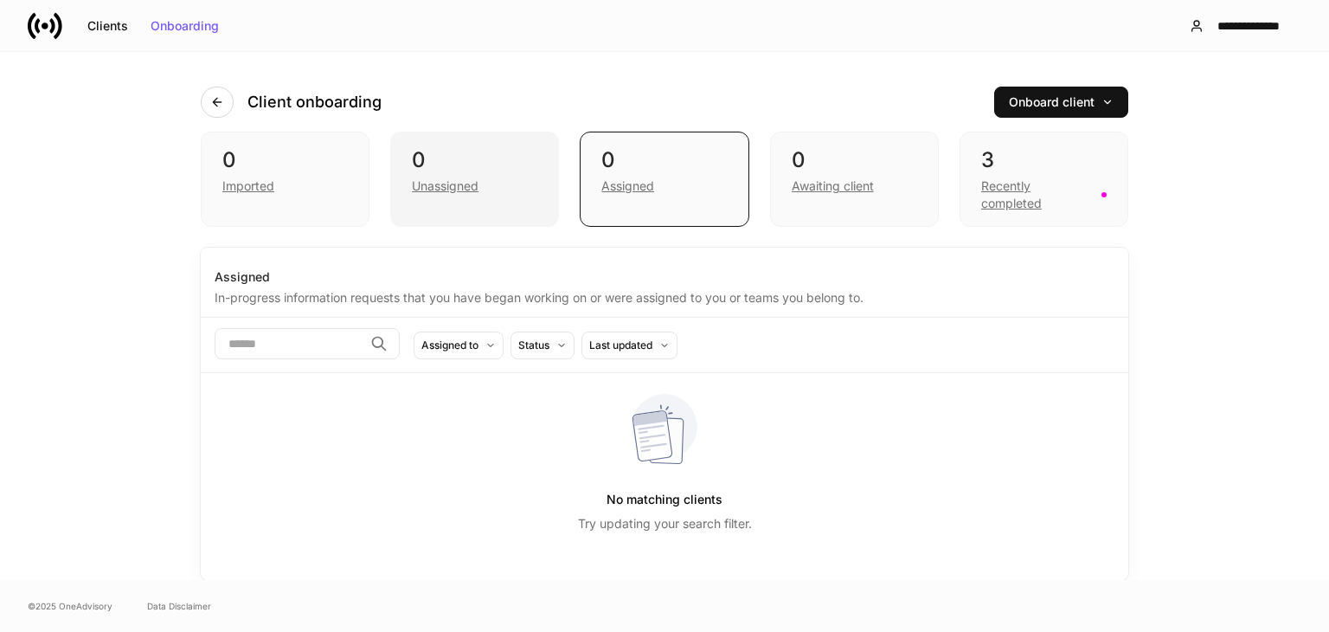
click at [486, 177] on div "Unassigned" at bounding box center [474, 184] width 125 height 21
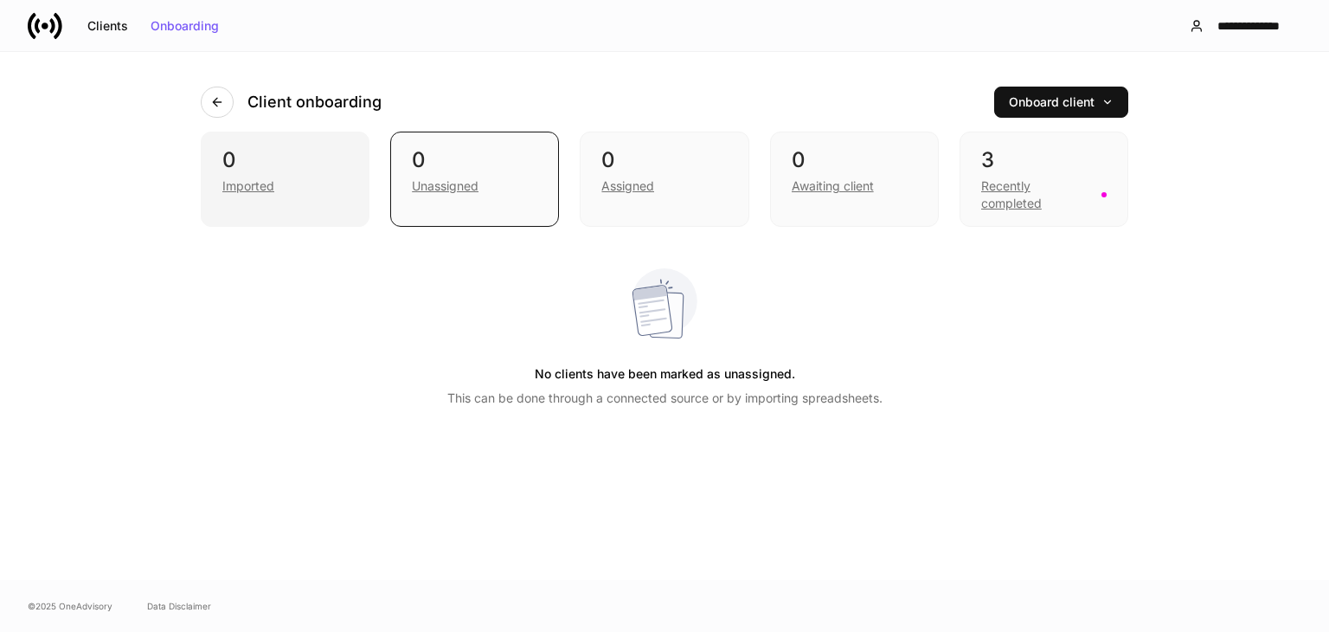
click at [274, 167] on div "0" at bounding box center [284, 160] width 125 height 28
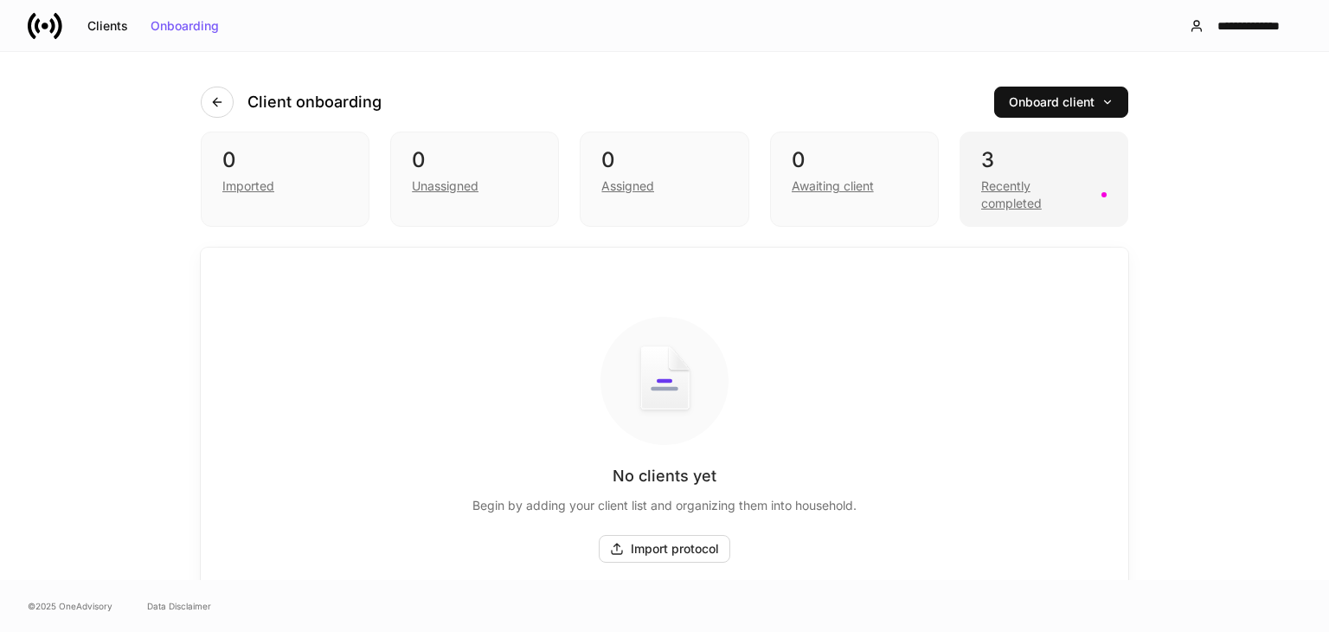
click at [1021, 175] on div "Recently completed" at bounding box center [1043, 193] width 125 height 38
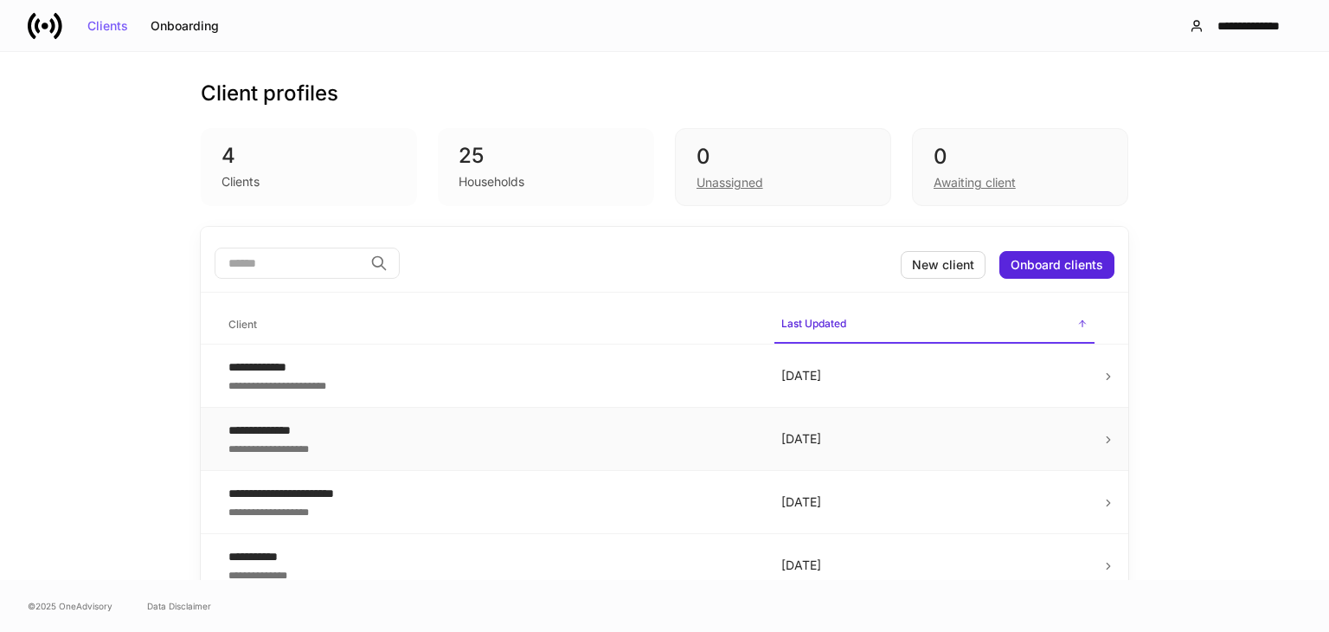
scroll to position [15, 0]
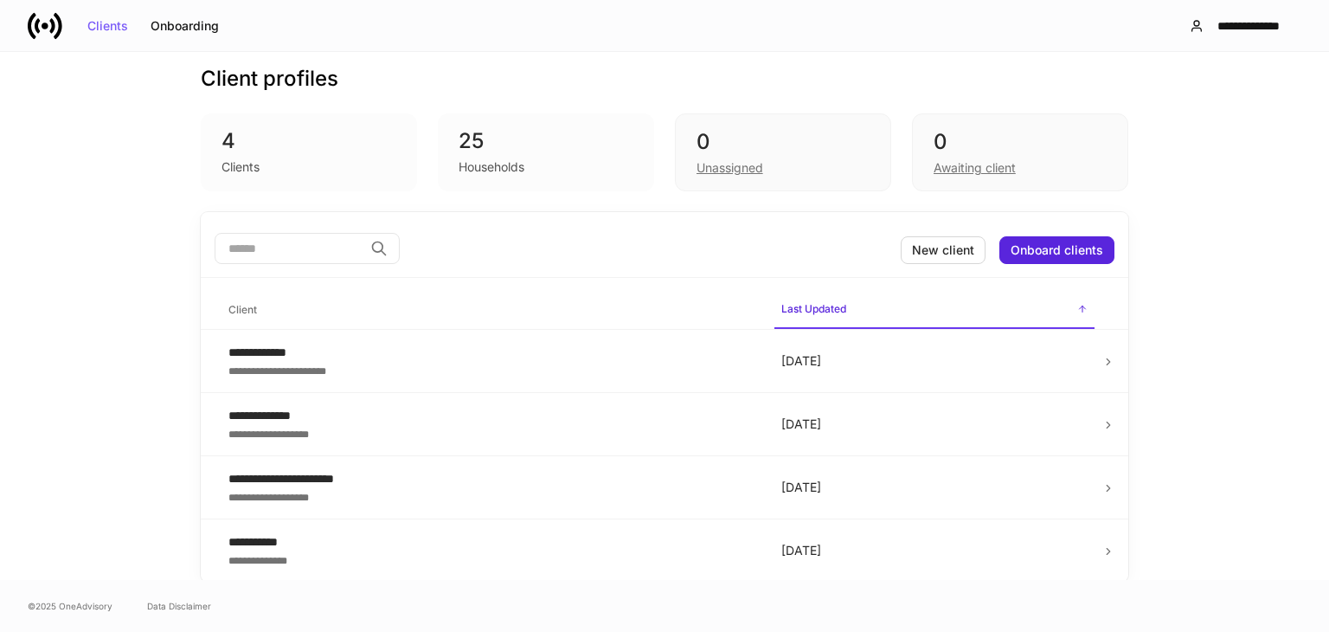
click at [461, 157] on div "Households" at bounding box center [546, 165] width 175 height 21
click at [827, 156] on div "Unassigned" at bounding box center [783, 166] width 173 height 21
click at [991, 152] on div "0" at bounding box center [1020, 142] width 173 height 28
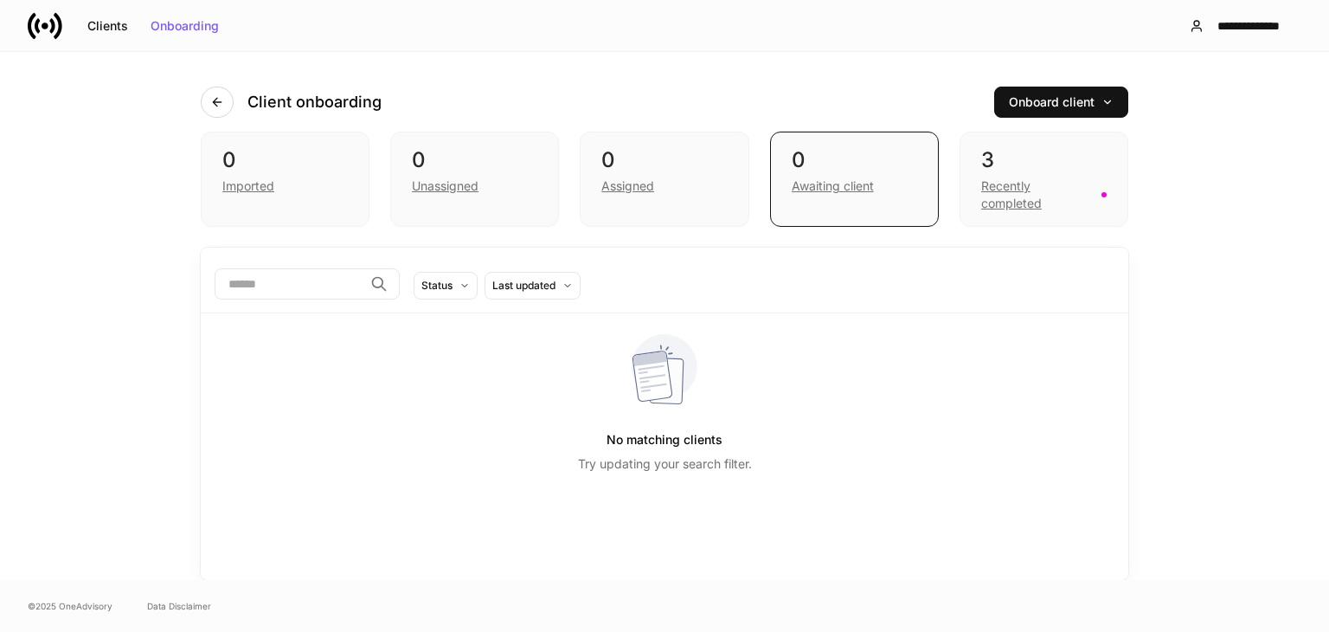
click at [248, 100] on h4 "Client onboarding" at bounding box center [314, 102] width 134 height 21
click at [227, 101] on button "button" at bounding box center [217, 102] width 33 height 31
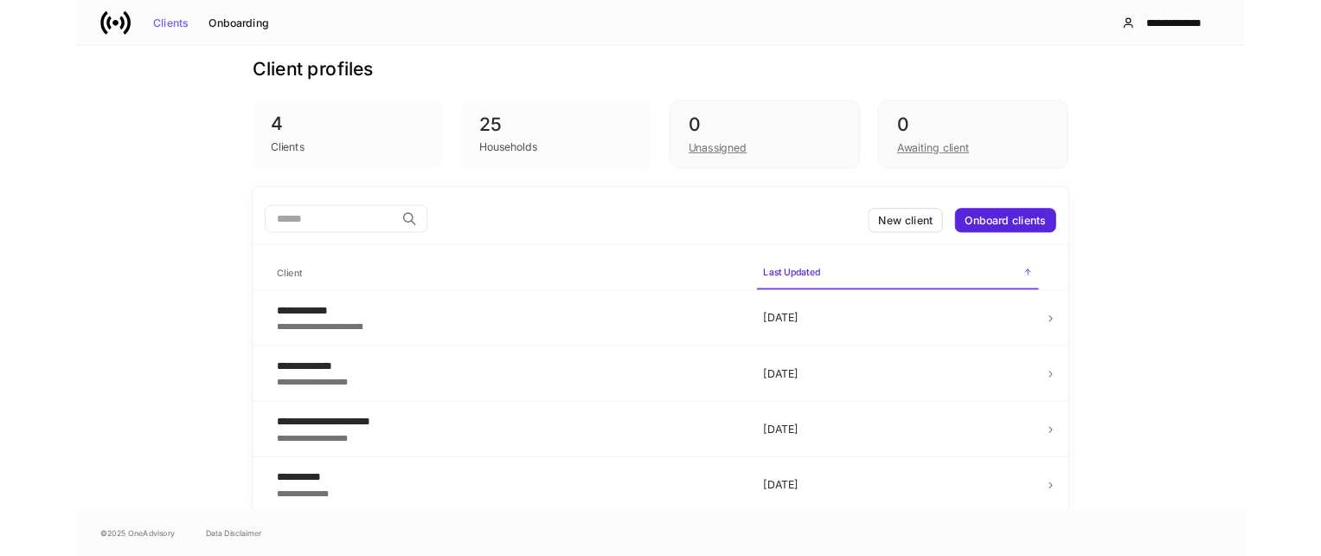
scroll to position [15, 0]
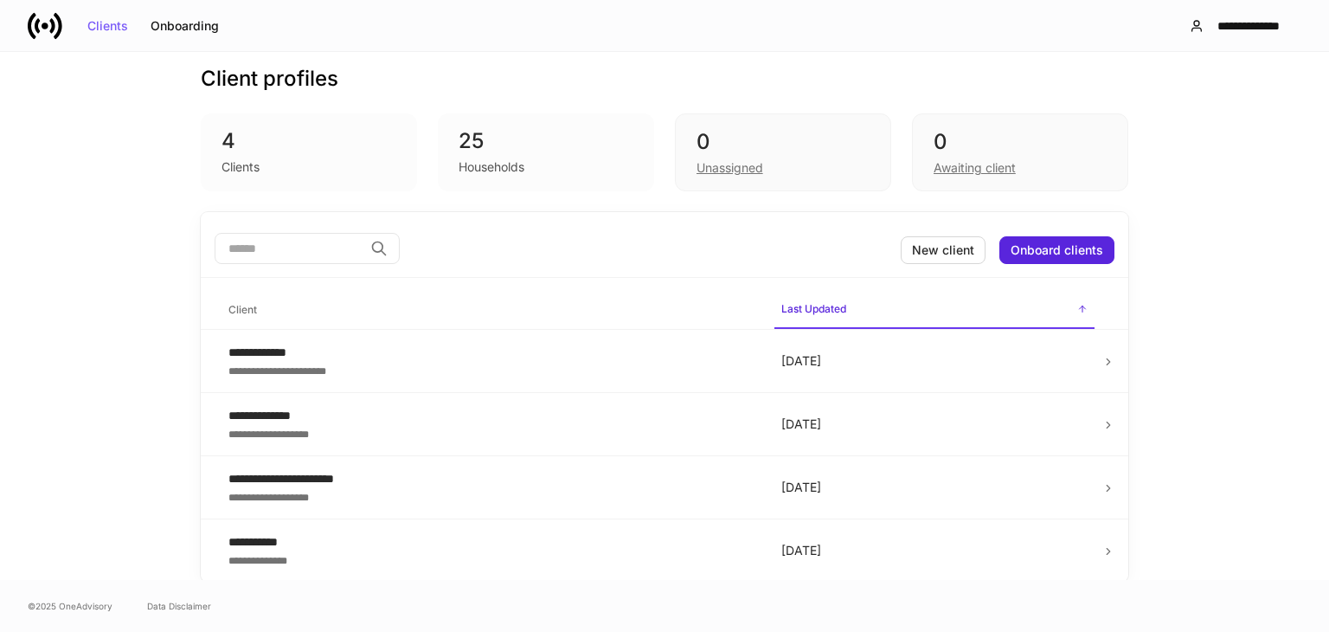
click at [1201, 427] on div "**********" at bounding box center [664, 316] width 1329 height 528
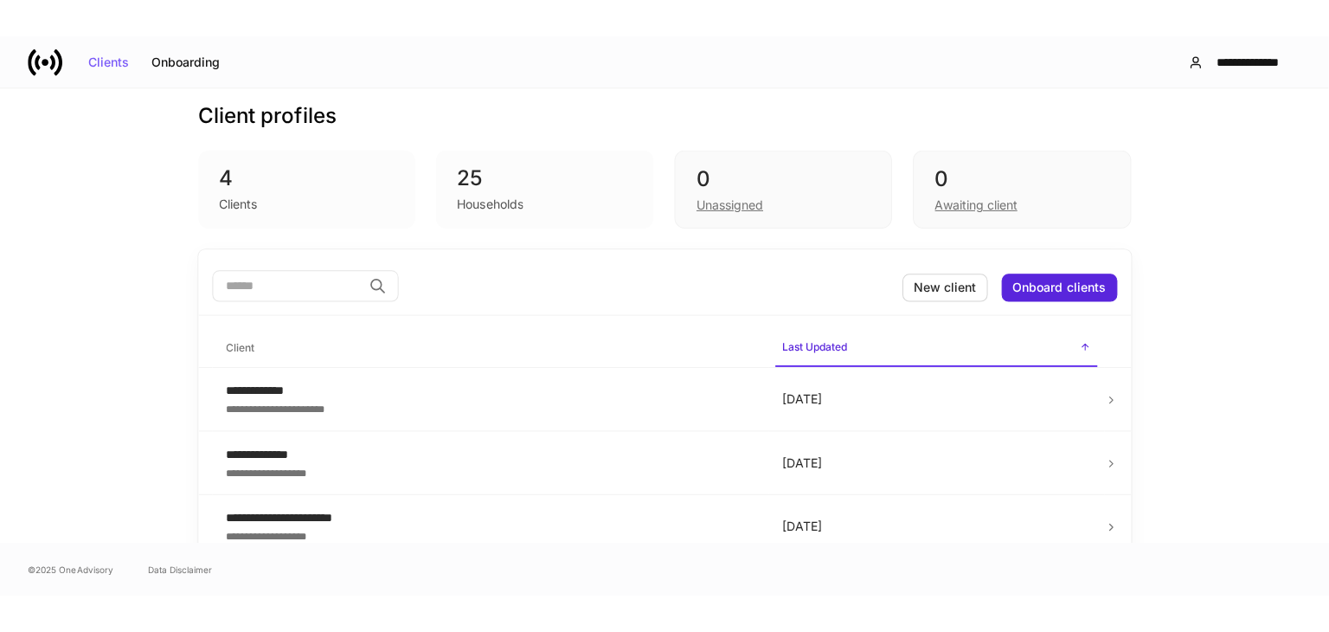
scroll to position [90, 0]
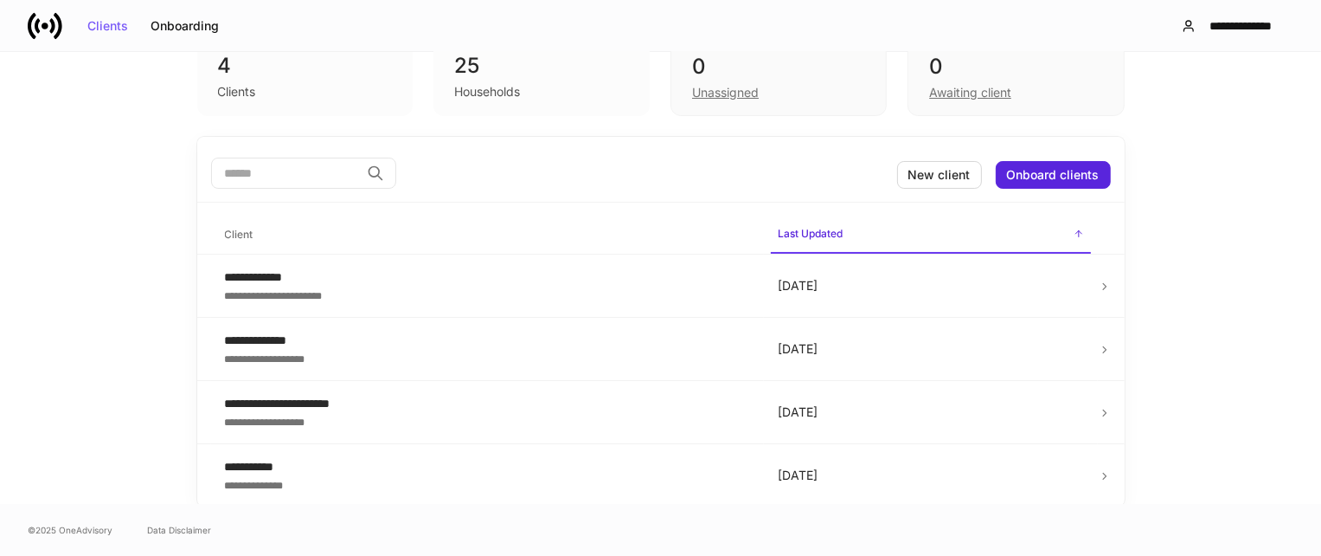
click at [534, 71] on div "25" at bounding box center [541, 66] width 175 height 28
click at [325, 97] on div "Clients" at bounding box center [305, 90] width 175 height 21
click at [148, 21] on button "Onboarding" at bounding box center [184, 26] width 91 height 28
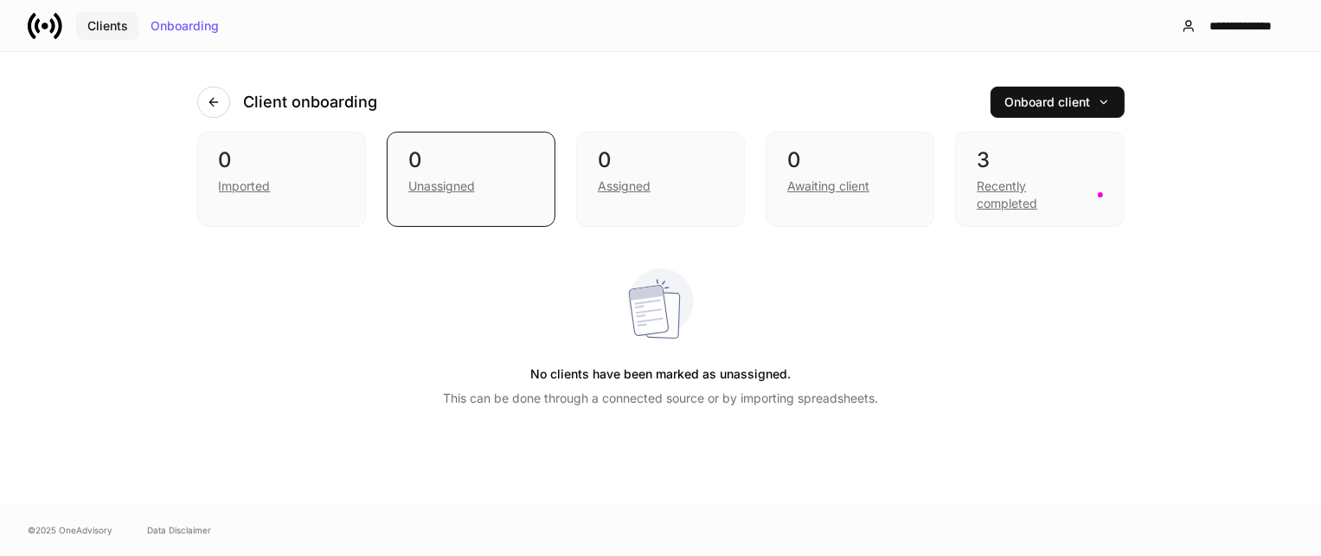
click at [91, 22] on div "Clients" at bounding box center [107, 26] width 41 height 12
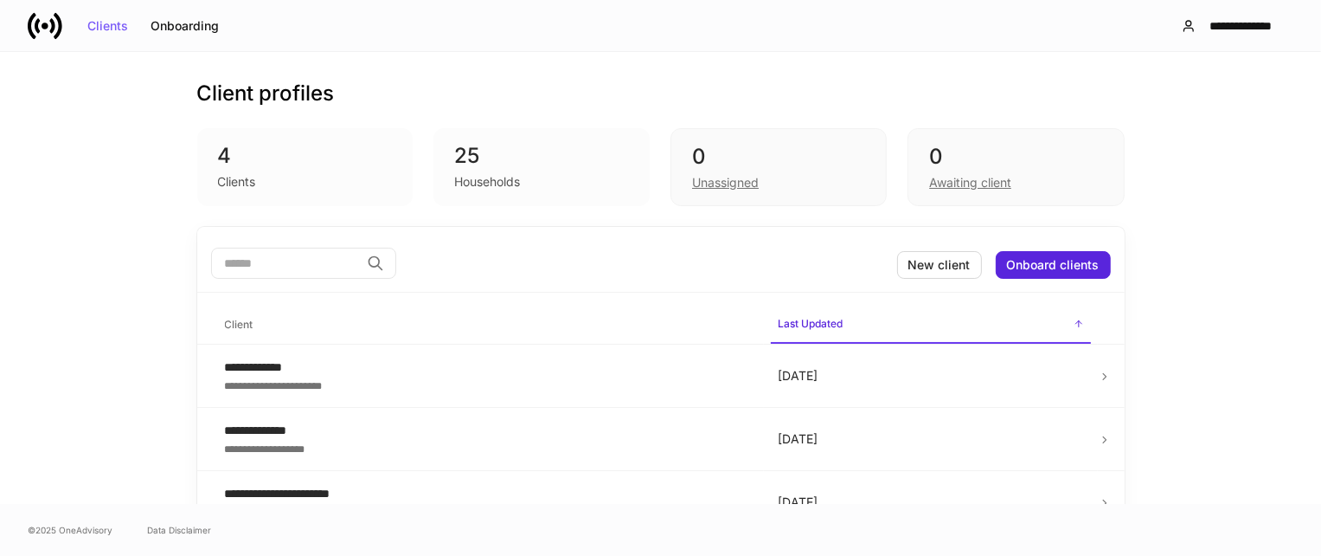
click at [340, 177] on div "Clients" at bounding box center [305, 180] width 175 height 21
click at [678, 177] on div "0 Unassigned" at bounding box center [779, 167] width 216 height 78
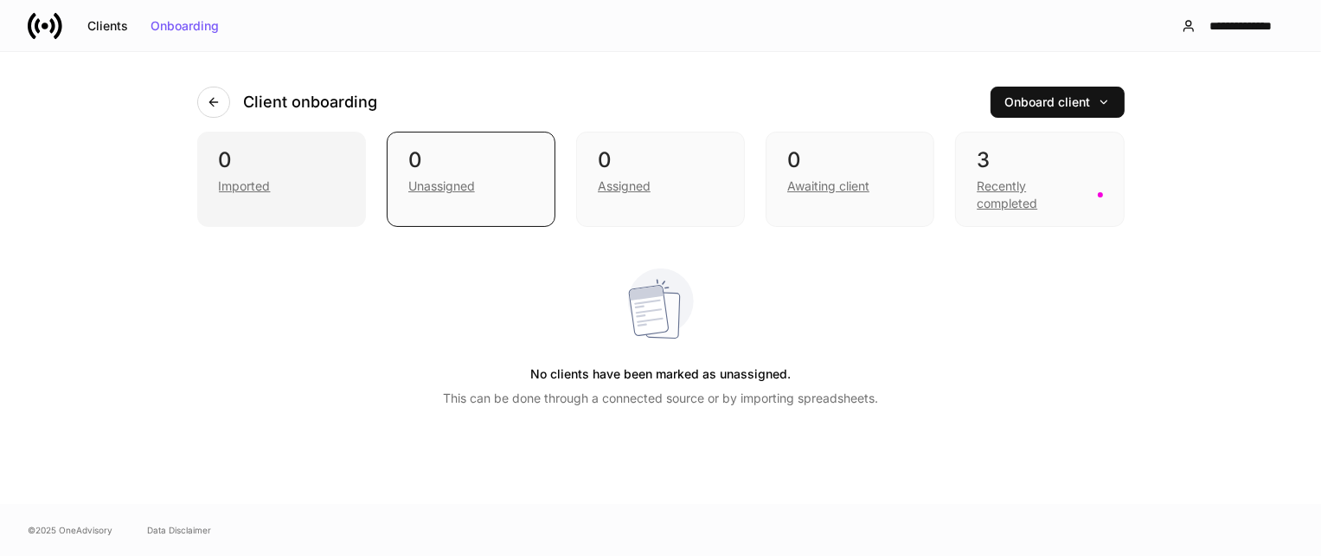
click at [363, 187] on div "0 Imported" at bounding box center [281, 179] width 169 height 95
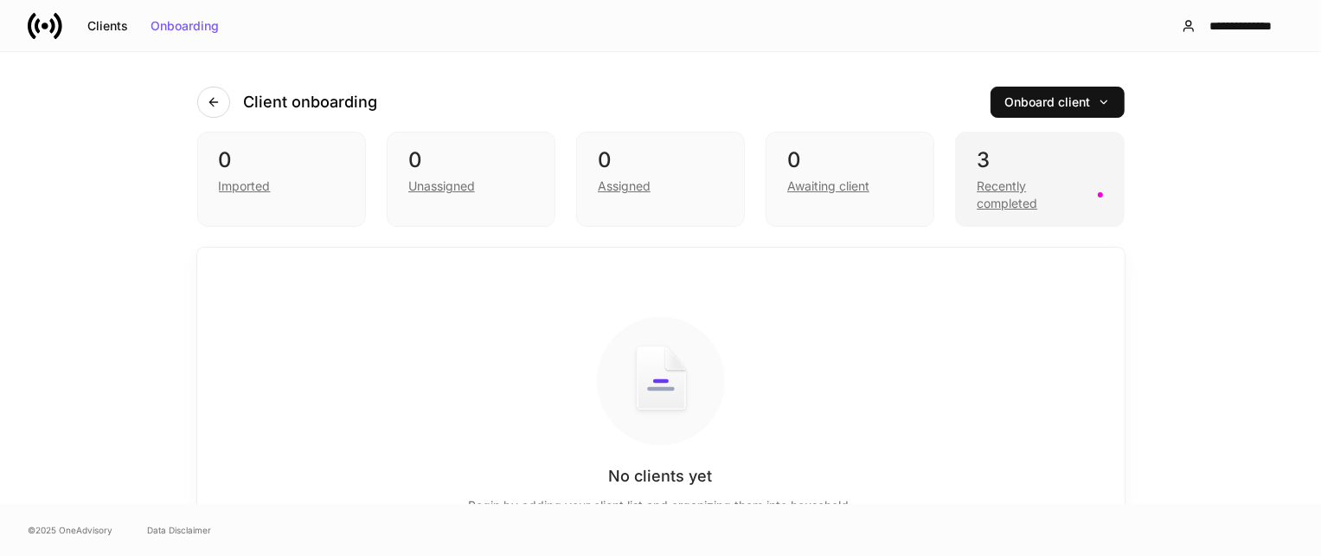
click at [1017, 200] on div "Recently completed" at bounding box center [1032, 194] width 110 height 35
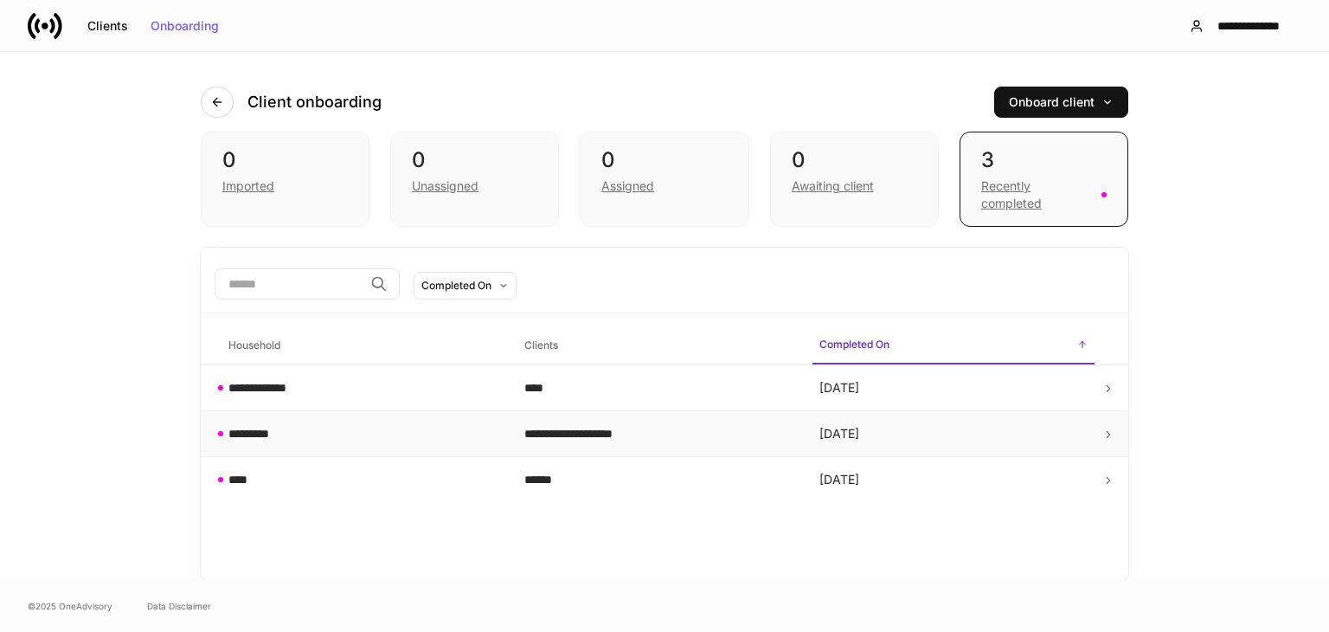
click at [400, 440] on div "*********" at bounding box center [362, 433] width 268 height 17
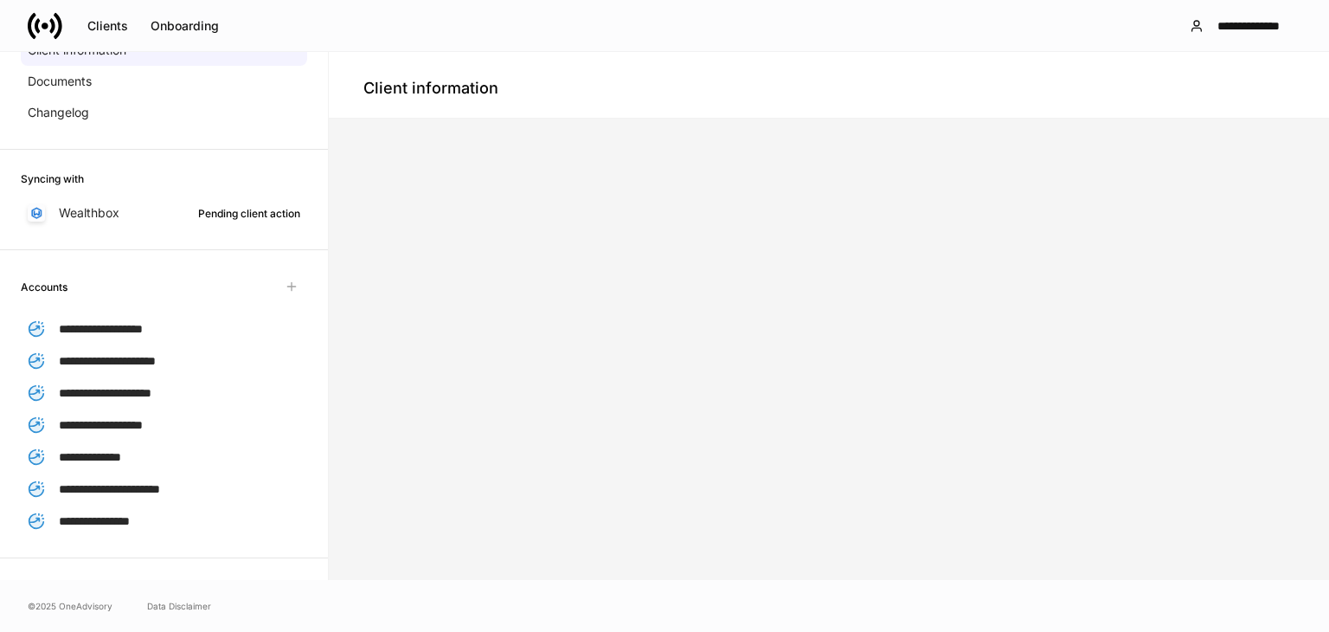
scroll to position [267, 0]
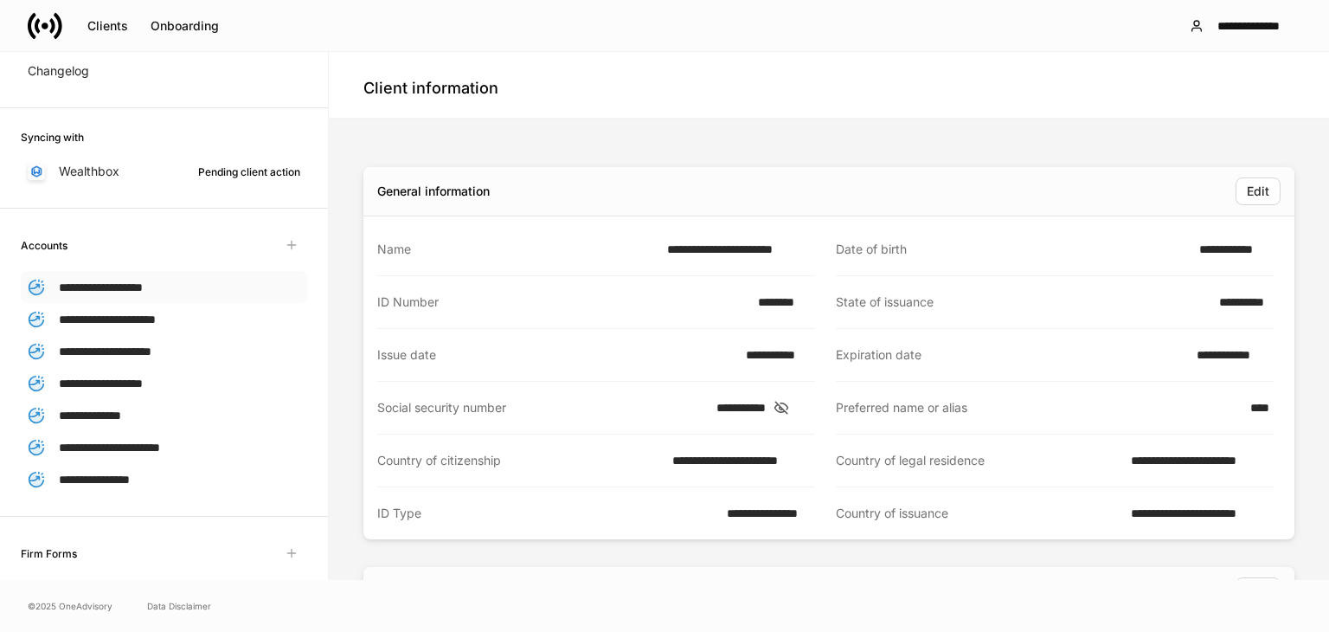
click at [132, 287] on span "**********" at bounding box center [101, 287] width 84 height 12
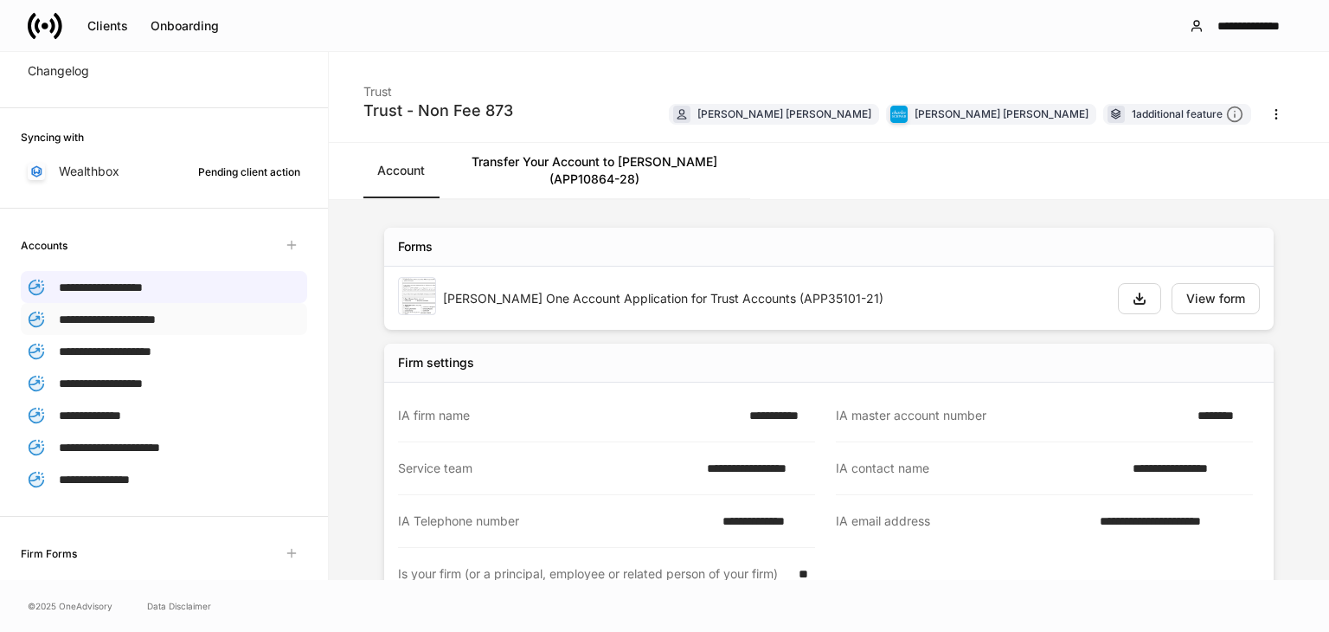
click at [125, 323] on span "**********" at bounding box center [107, 319] width 97 height 12
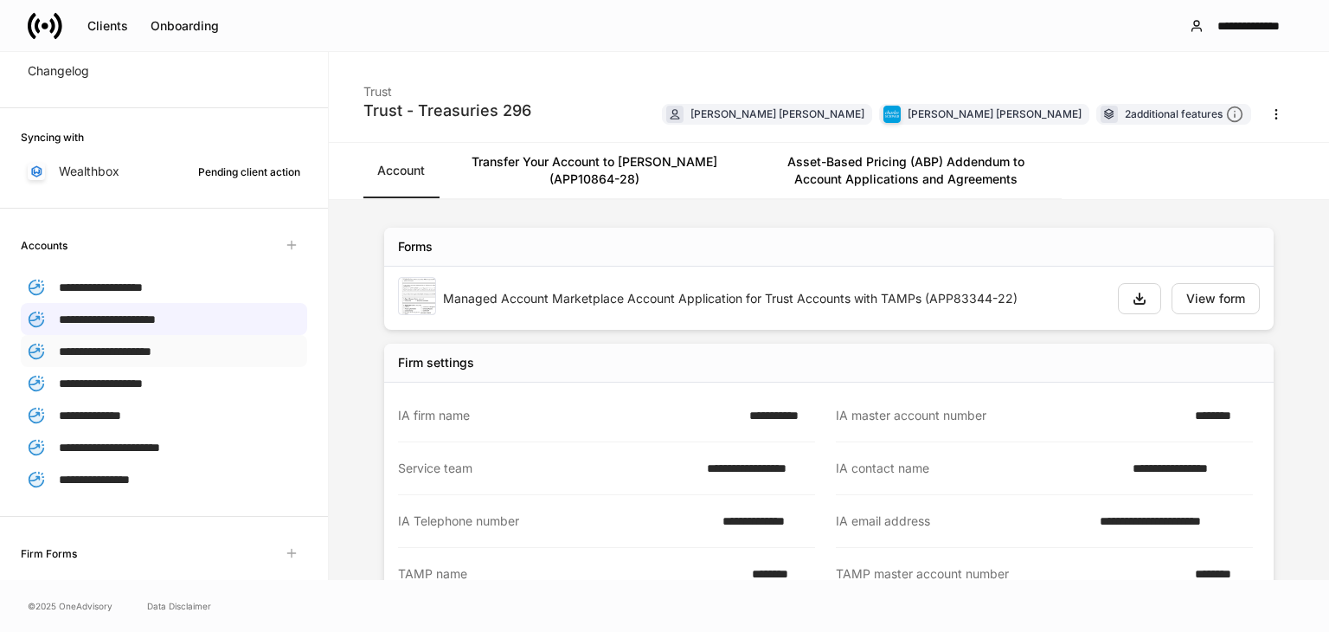
click at [151, 353] on span "**********" at bounding box center [105, 351] width 93 height 12
click at [143, 385] on span "**********" at bounding box center [101, 383] width 84 height 12
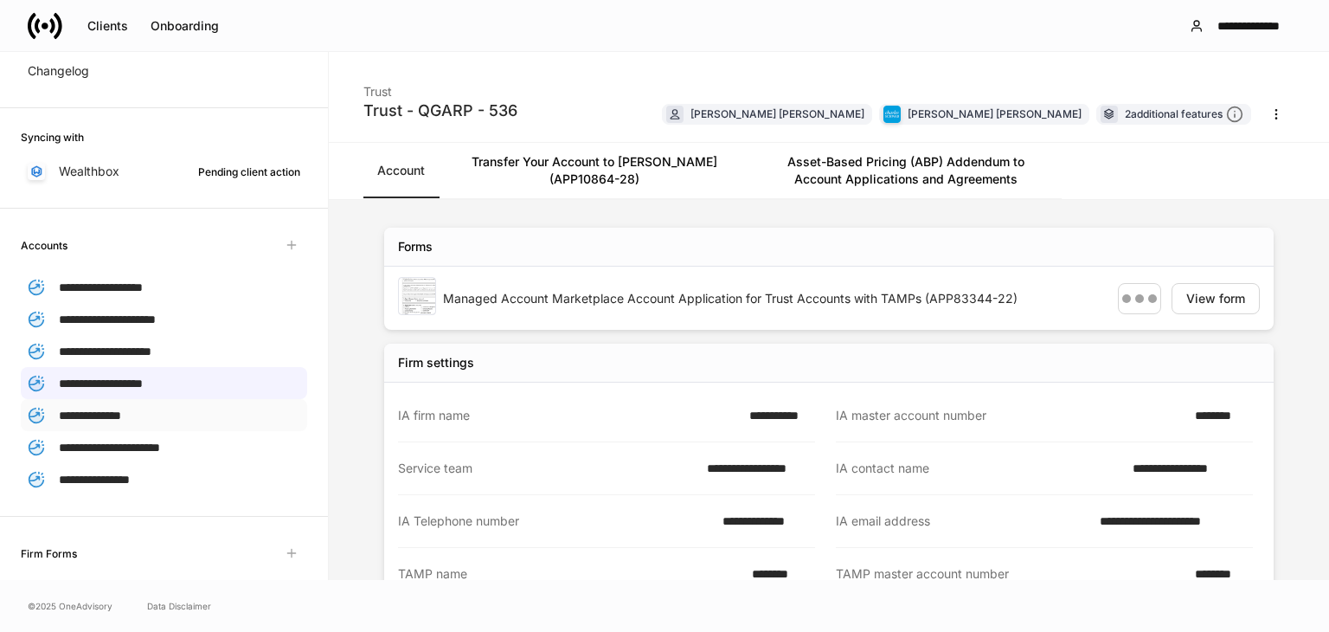
click at [121, 418] on p "**********" at bounding box center [90, 415] width 62 height 18
click at [124, 448] on span "**********" at bounding box center [109, 447] width 101 height 12
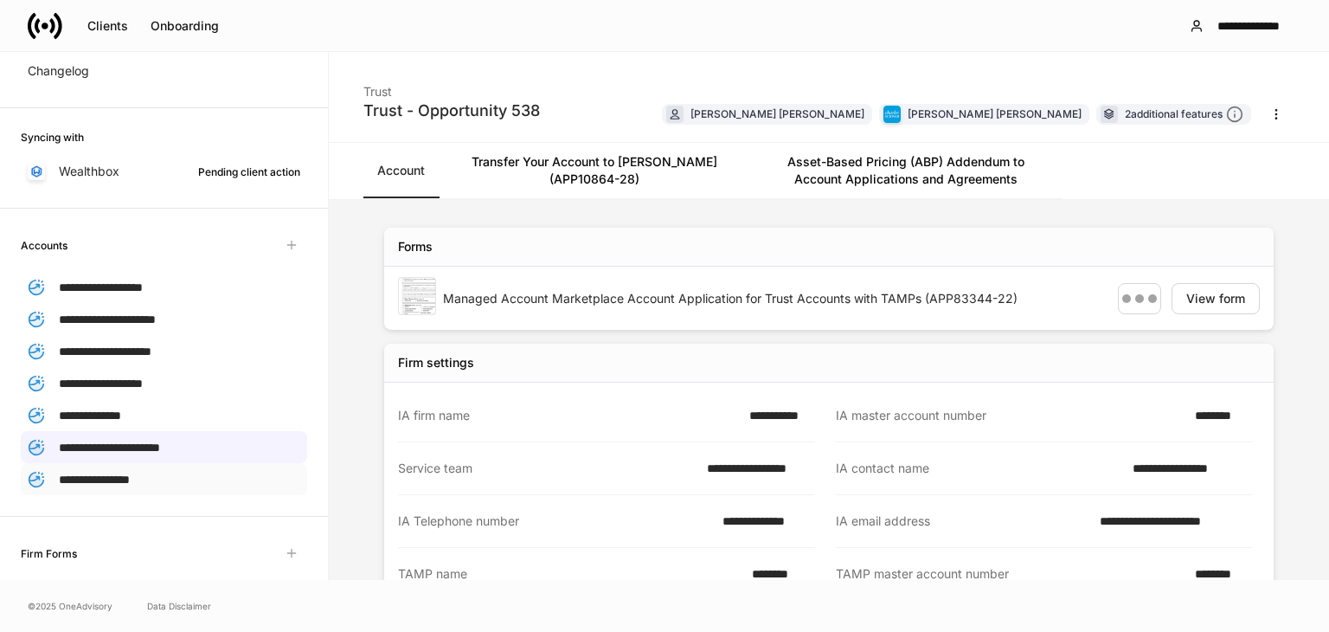
click at [110, 473] on span "**********" at bounding box center [94, 479] width 71 height 12
click at [160, 441] on span "**********" at bounding box center [109, 447] width 101 height 12
click at [121, 409] on span "**********" at bounding box center [90, 415] width 62 height 12
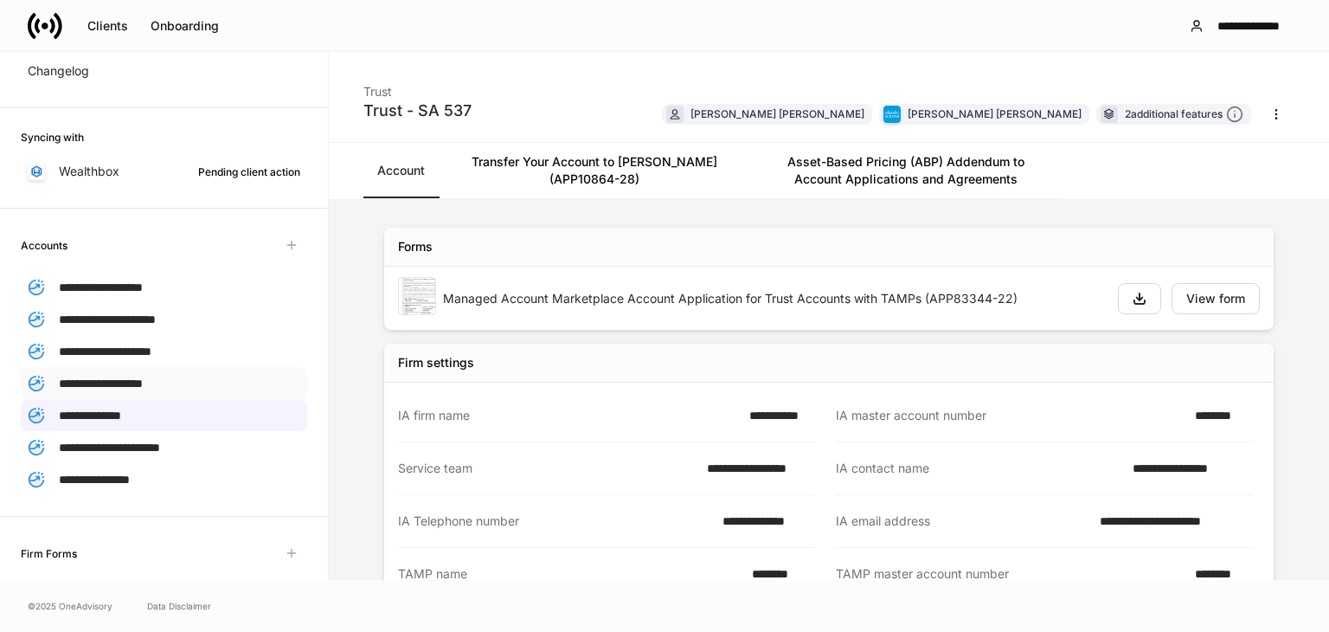
click at [125, 381] on span "**********" at bounding box center [101, 383] width 84 height 12
click at [125, 44] on div "**********" at bounding box center [664, 25] width 1329 height 51
click at [107, 25] on div "Clients" at bounding box center [107, 26] width 41 height 12
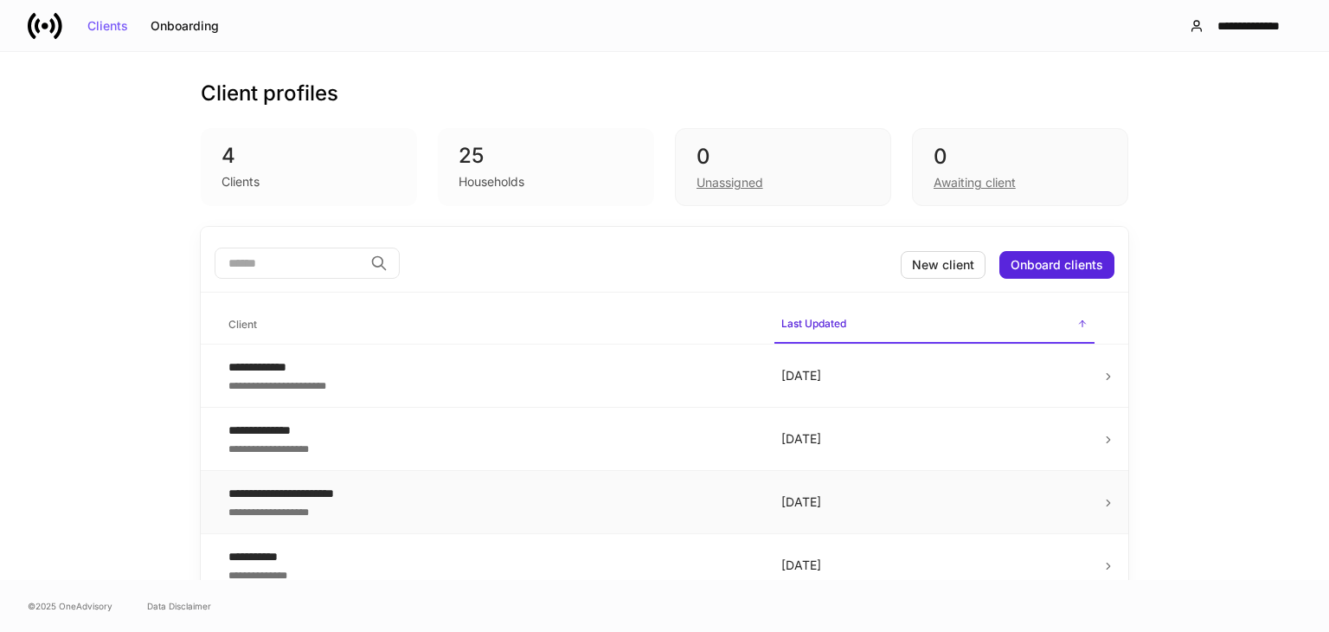
click at [321, 513] on div "**********" at bounding box center [490, 510] width 525 height 17
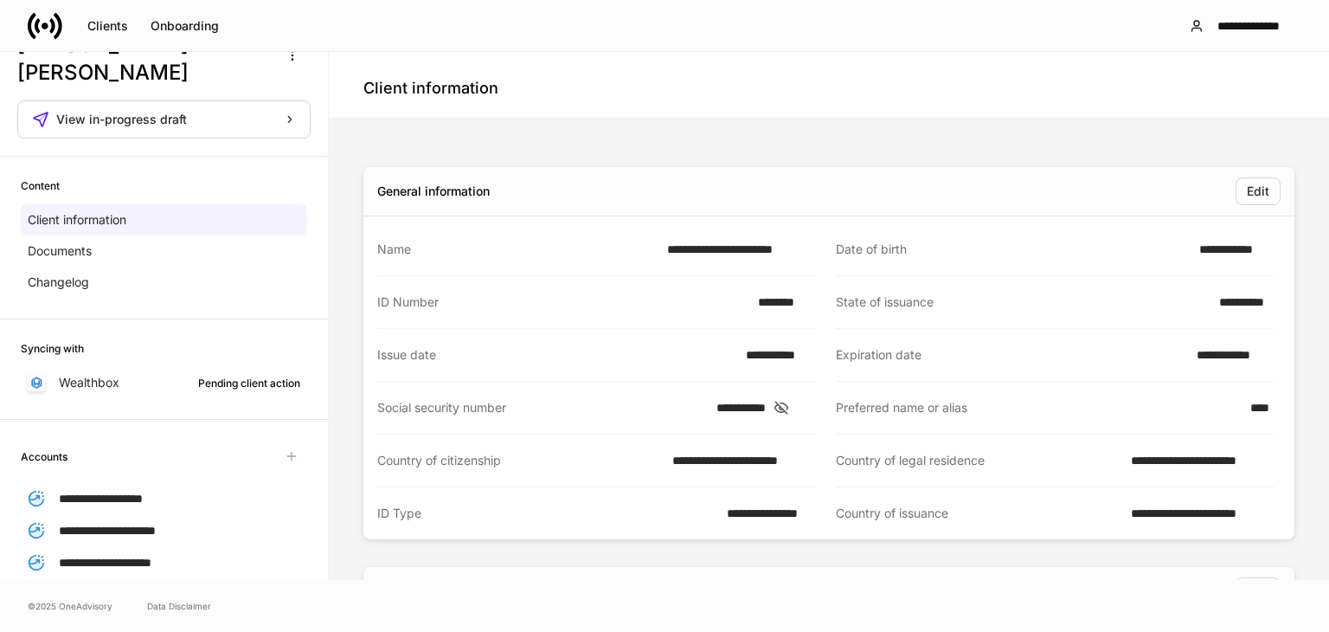
scroll to position [9, 0]
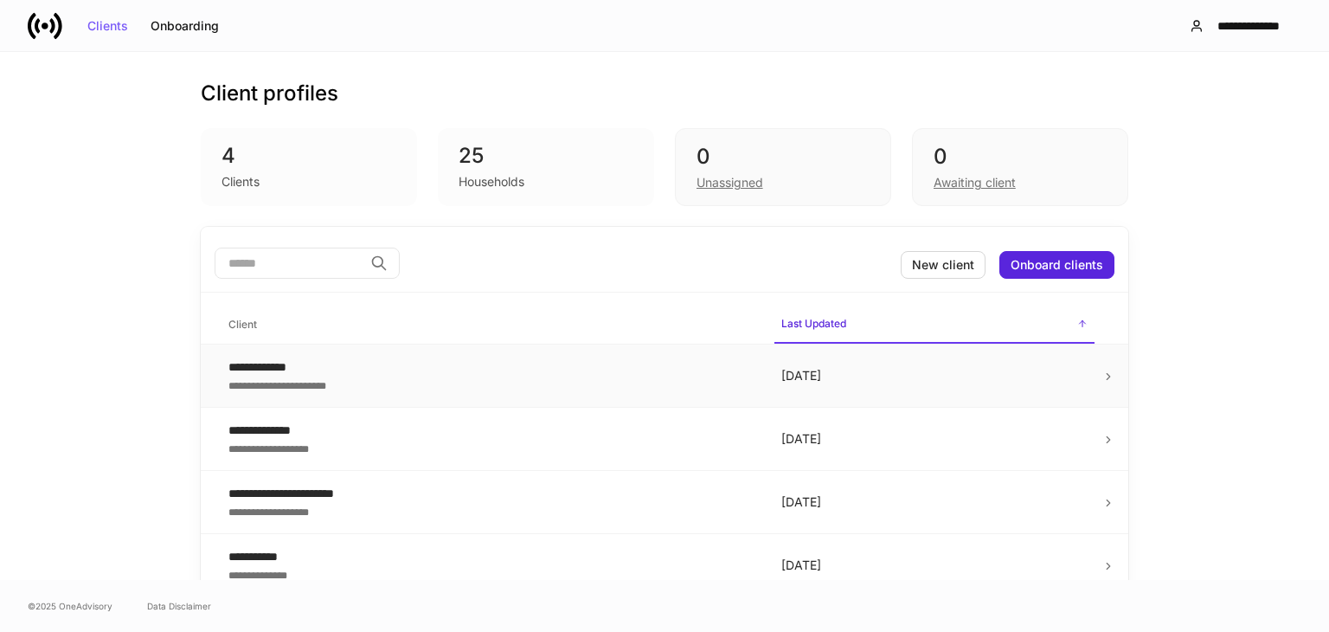
click at [321, 395] on td "**********" at bounding box center [491, 375] width 553 height 63
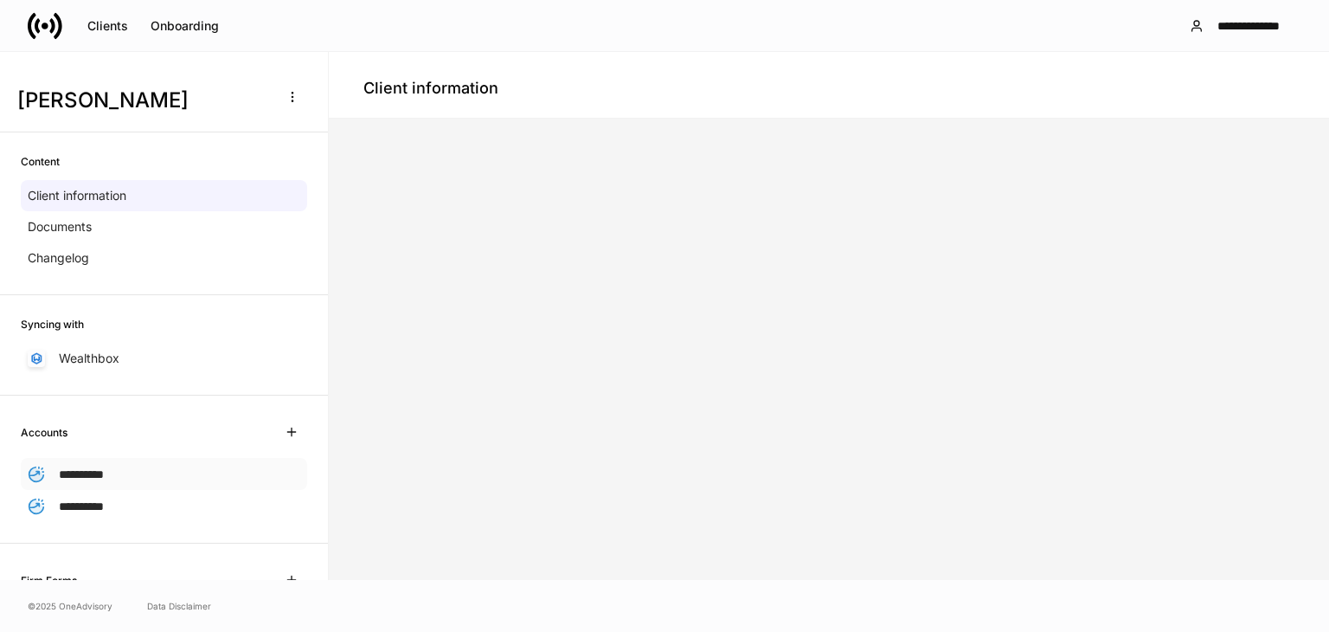
click at [119, 486] on div "**********" at bounding box center [164, 474] width 286 height 32
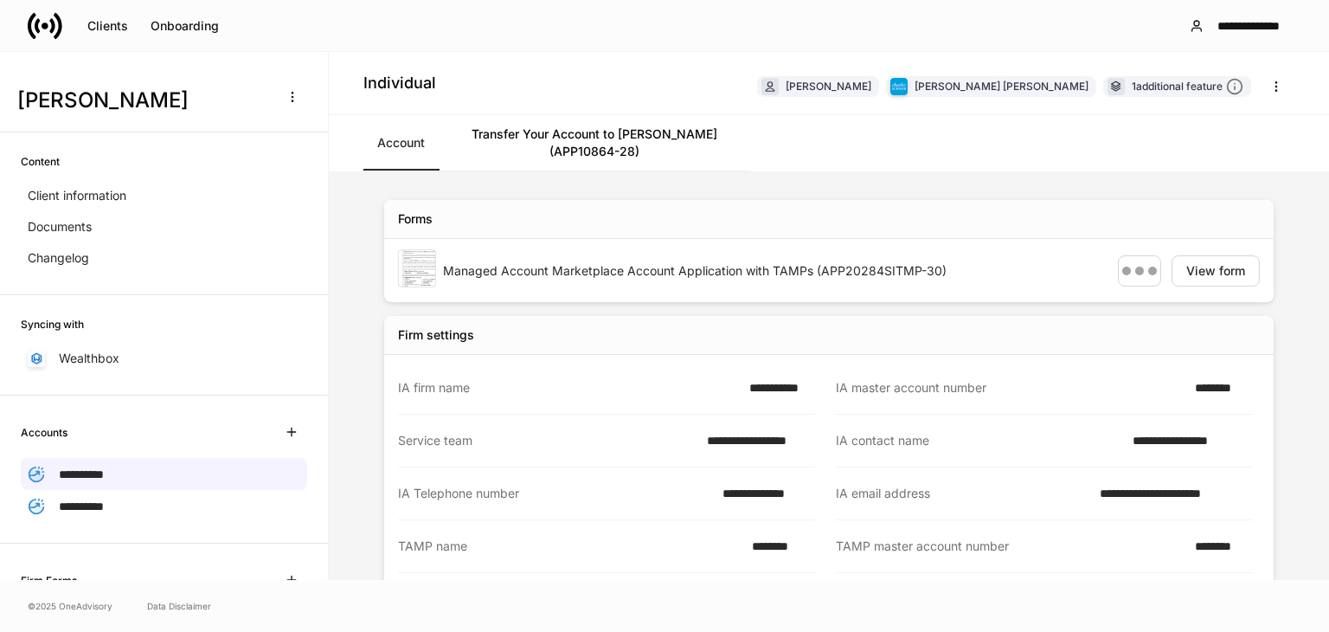
click at [580, 147] on link "Transfer Your Account to Schwab (APP10864-28)" at bounding box center [595, 142] width 312 height 55
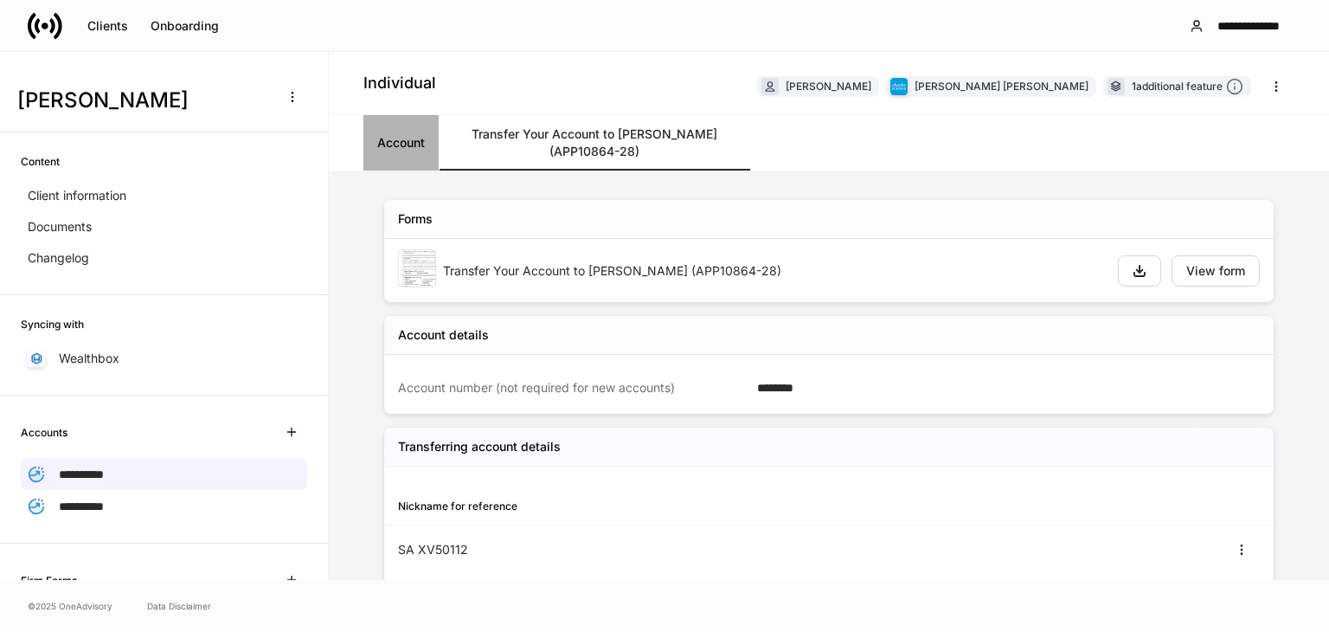
click at [408, 134] on link "Account" at bounding box center [400, 142] width 75 height 55
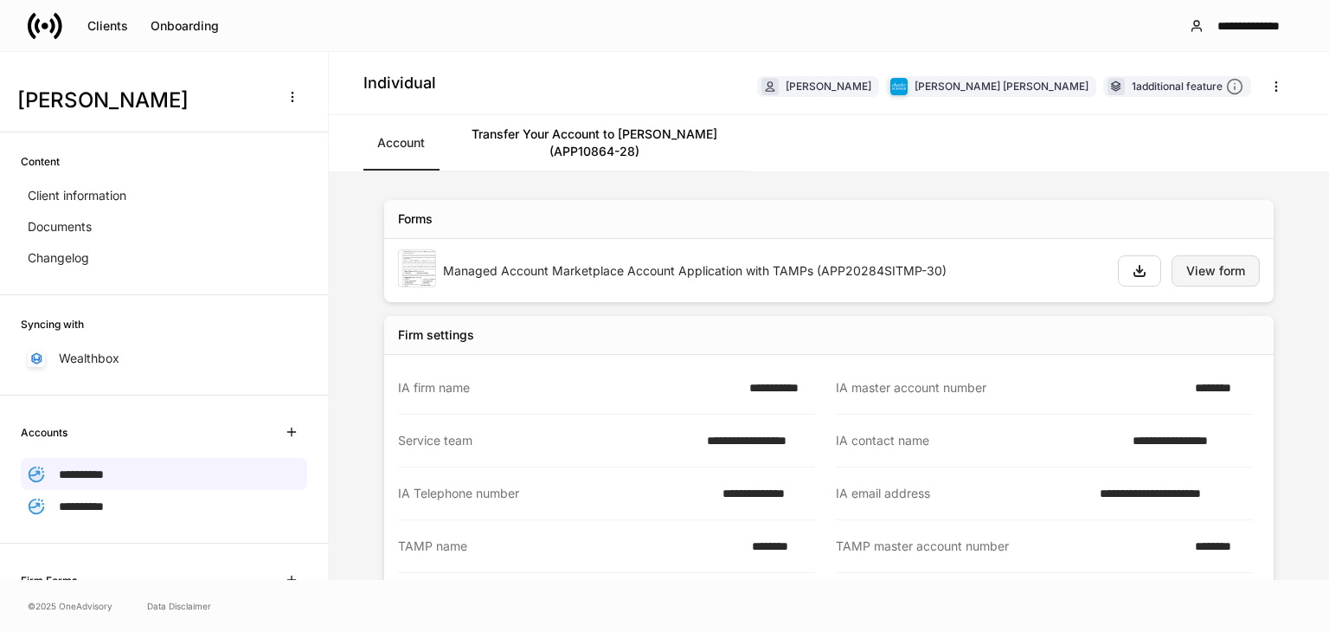
click at [1211, 272] on div "View form" at bounding box center [1215, 271] width 59 height 12
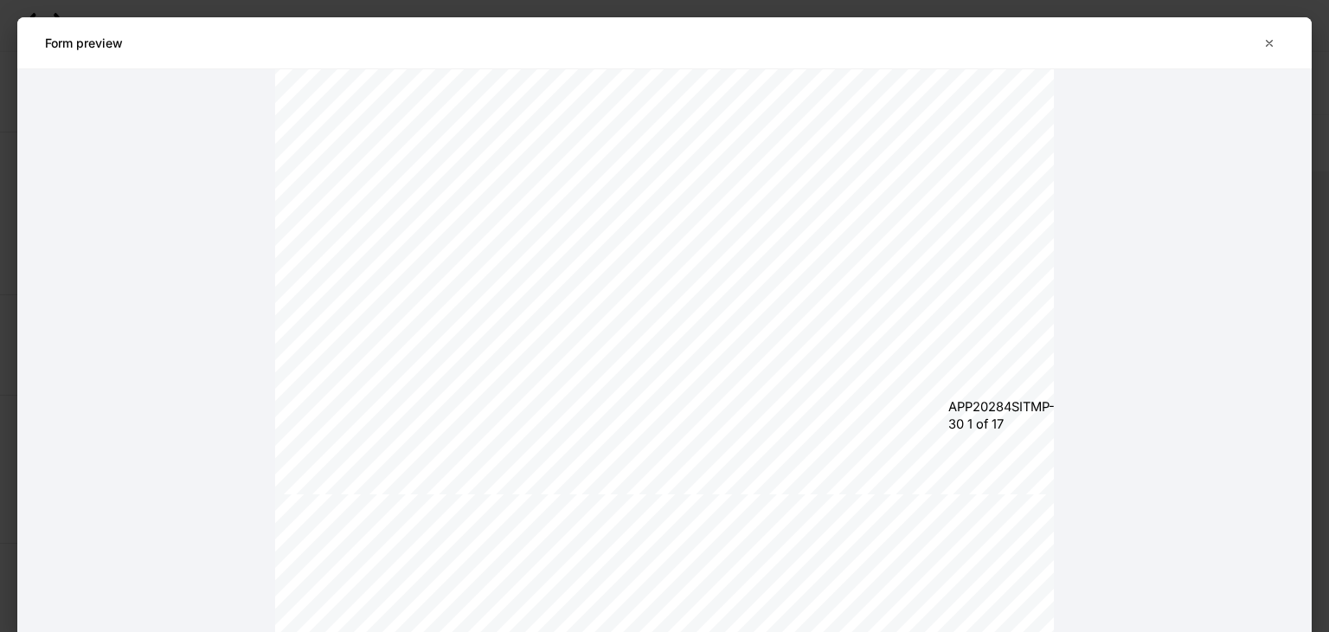
scroll to position [689, 0]
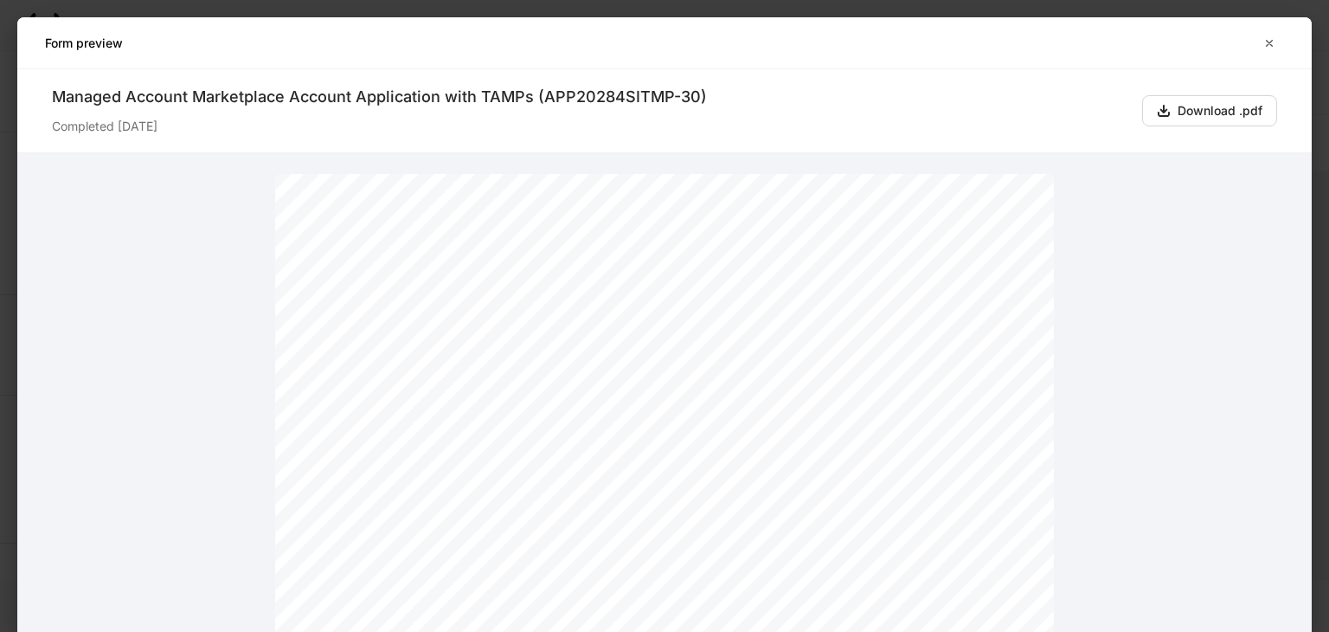
scroll to position [689, 0]
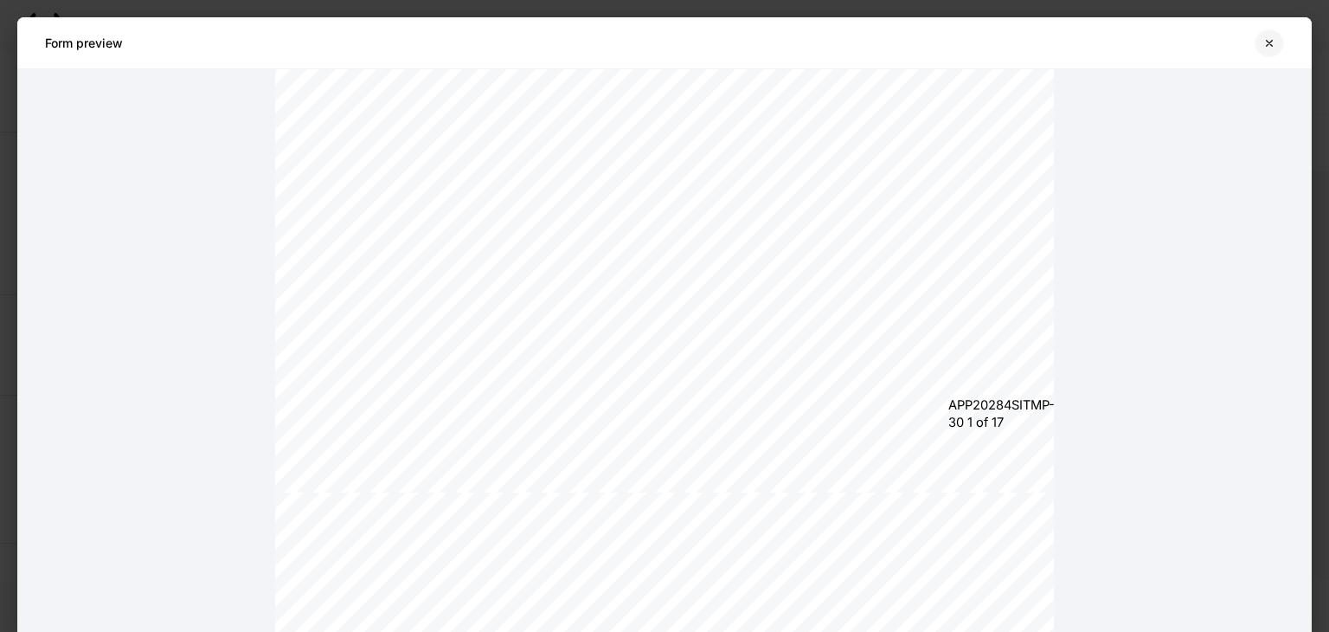
click at [1263, 48] on icon "button" at bounding box center [1269, 43] width 14 height 14
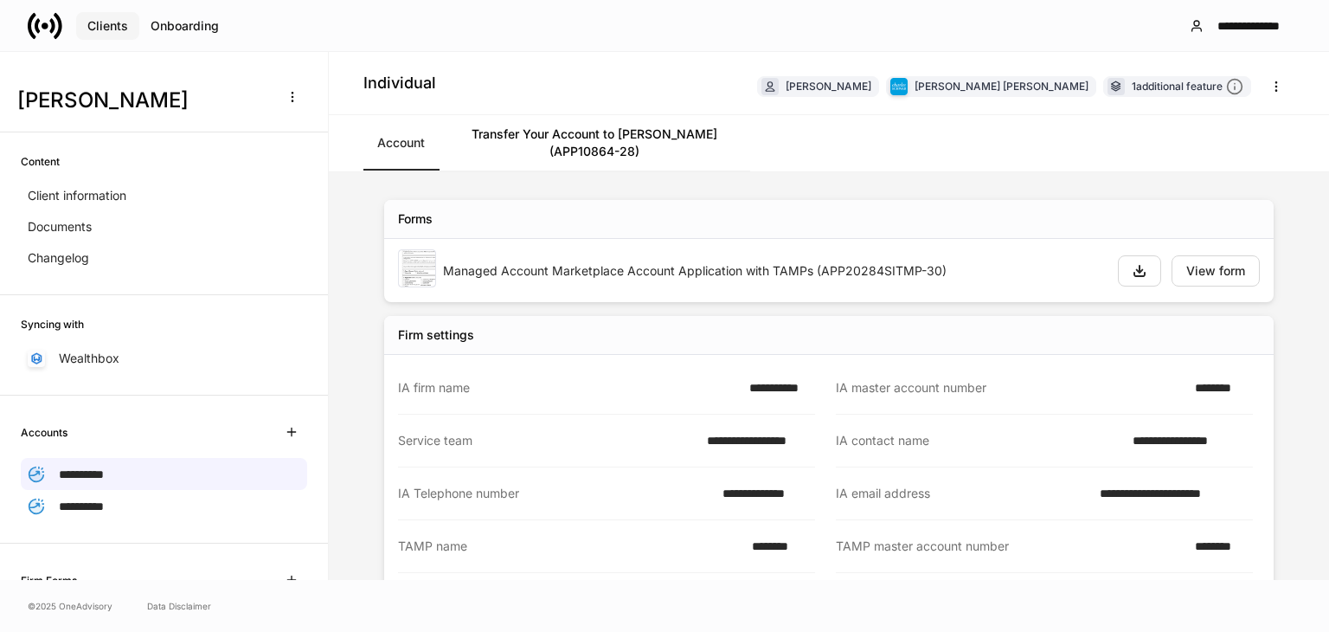
click at [93, 39] on button "Clients" at bounding box center [107, 26] width 63 height 28
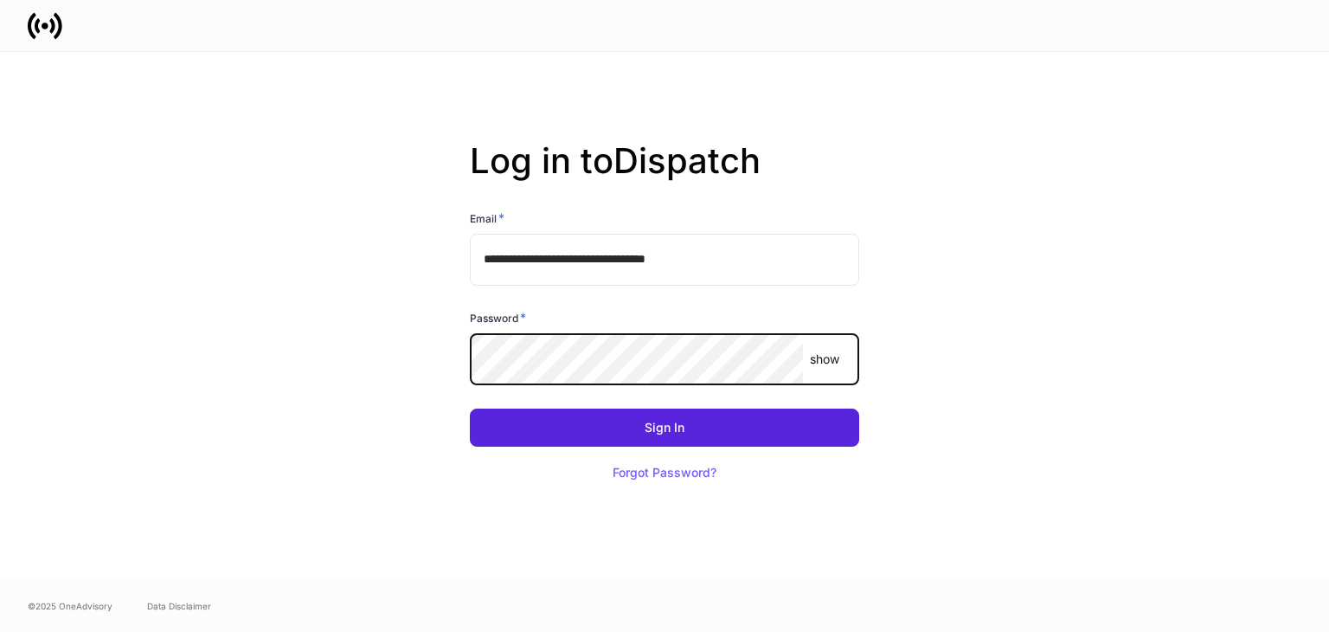
click at [470, 408] on button "Sign In" at bounding box center [664, 427] width 389 height 38
